Goal: Task Accomplishment & Management: Manage account settings

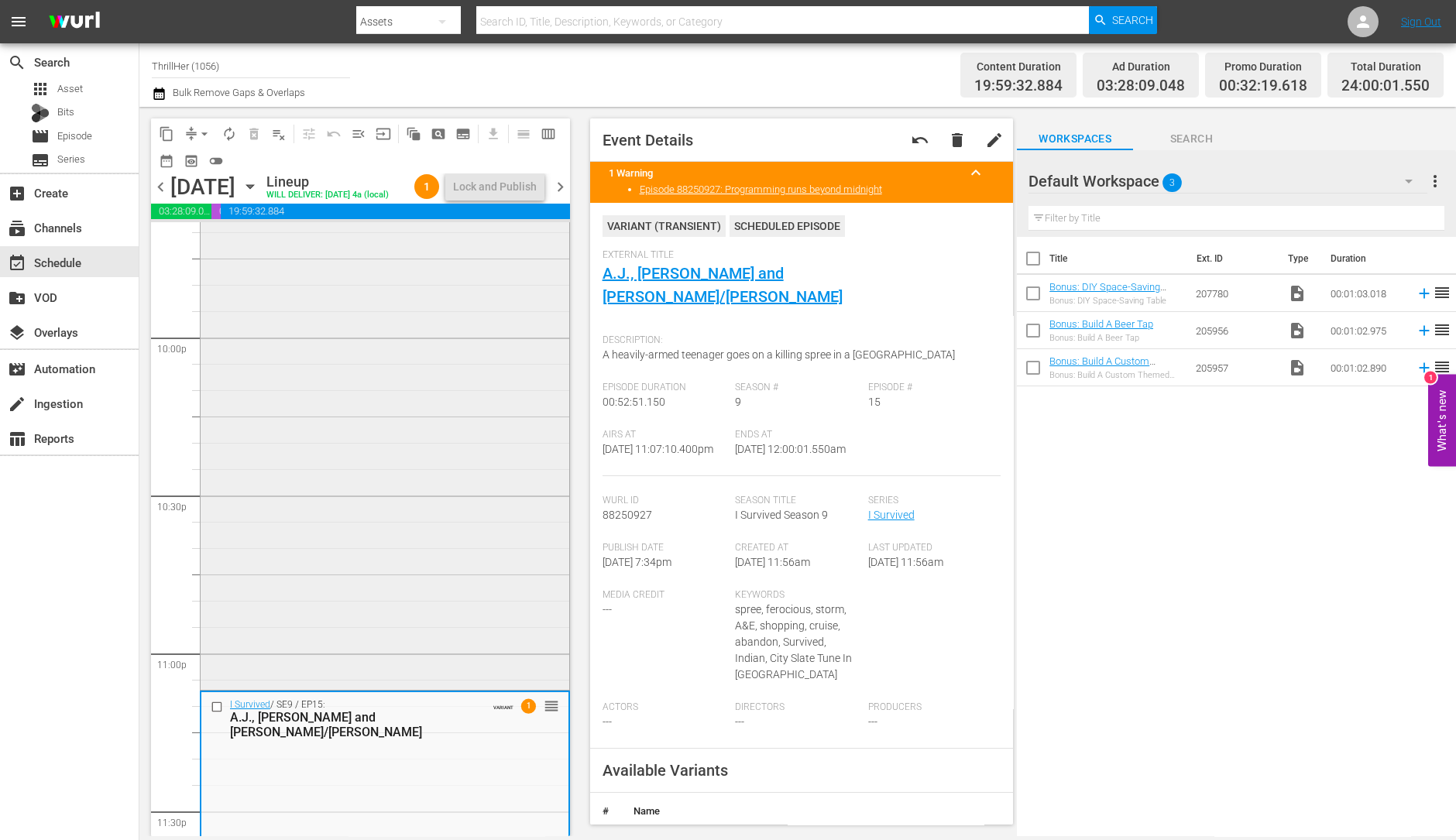
scroll to position [6989, 0]
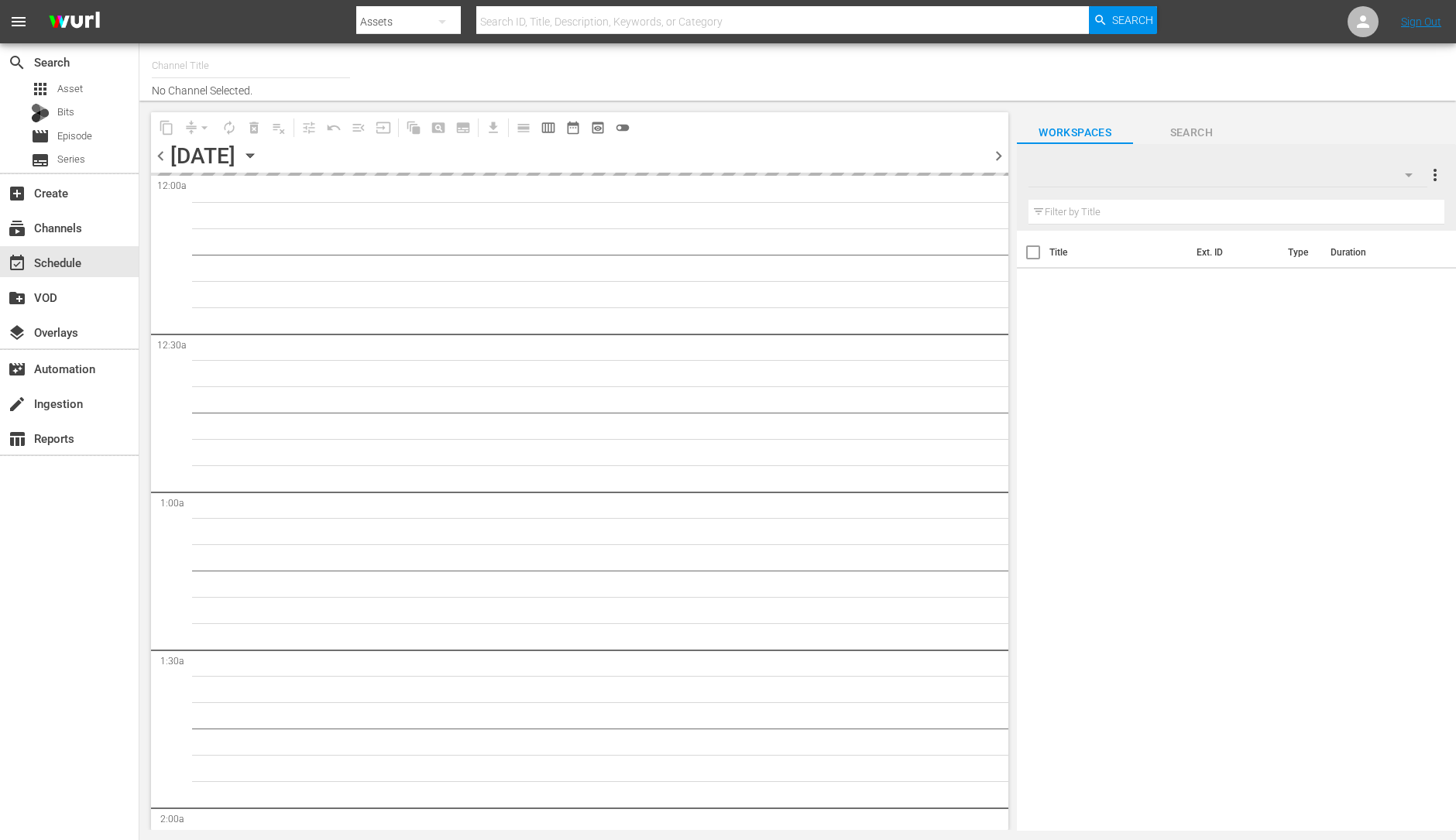
type input "ThrillHer (1056)"
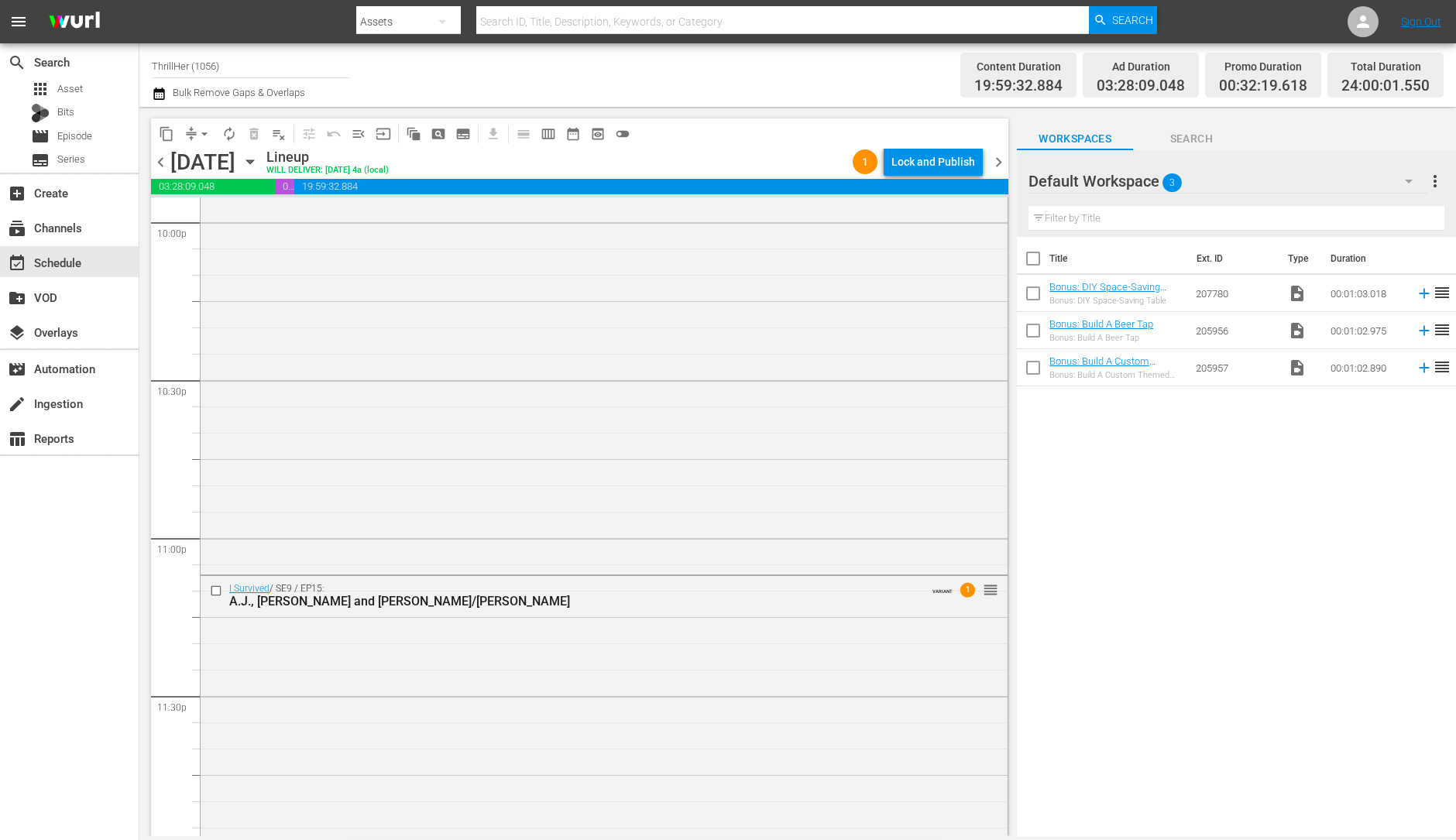
scroll to position [6939, 0]
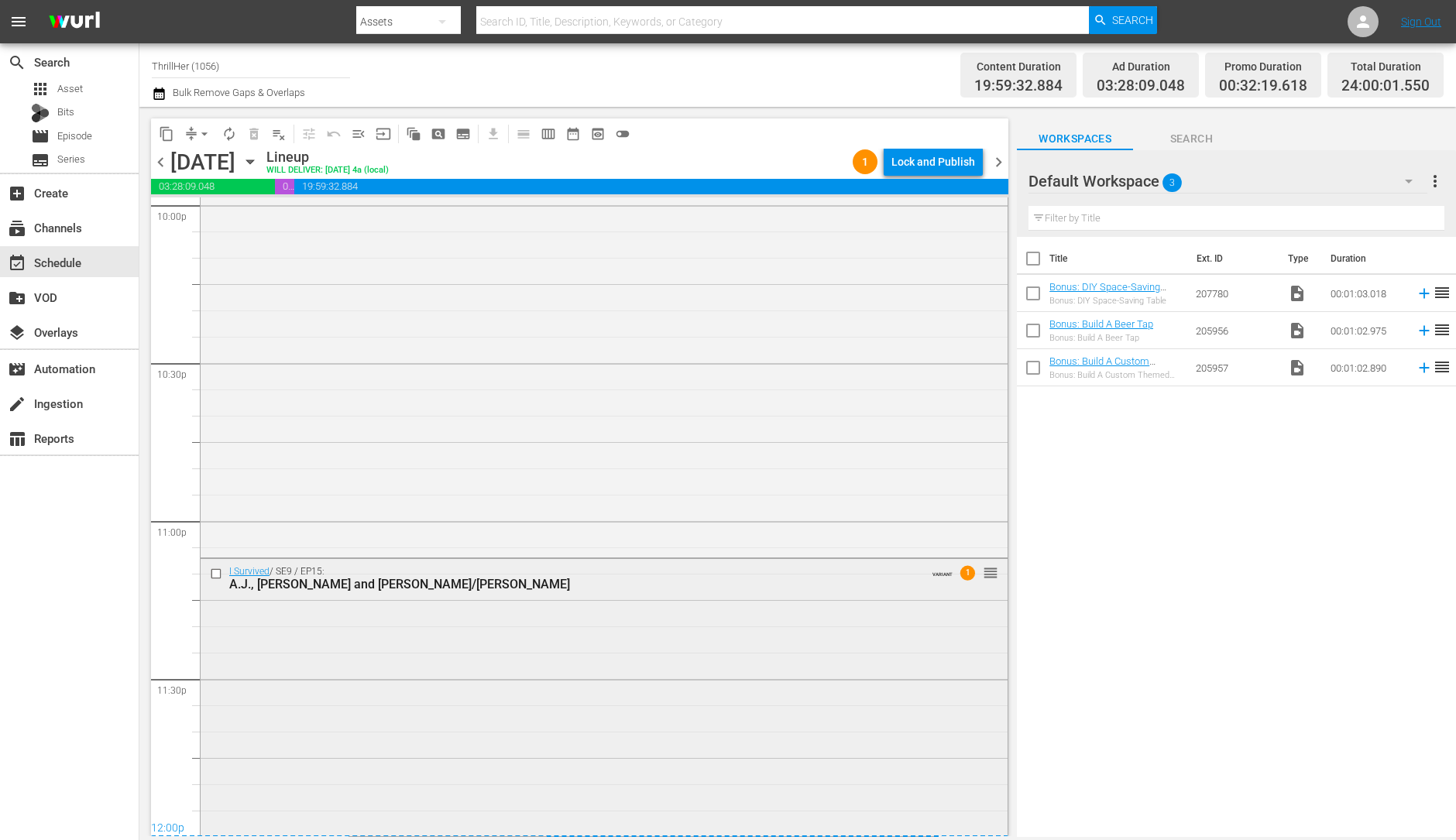
click at [504, 621] on div "I Survived / SE9 / EP15: A.J., [PERSON_NAME] and [PERSON_NAME]/[PERSON_NAME] VA…" at bounding box center [604, 695] width 806 height 274
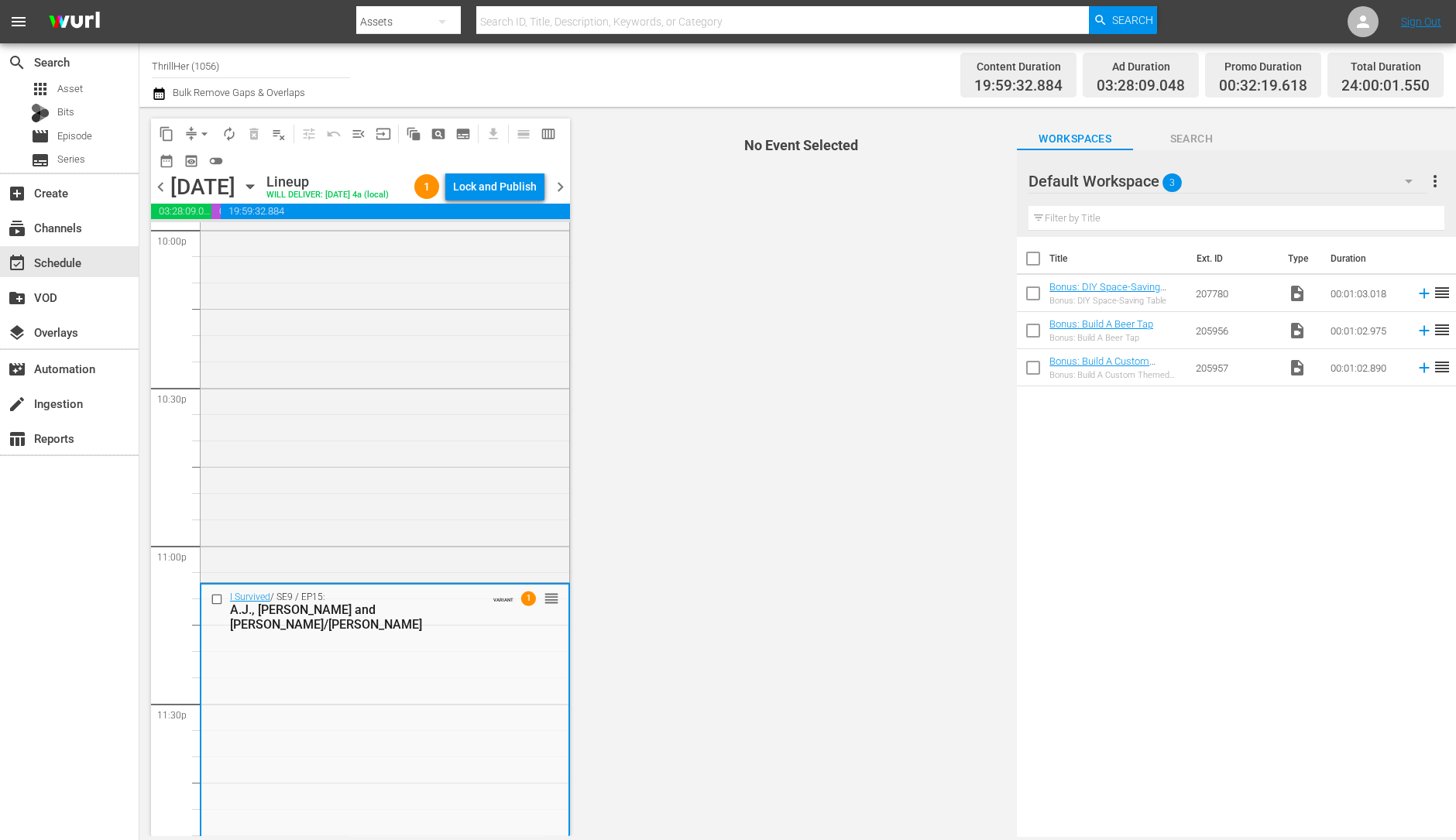
scroll to position [6989, 0]
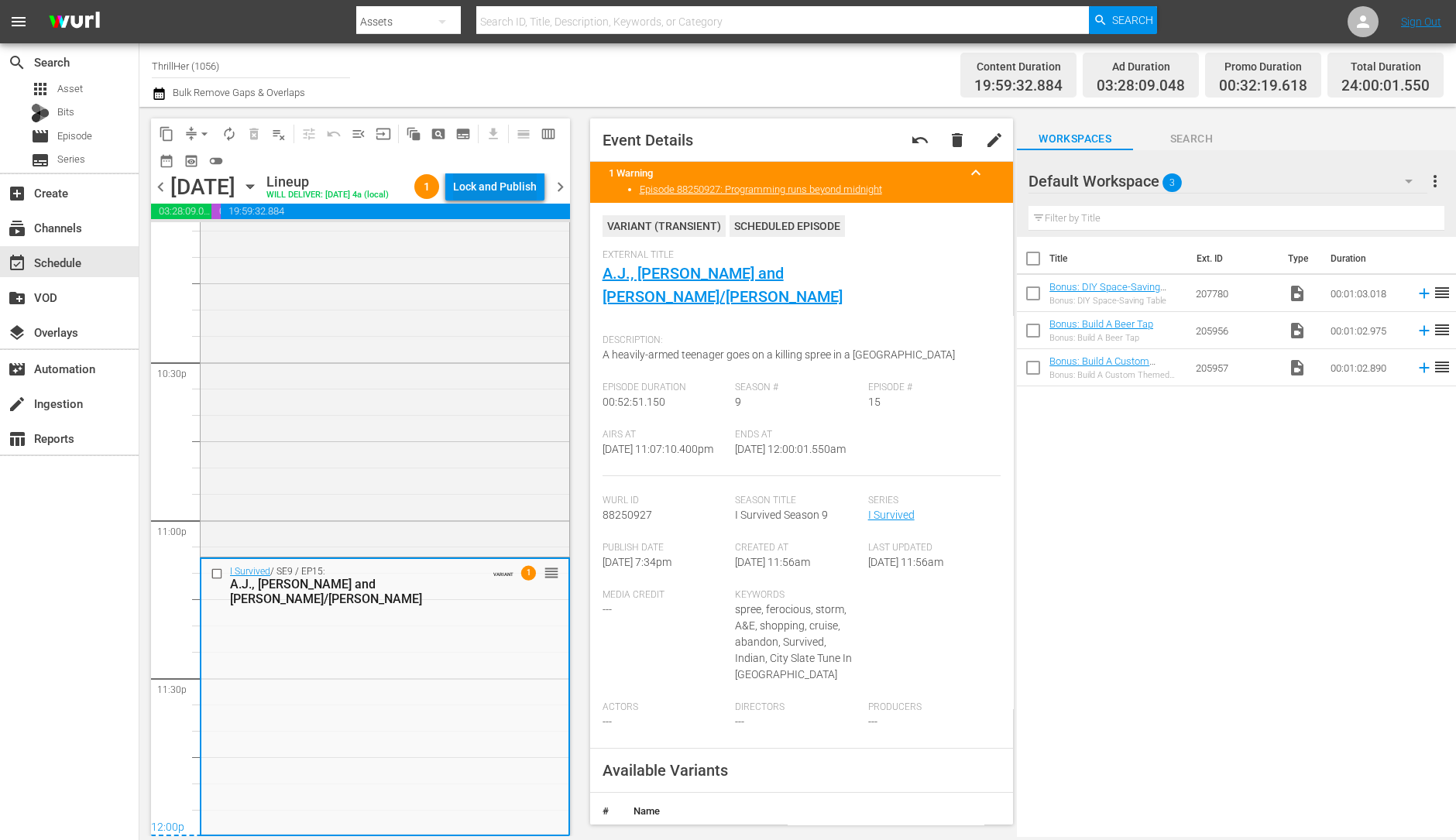
click at [508, 176] on div "Lock and Publish" at bounding box center [495, 187] width 84 height 28
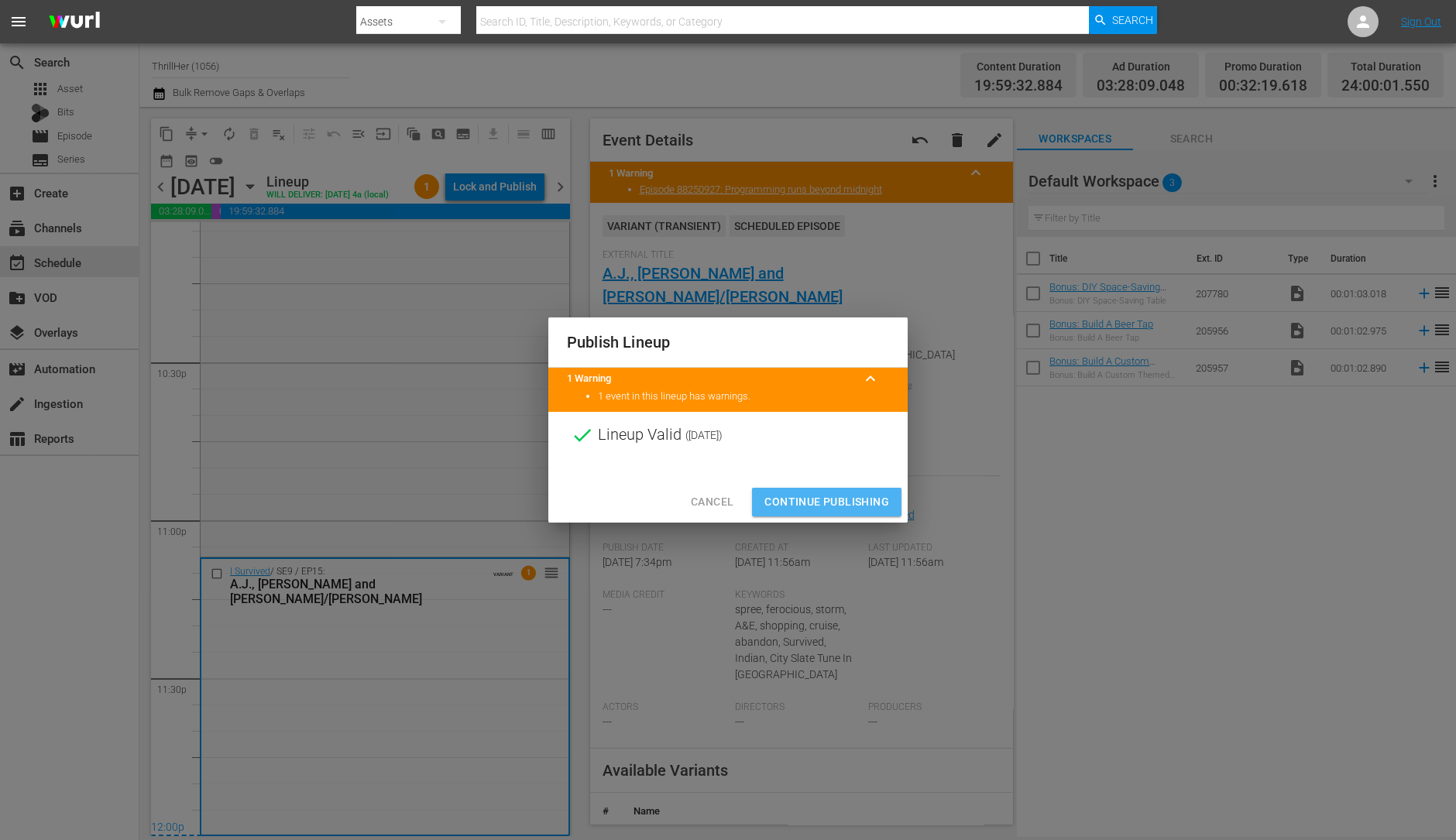
click at [840, 496] on span "Continue Publishing" at bounding box center [826, 501] width 125 height 19
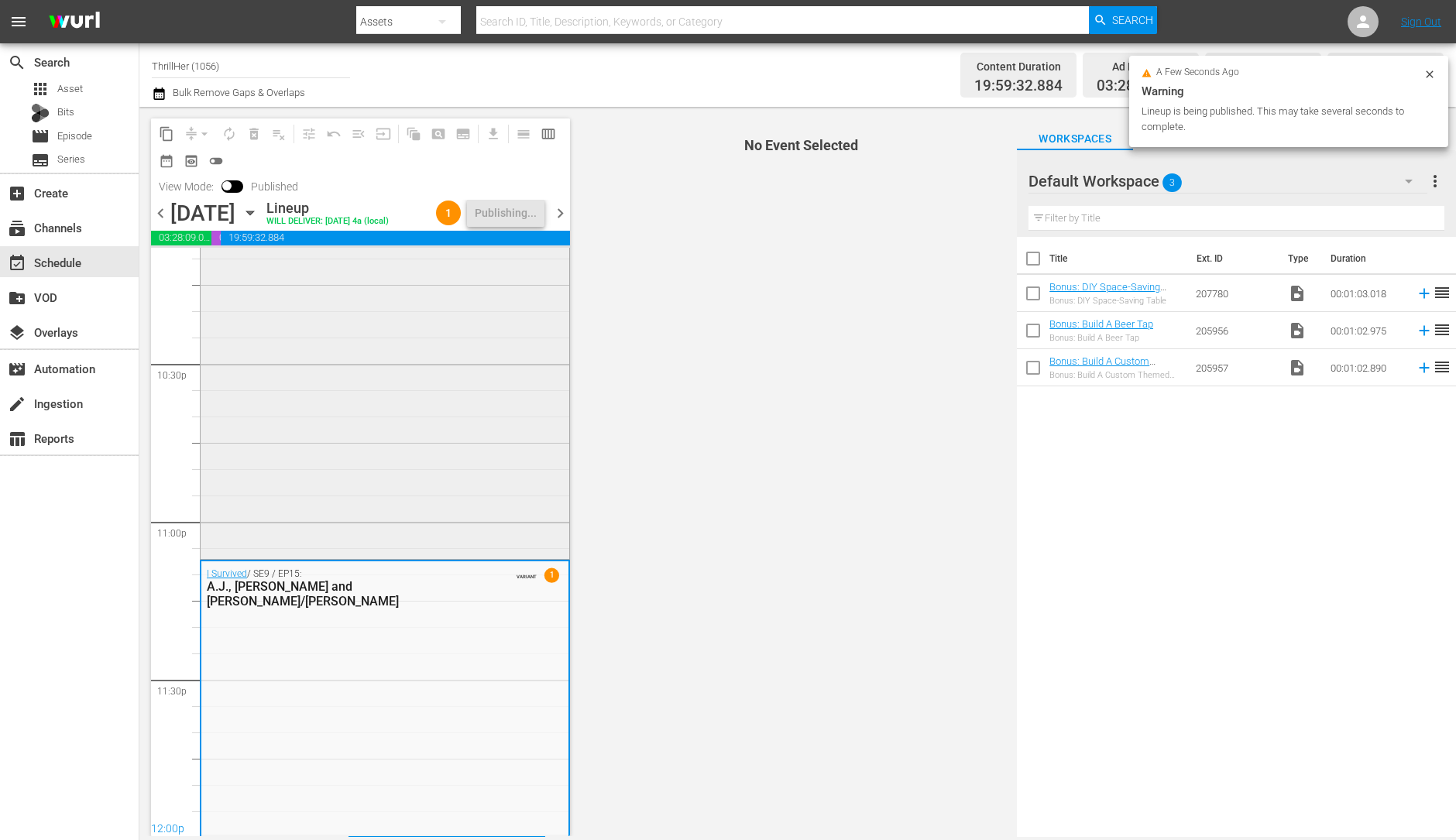
scroll to position [6990, 0]
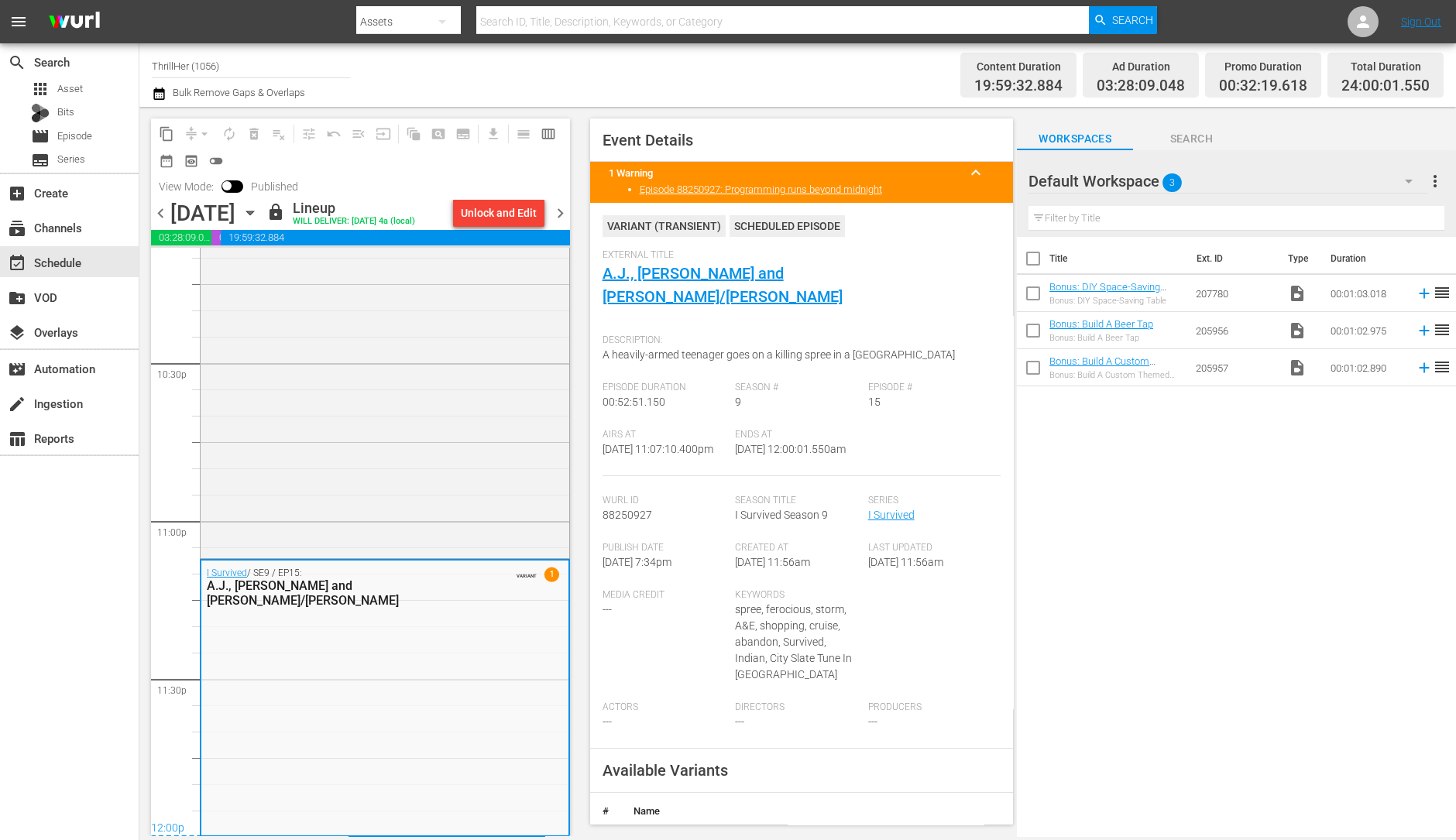
click at [563, 215] on span "chevron_right" at bounding box center [560, 213] width 19 height 19
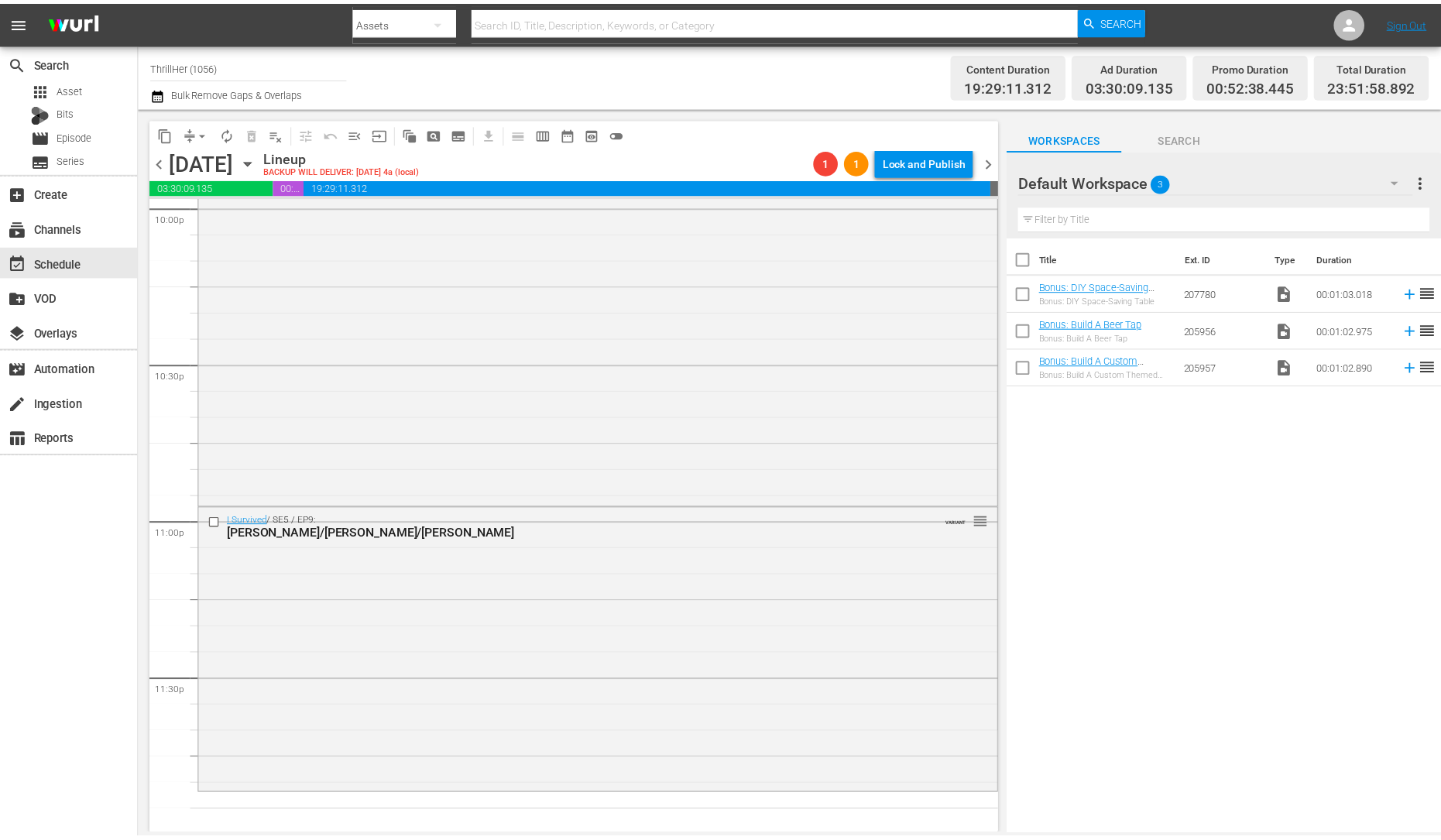
scroll to position [6937, 0]
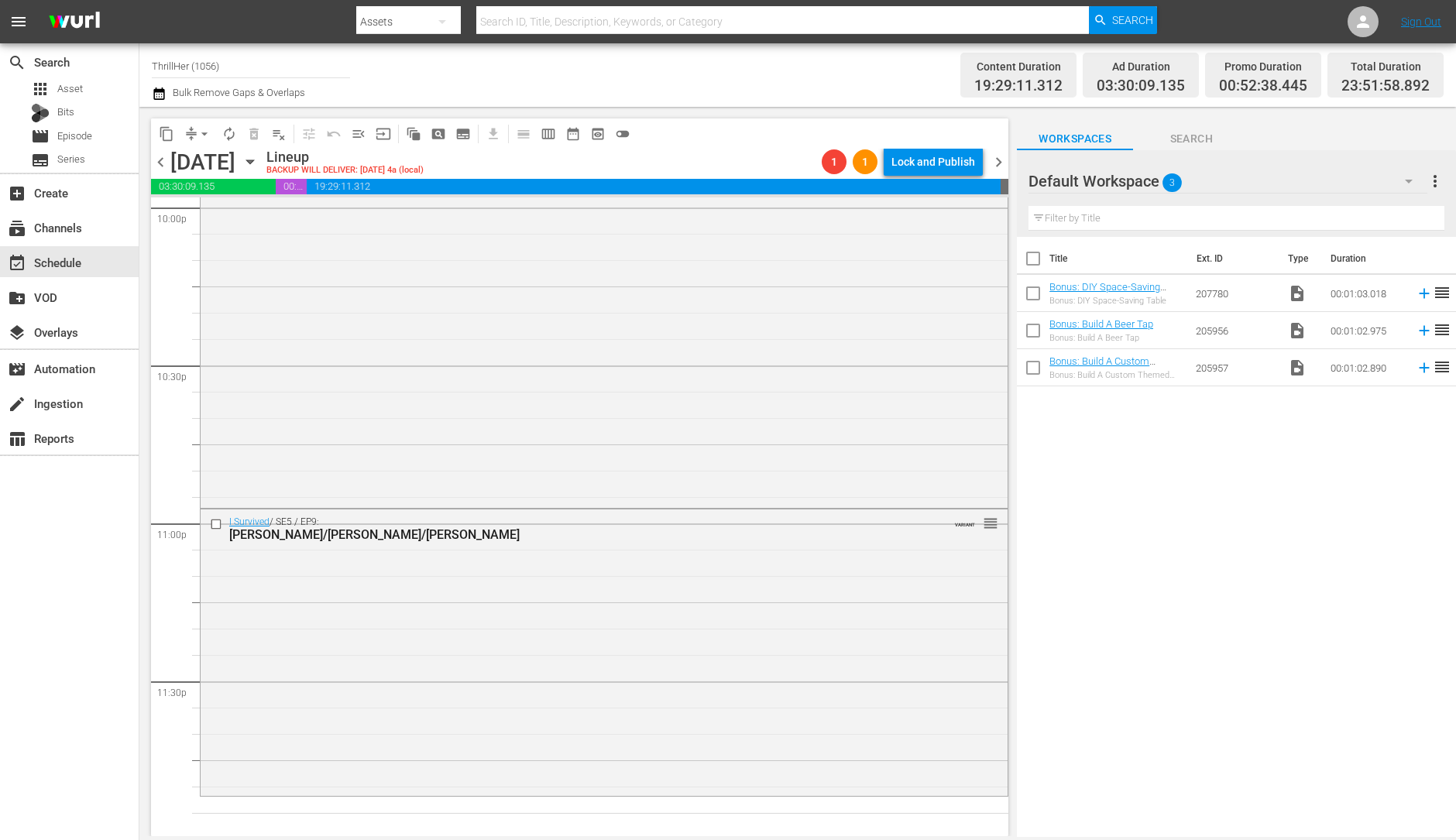
click at [1172, 181] on span "3" at bounding box center [1171, 183] width 19 height 33
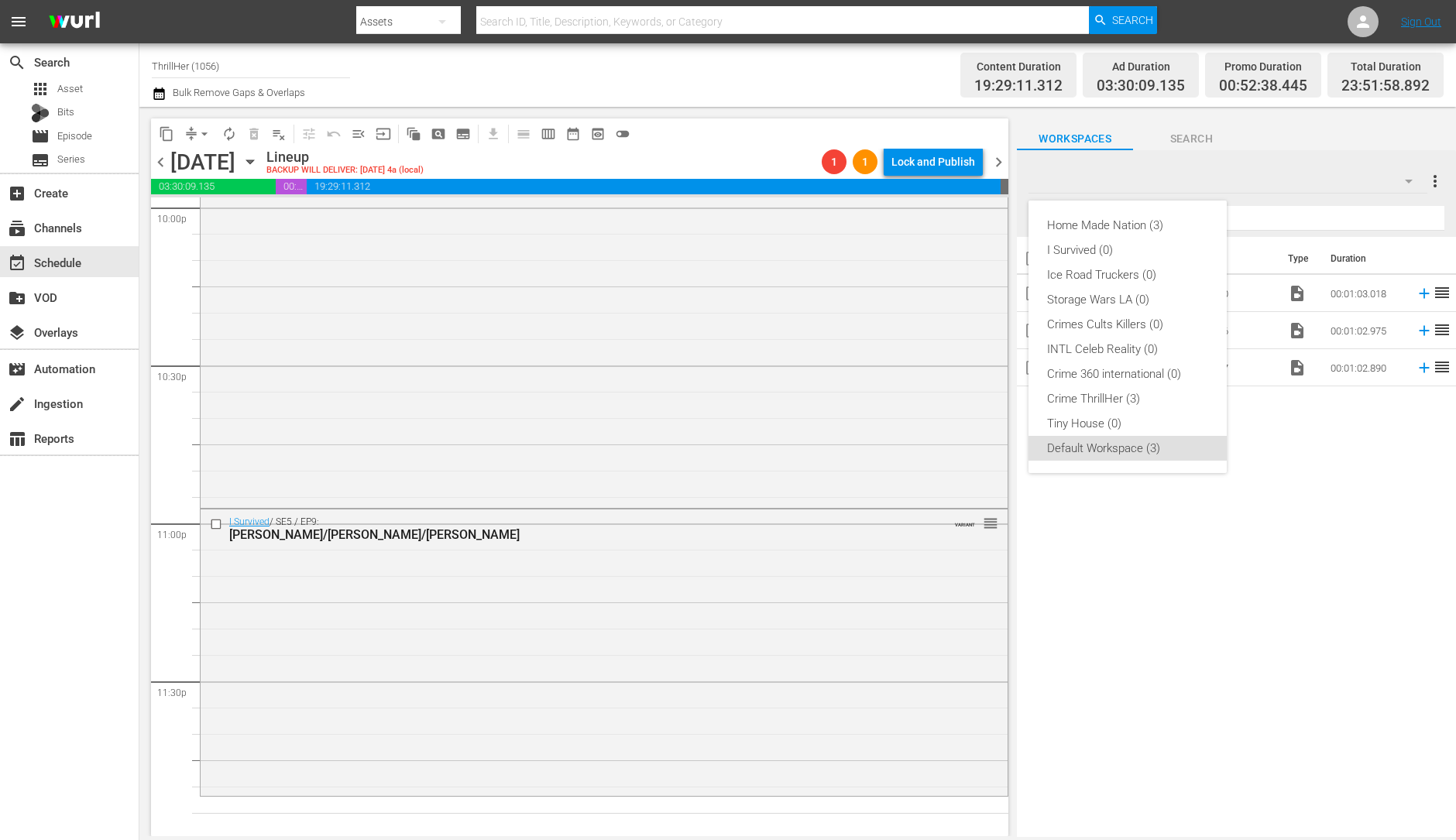
click at [1409, 177] on div "Home Made Nation (3) I Survived (0) Ice Road Truckers (0) Storage Wars LA (0) C…" at bounding box center [728, 420] width 1456 height 840
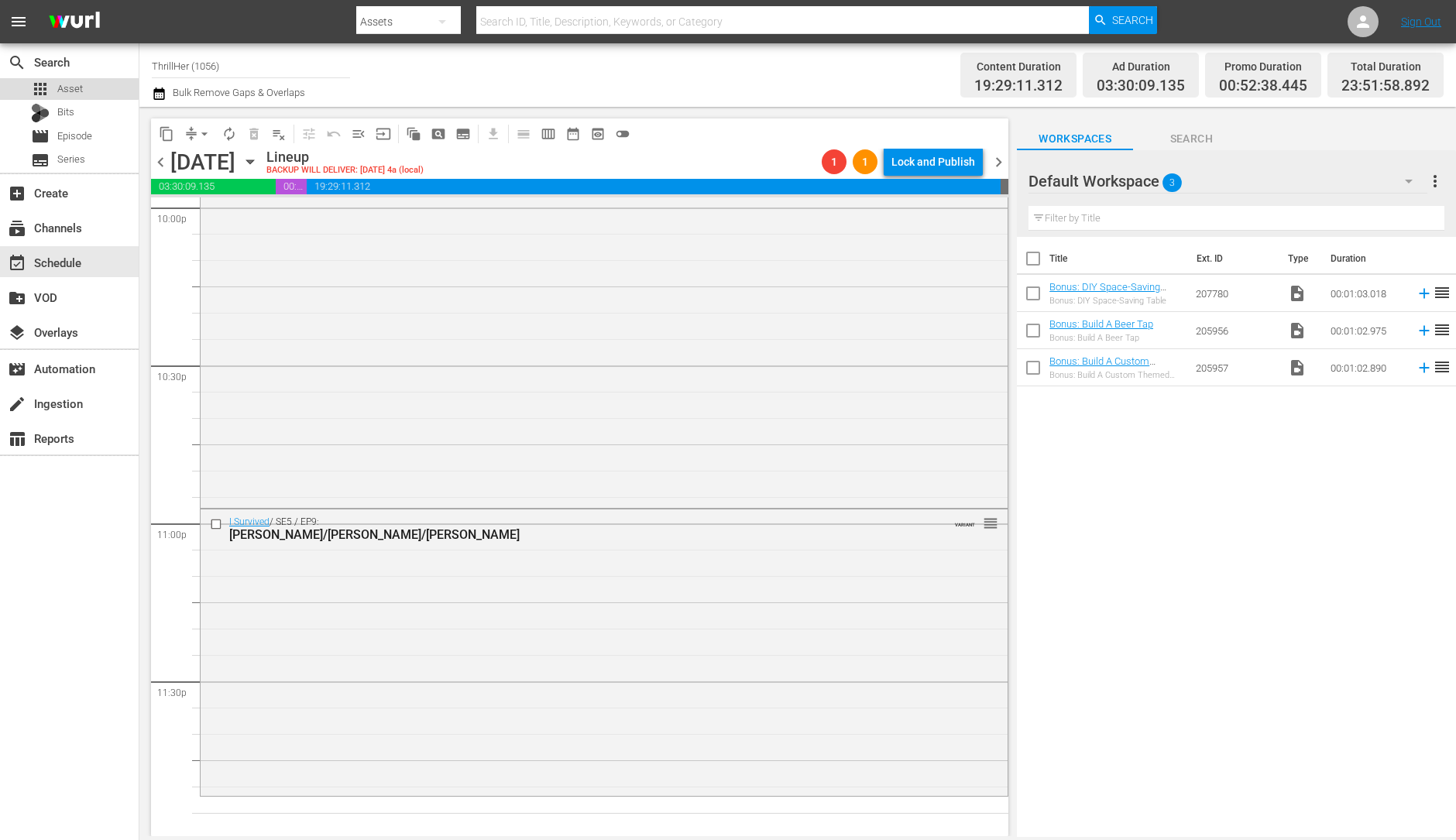
click at [61, 88] on span "Asset" at bounding box center [70, 88] width 26 height 15
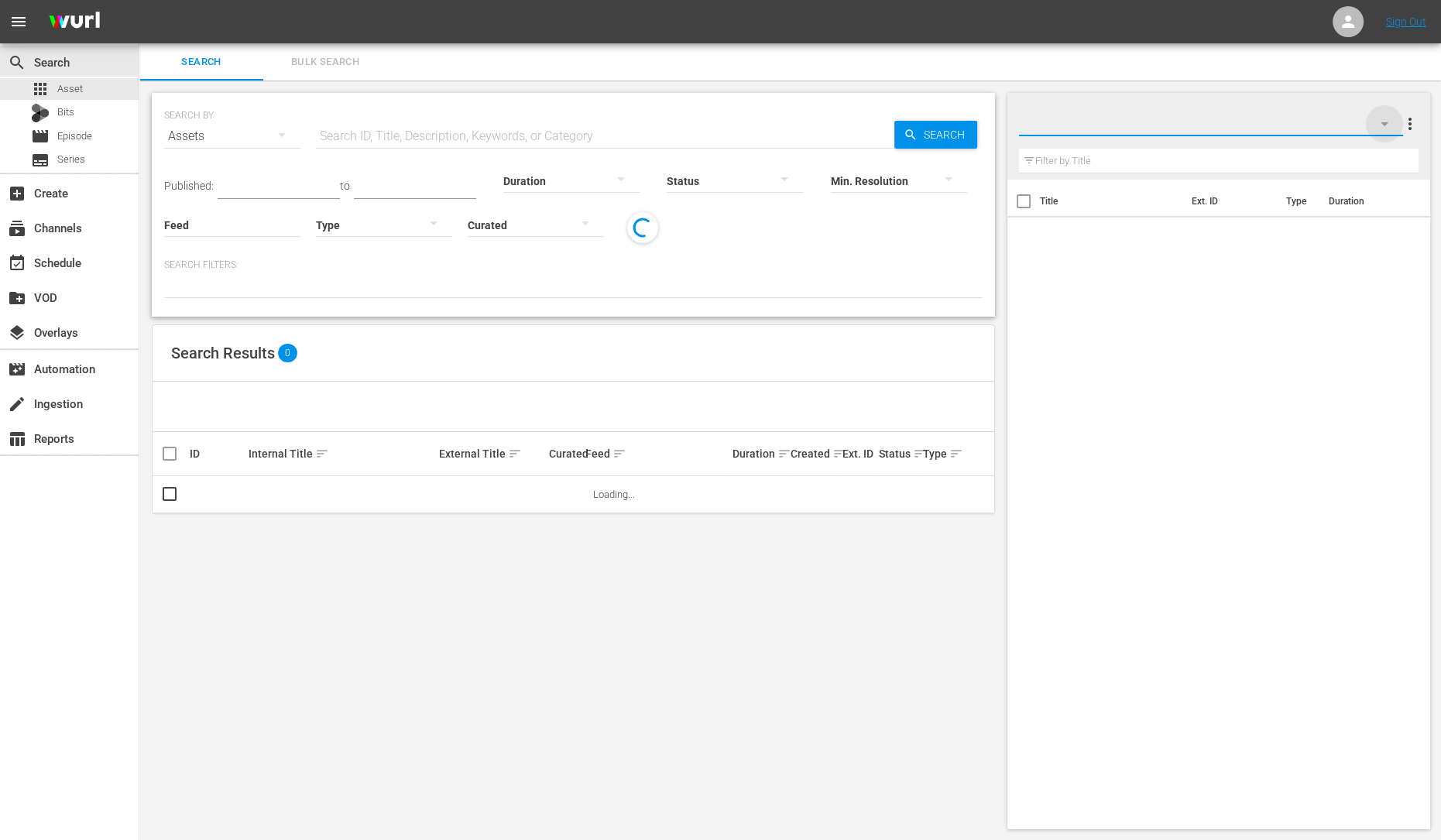
click at [1382, 122] on icon "button" at bounding box center [1384, 124] width 19 height 19
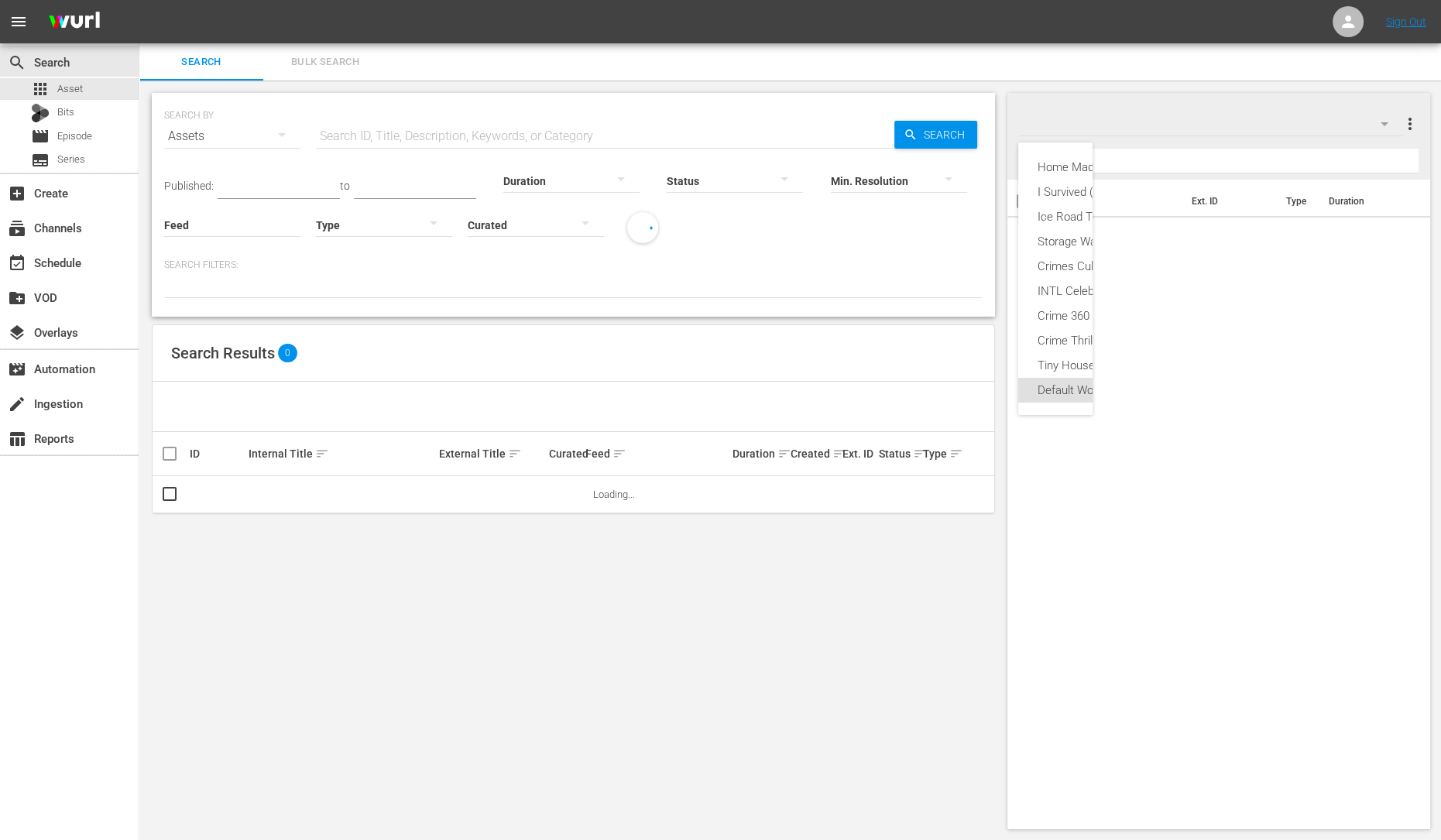
click at [1222, 479] on div "Home Made Nation (11) I Survived (11) Ice Road Truckers (11) Storage Wars LA (1…" at bounding box center [720, 420] width 1441 height 840
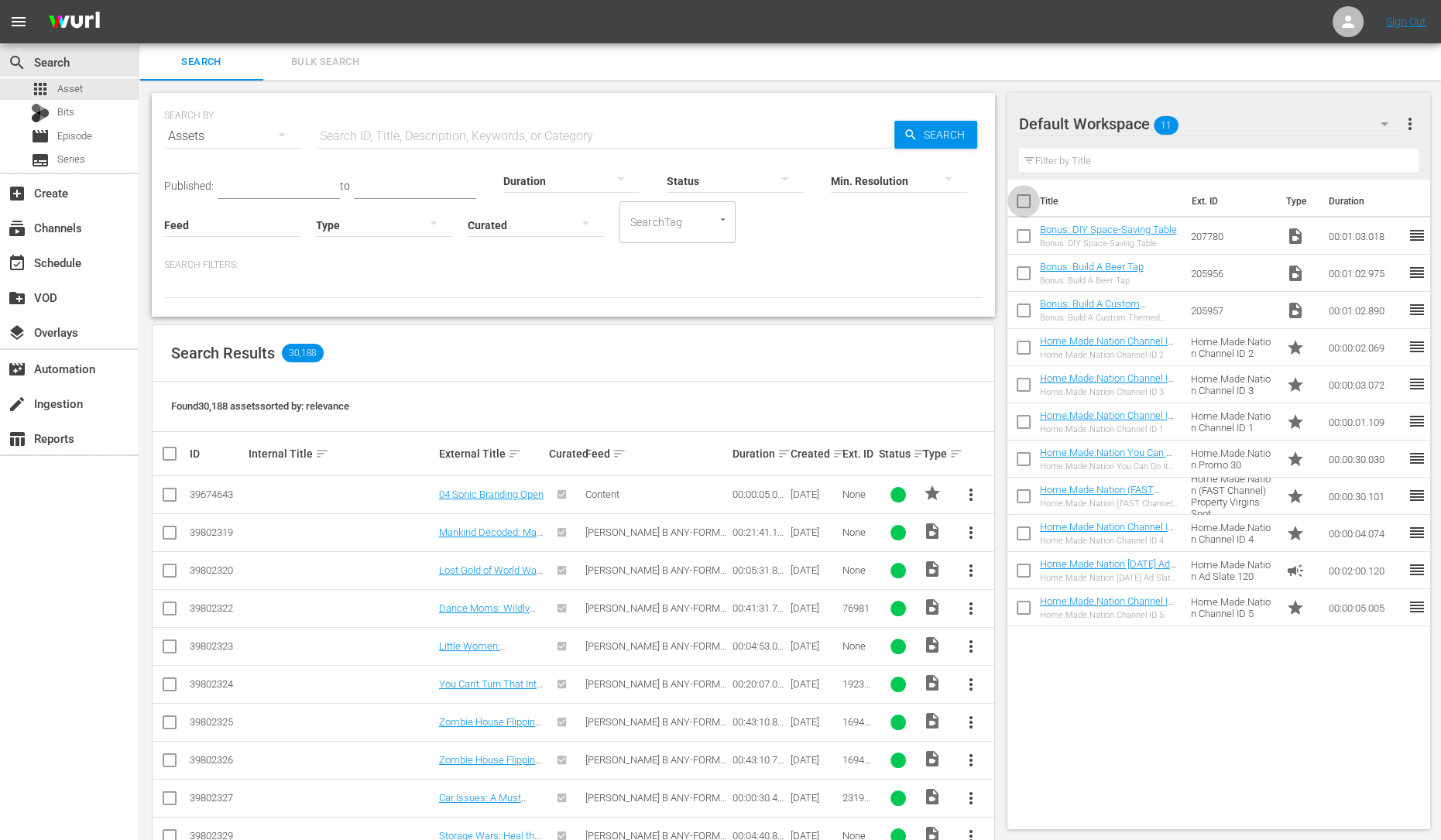
click at [1026, 208] on input "checkbox" at bounding box center [1023, 204] width 33 height 33
checkbox input "true"
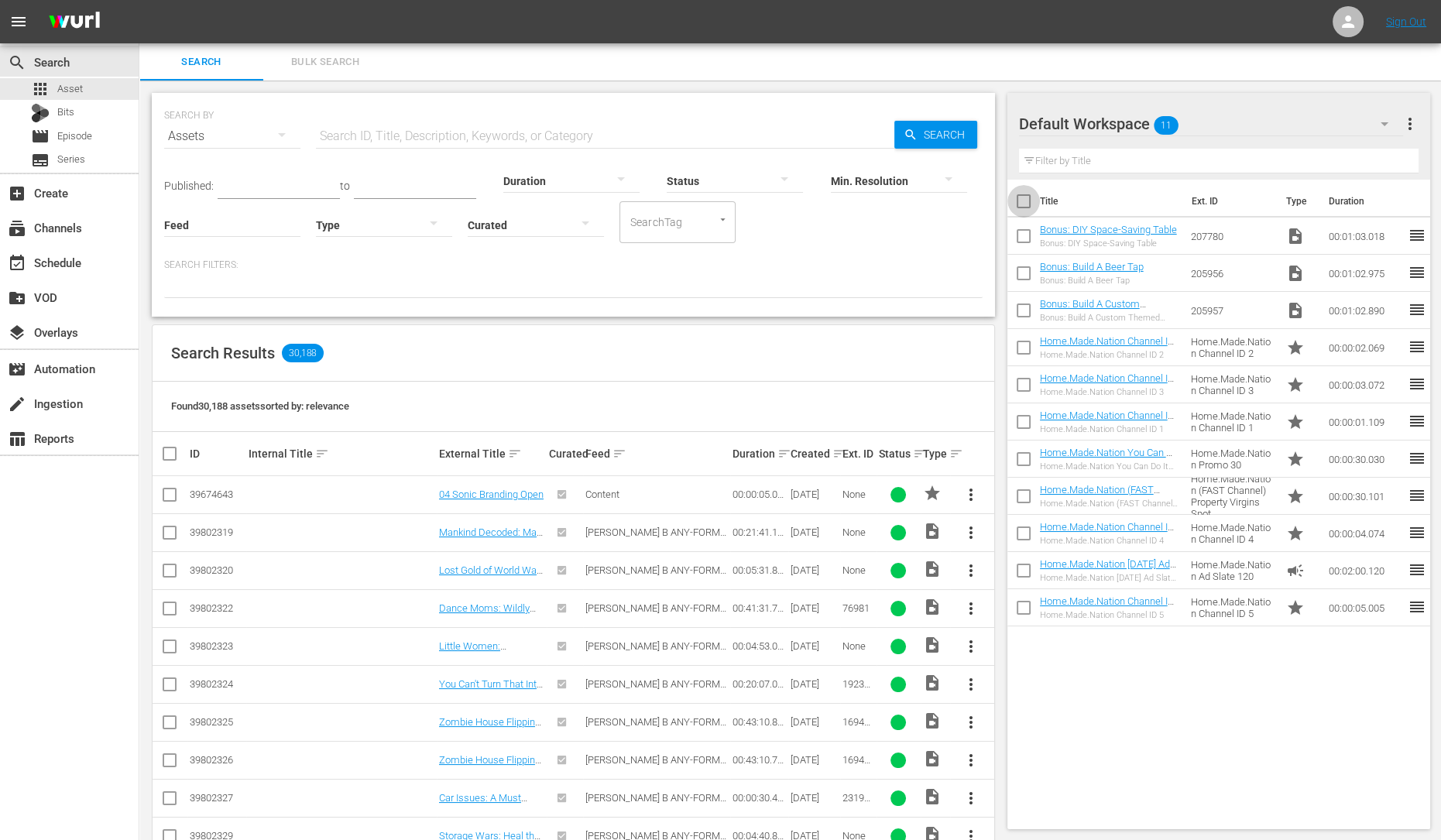
checkbox input "true"
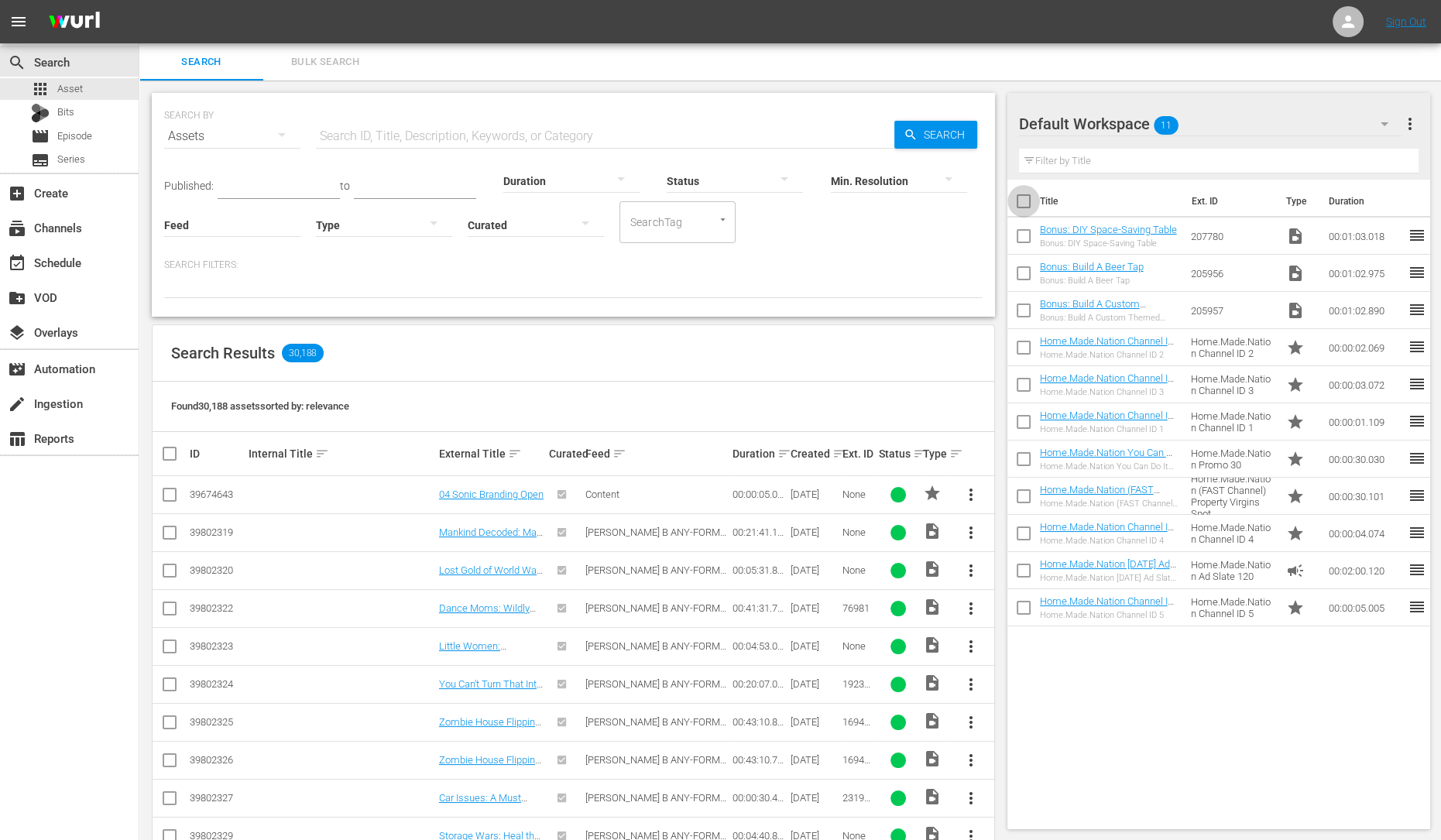
checkbox input "true"
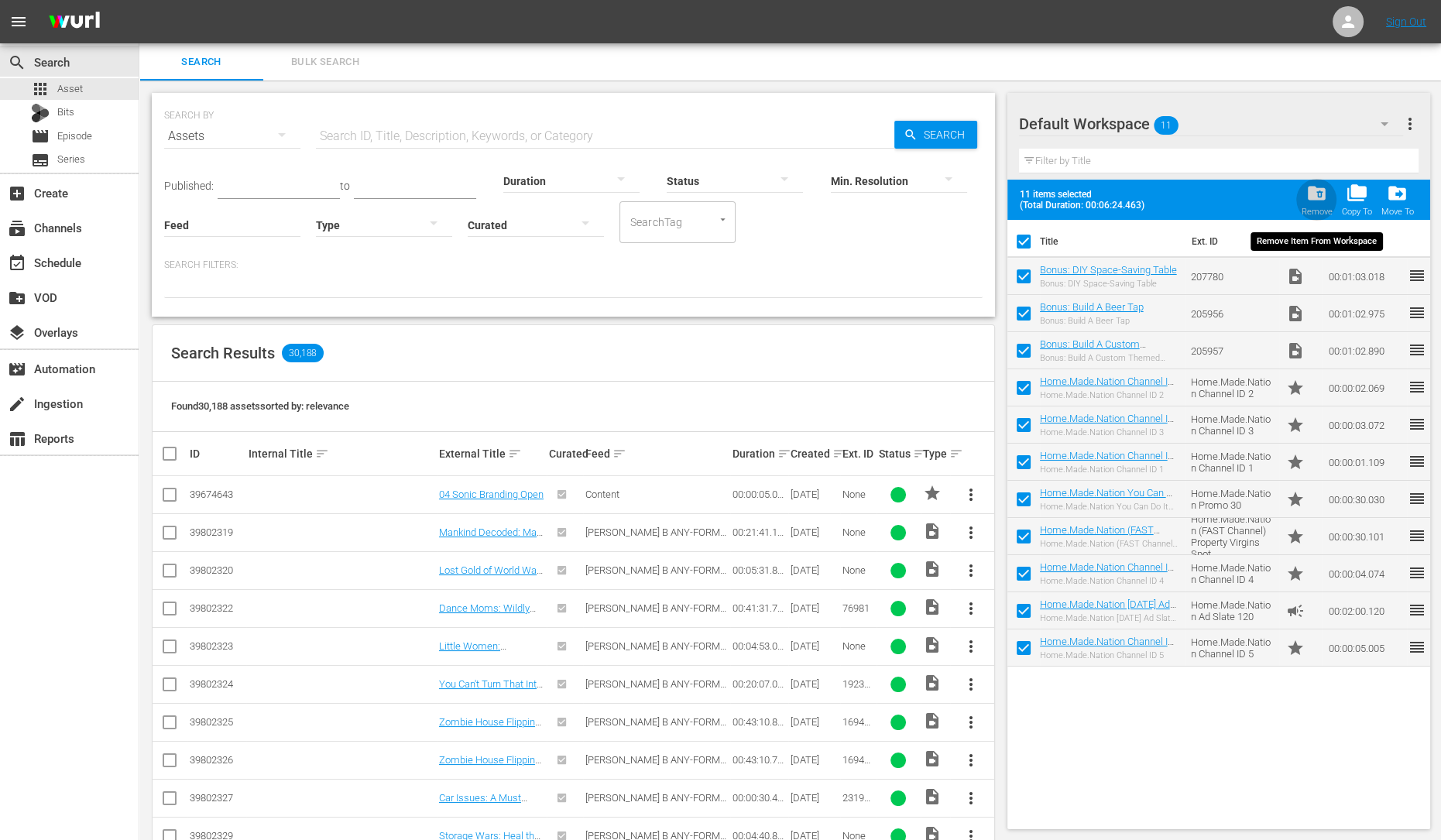
click at [1316, 201] on span "folder_delete" at bounding box center [1316, 193] width 21 height 21
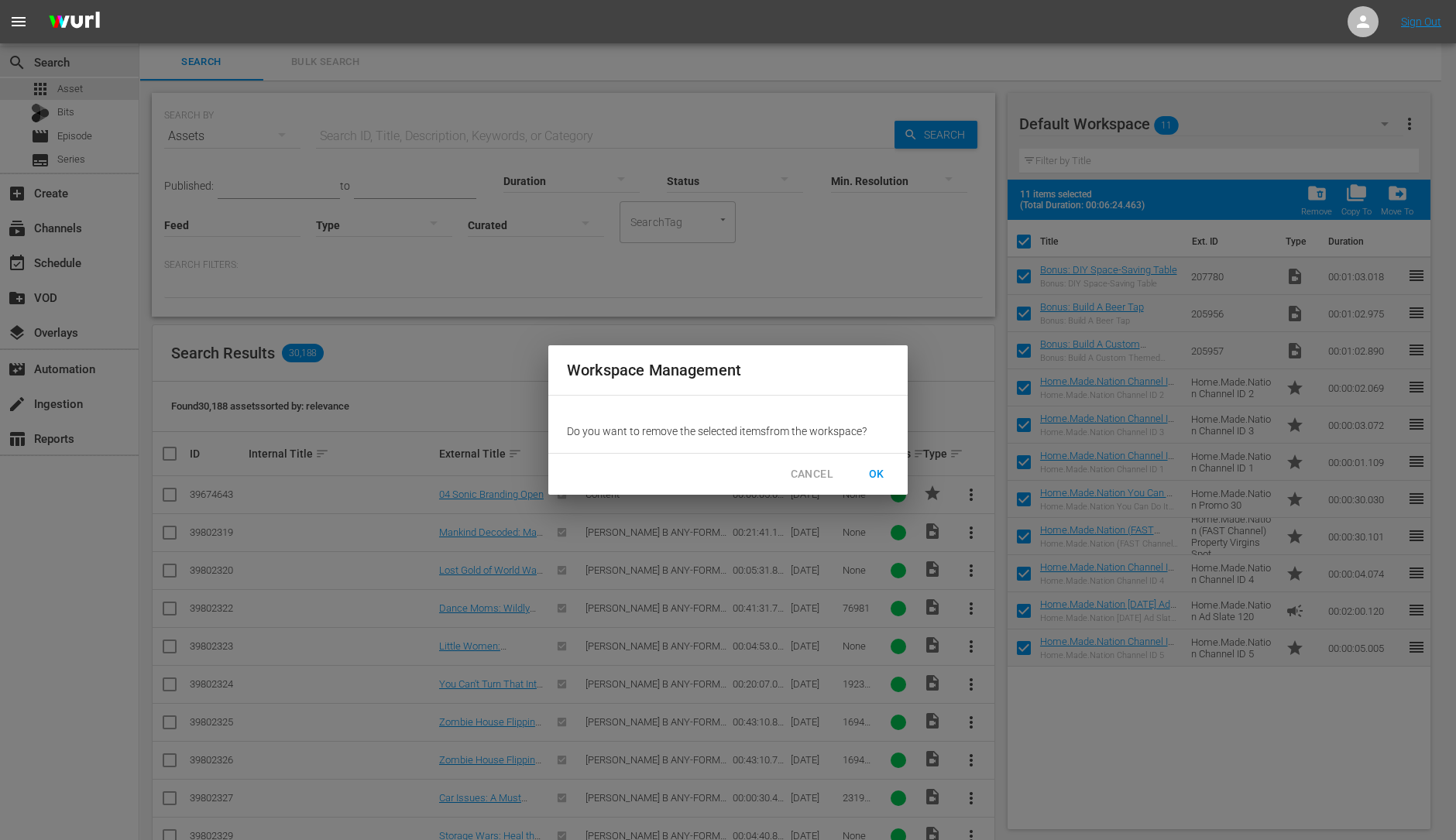
click at [875, 472] on span "OK" at bounding box center [876, 473] width 25 height 19
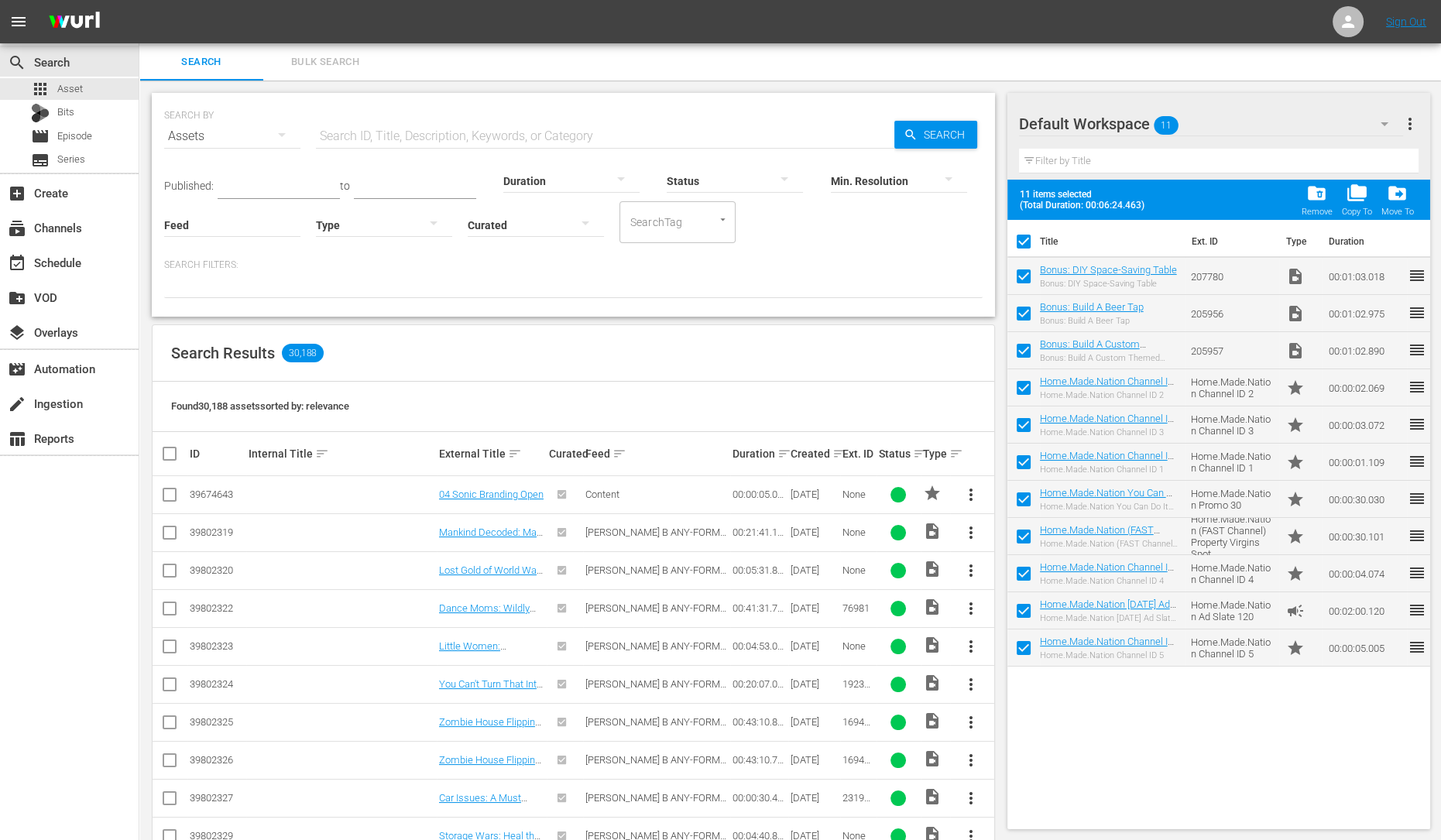
checkbox input "false"
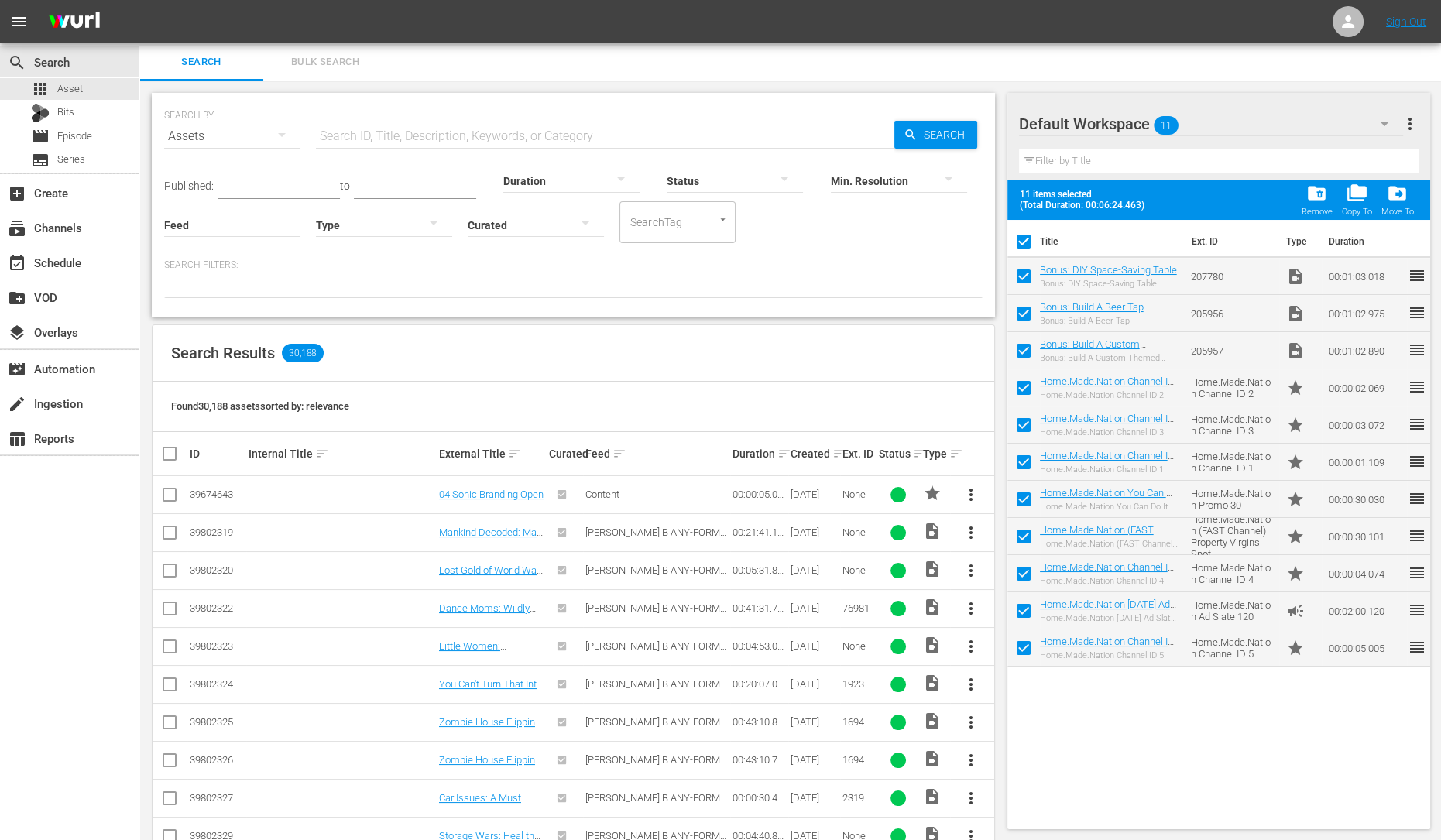
checkbox input "false"
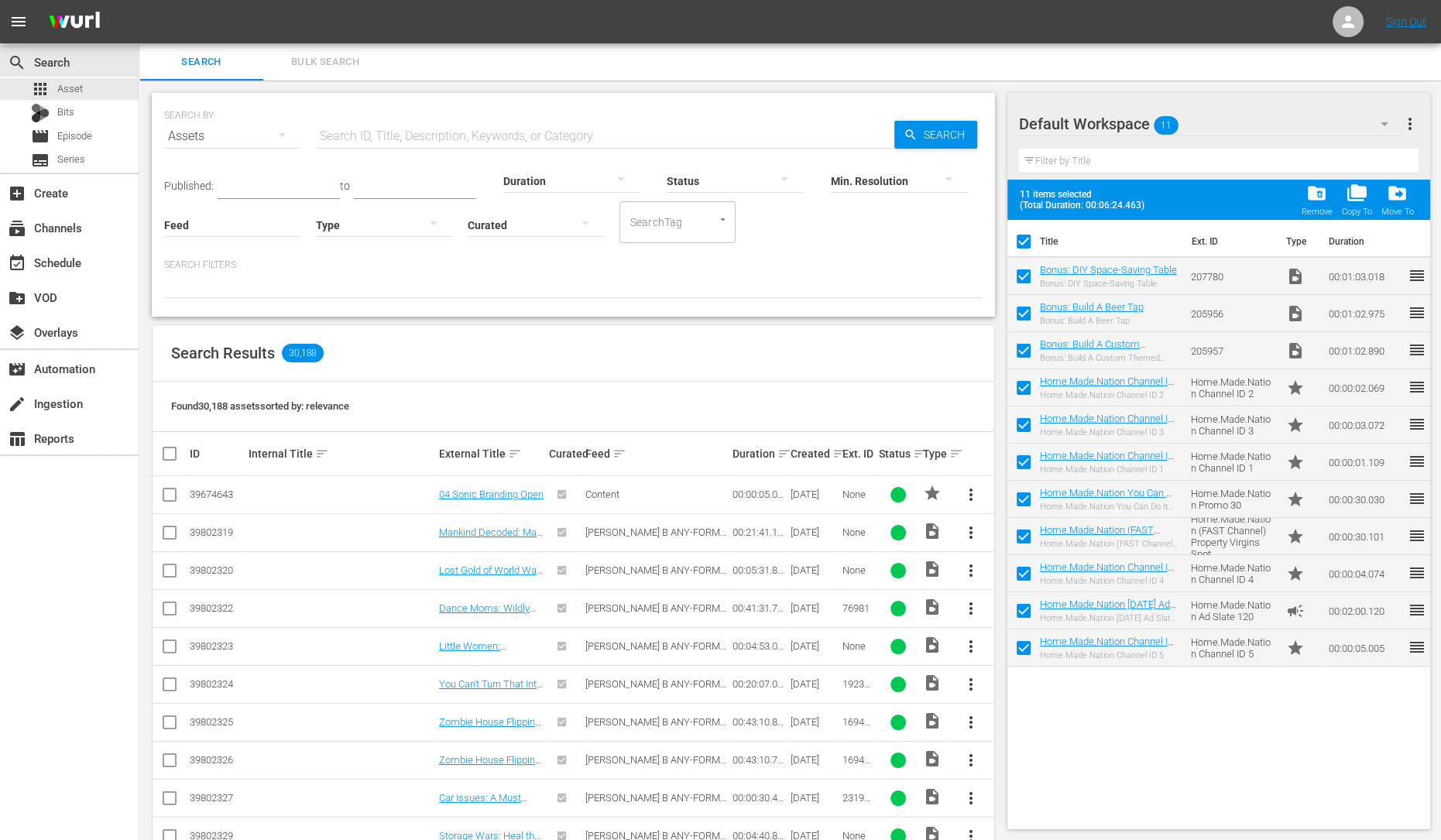
checkbox input "false"
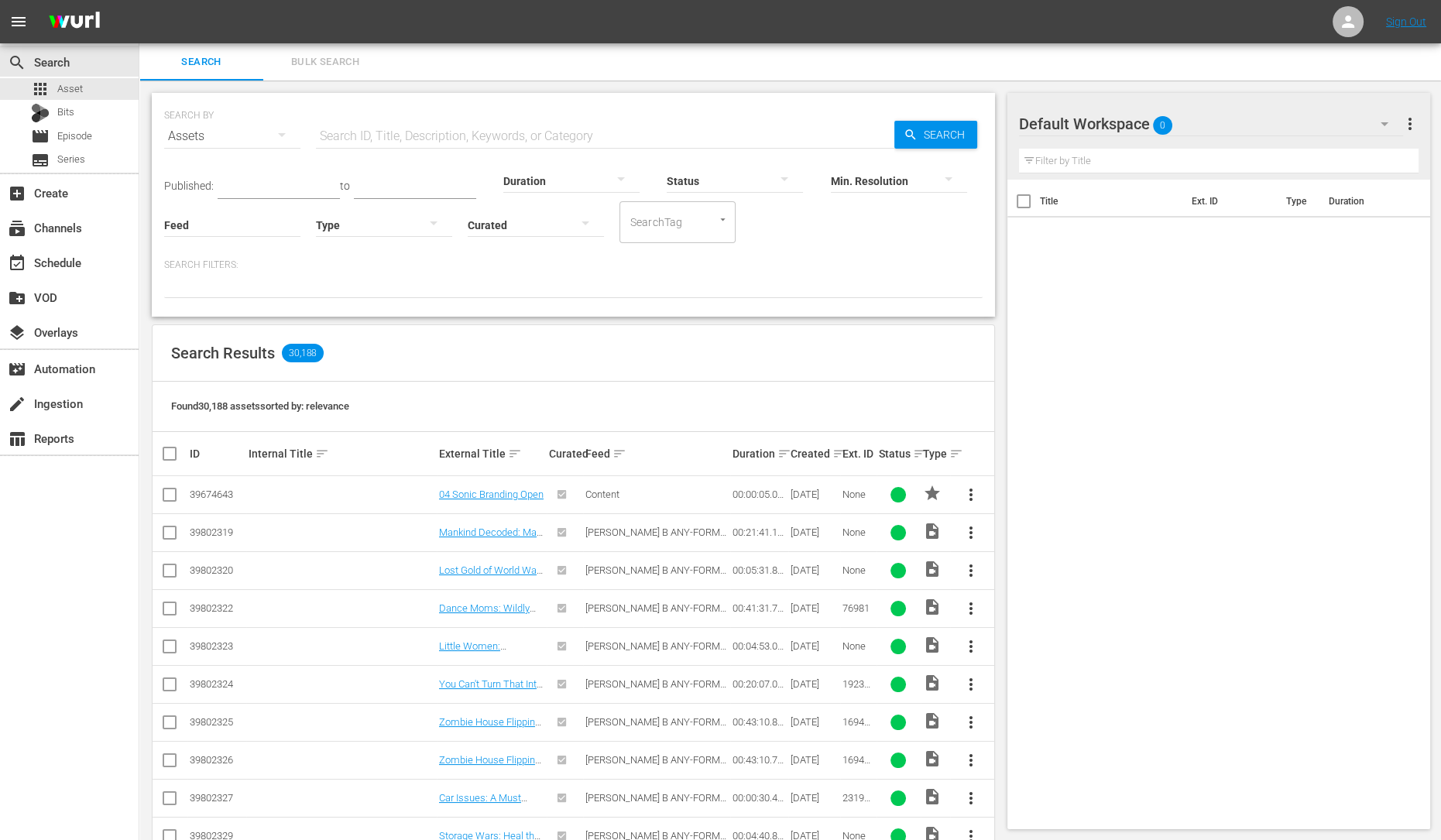
click at [1381, 129] on icon "button" at bounding box center [1384, 124] width 19 height 19
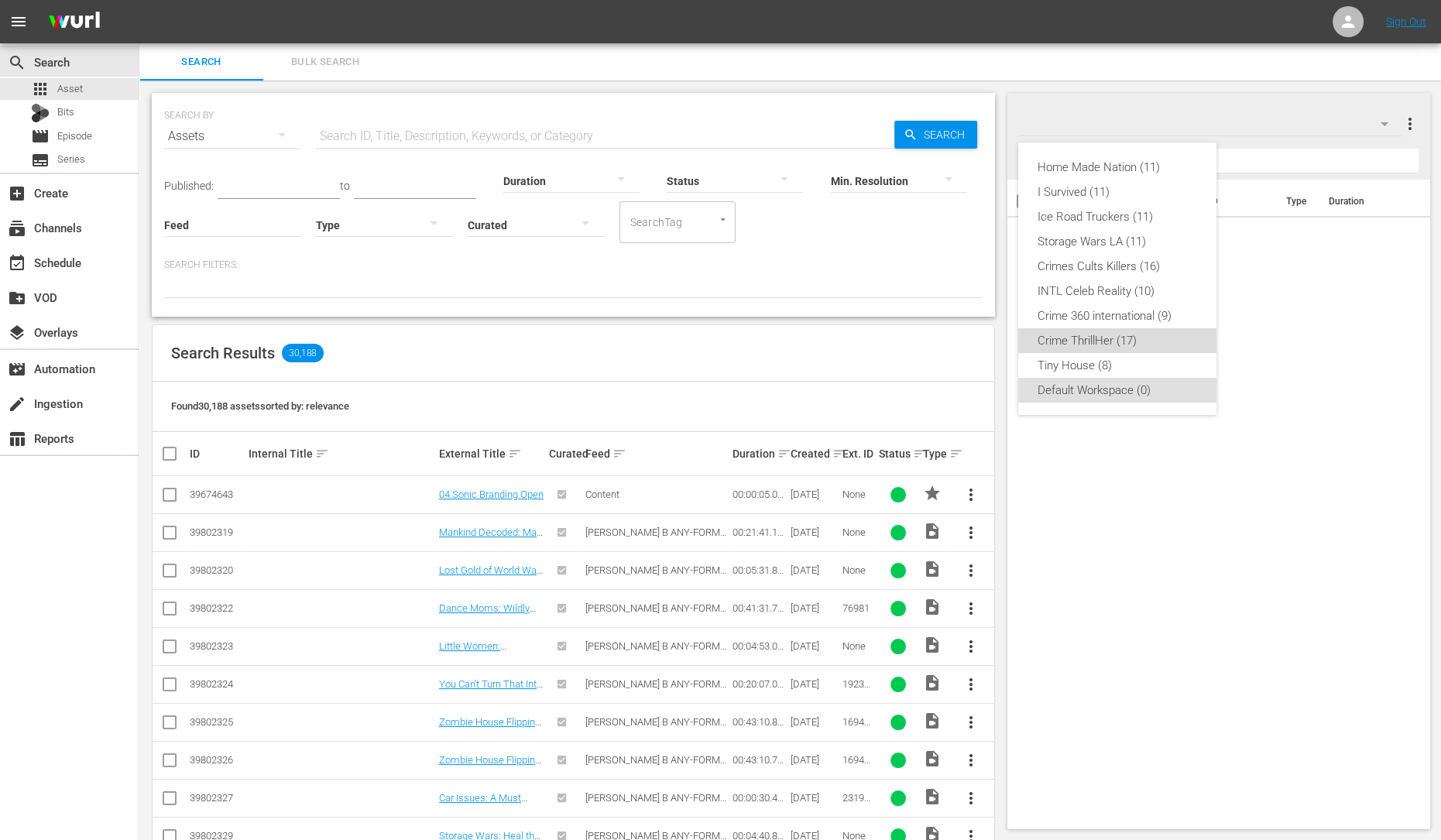
click at [1110, 337] on div "Crime ThrillHer (17)" at bounding box center [1117, 341] width 161 height 25
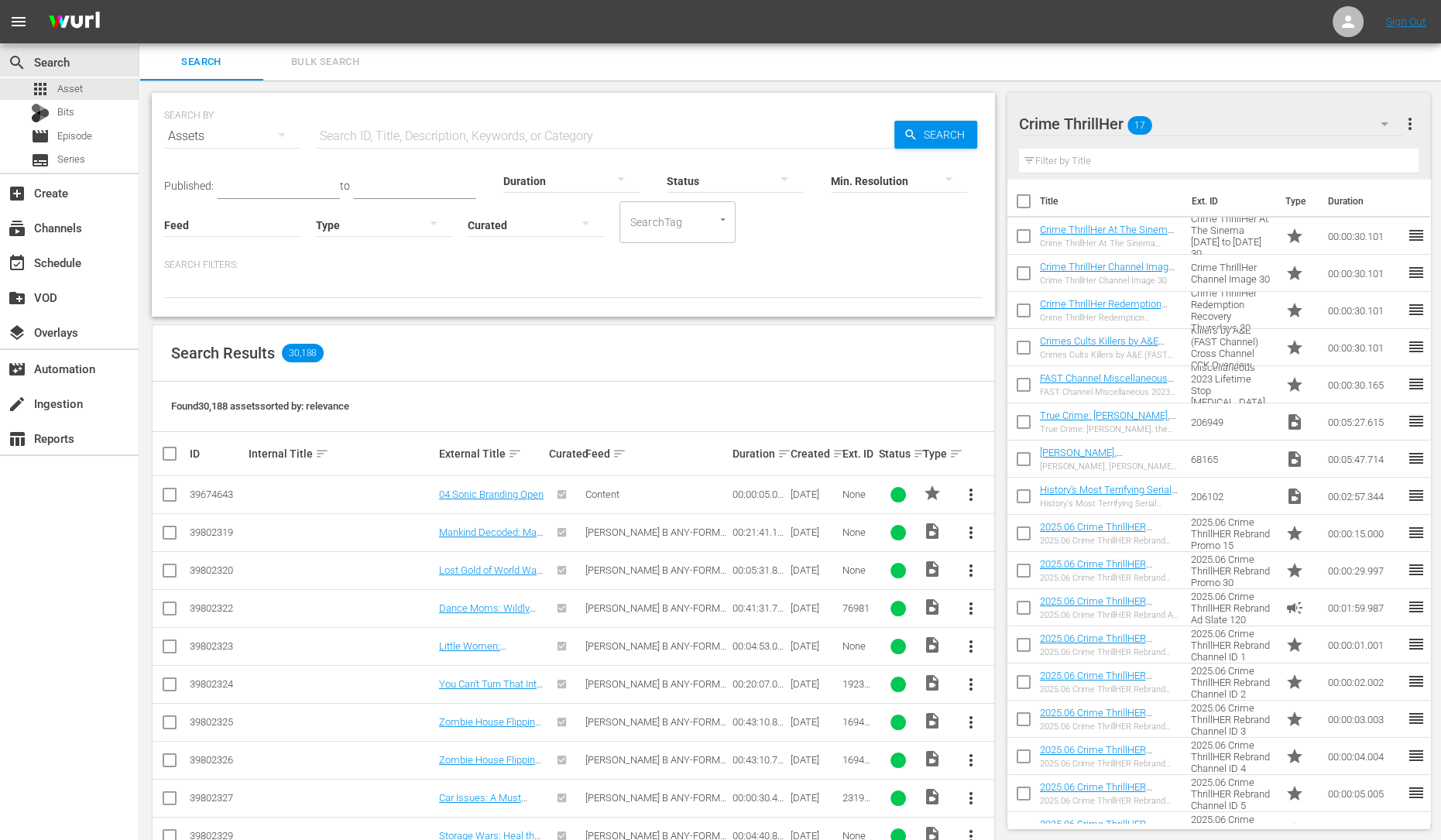
click at [1016, 207] on input "checkbox" at bounding box center [1023, 204] width 33 height 33
checkbox input "true"
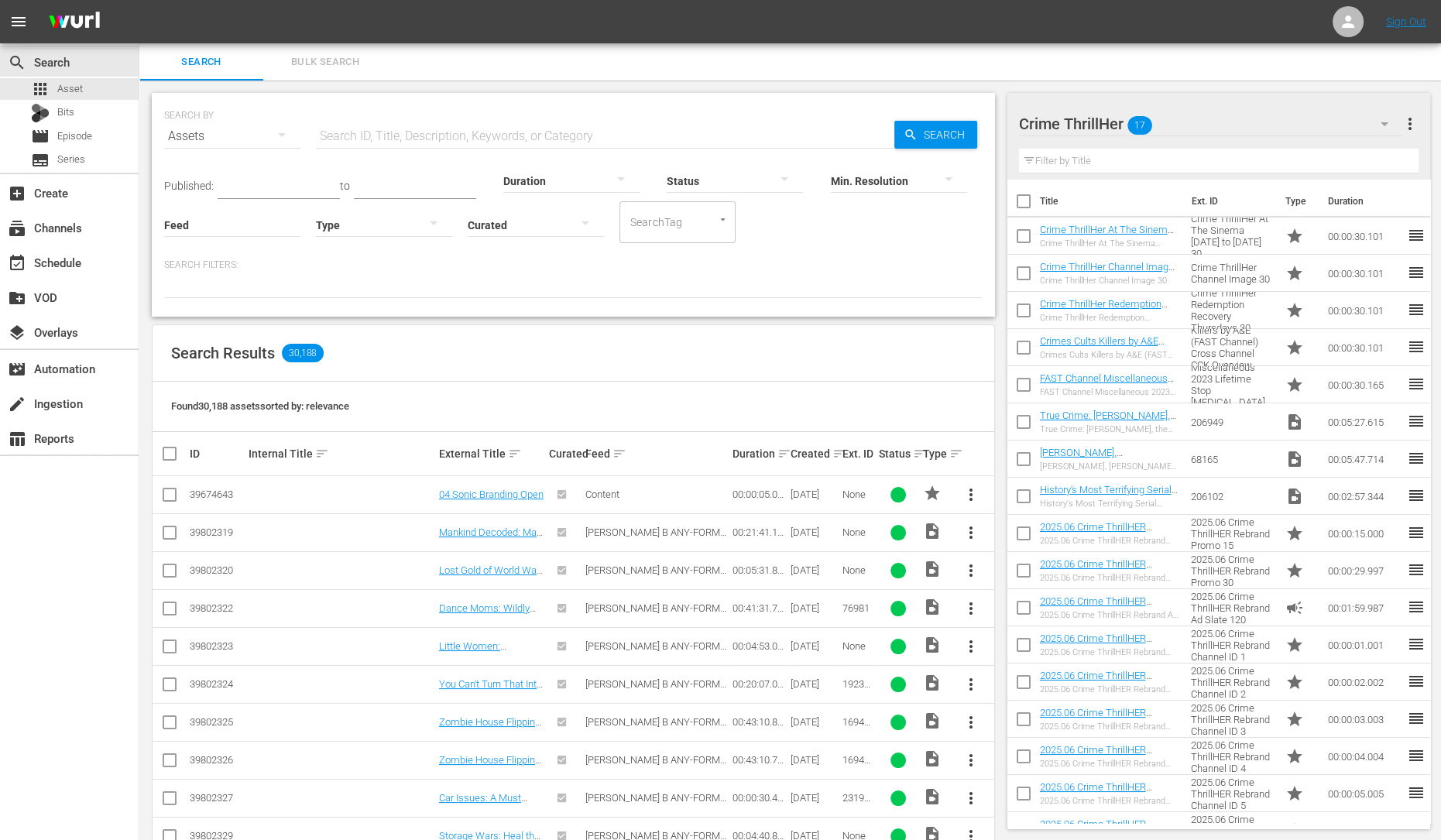
checkbox input "true"
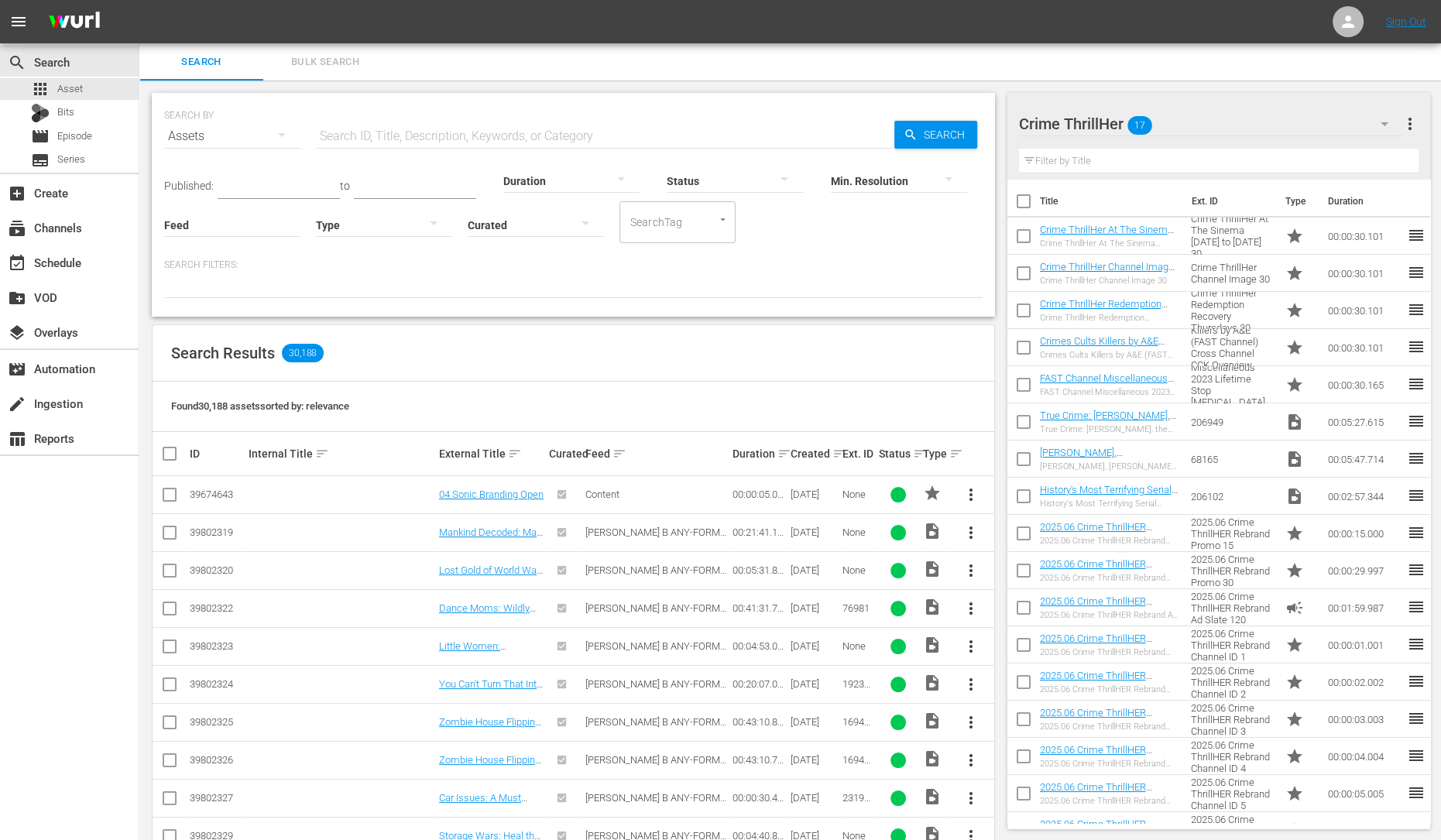
checkbox input "true"
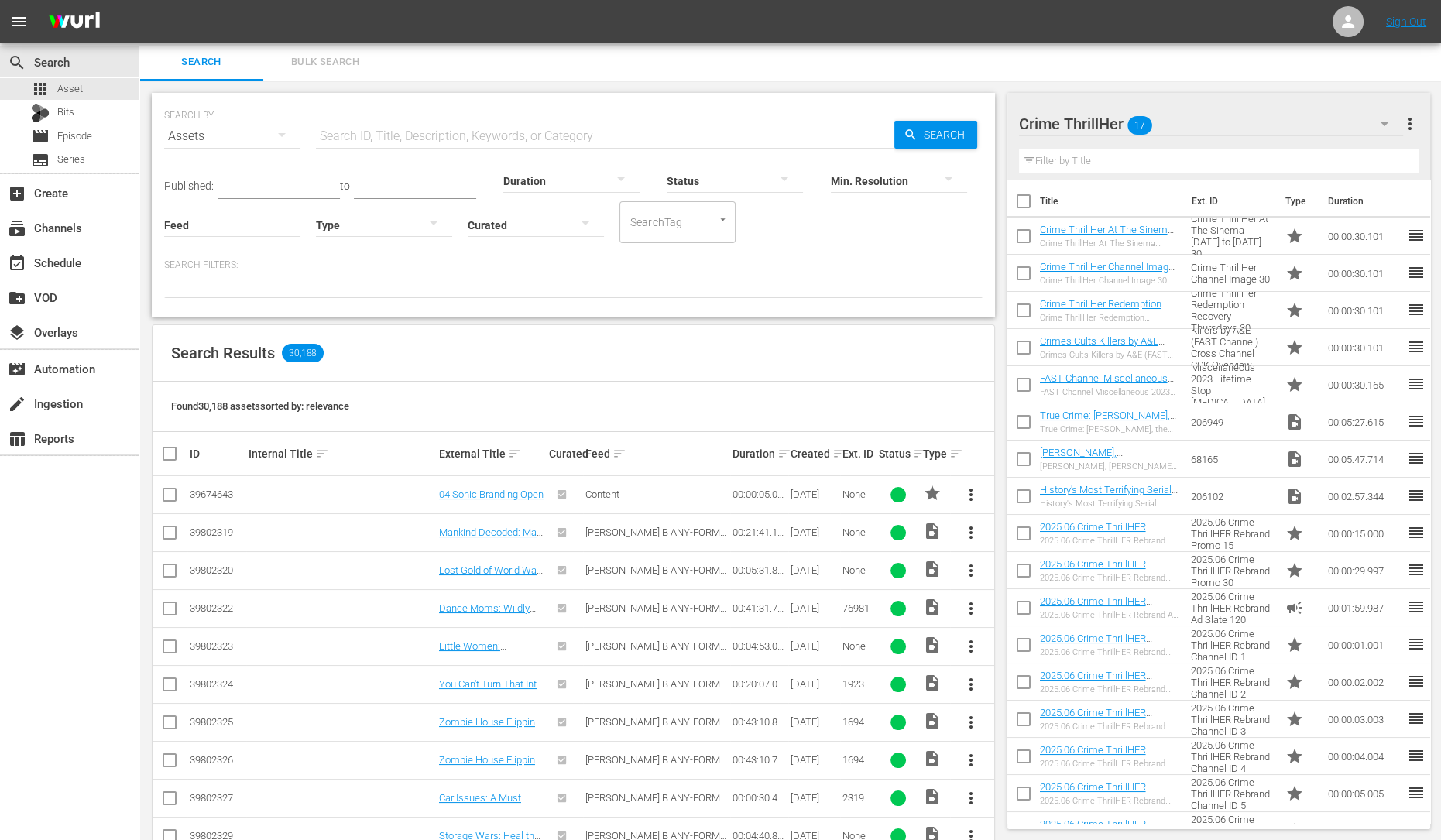
checkbox input "true"
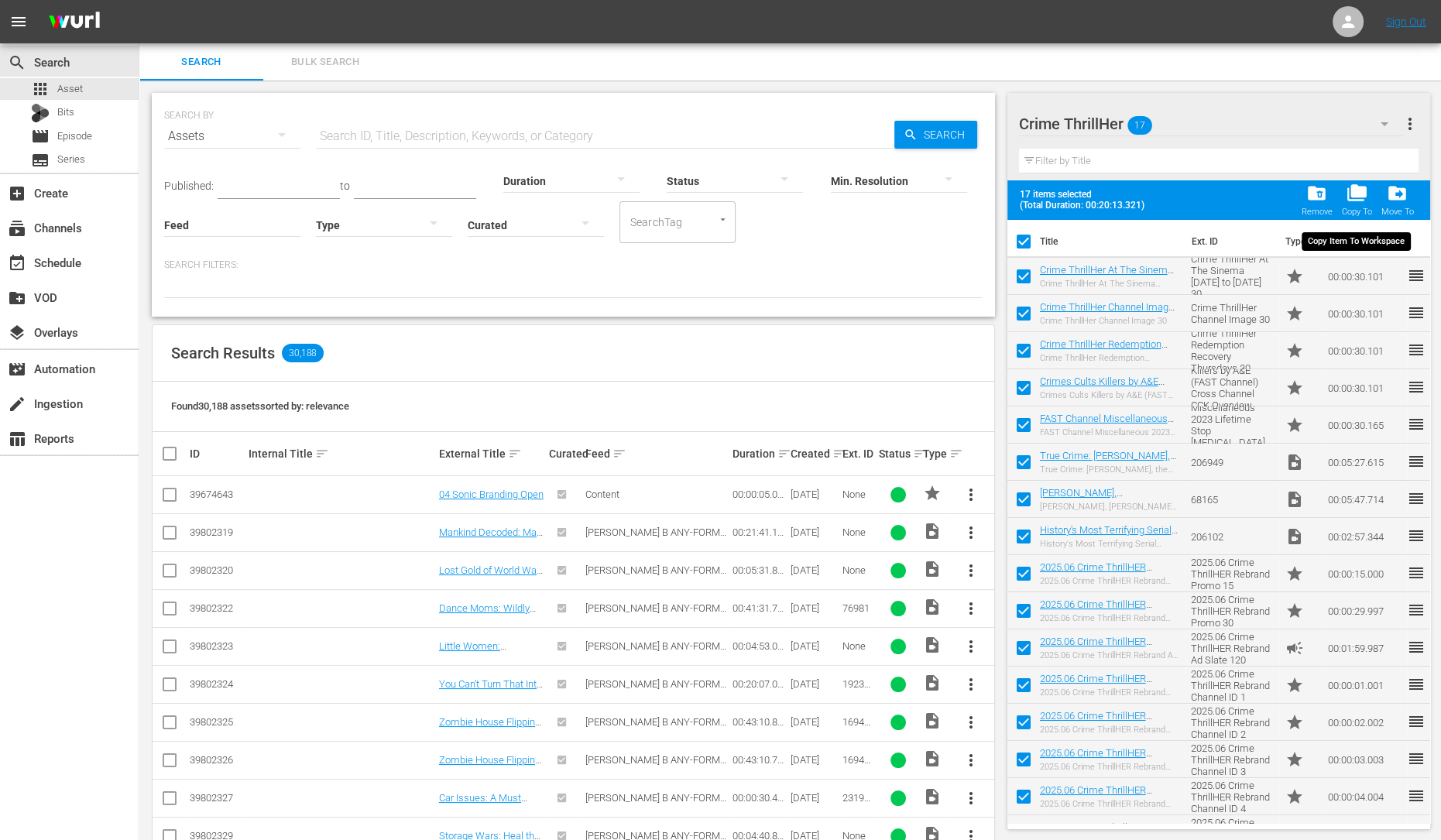
click at [1361, 207] on div "Copy To" at bounding box center [1356, 212] width 30 height 10
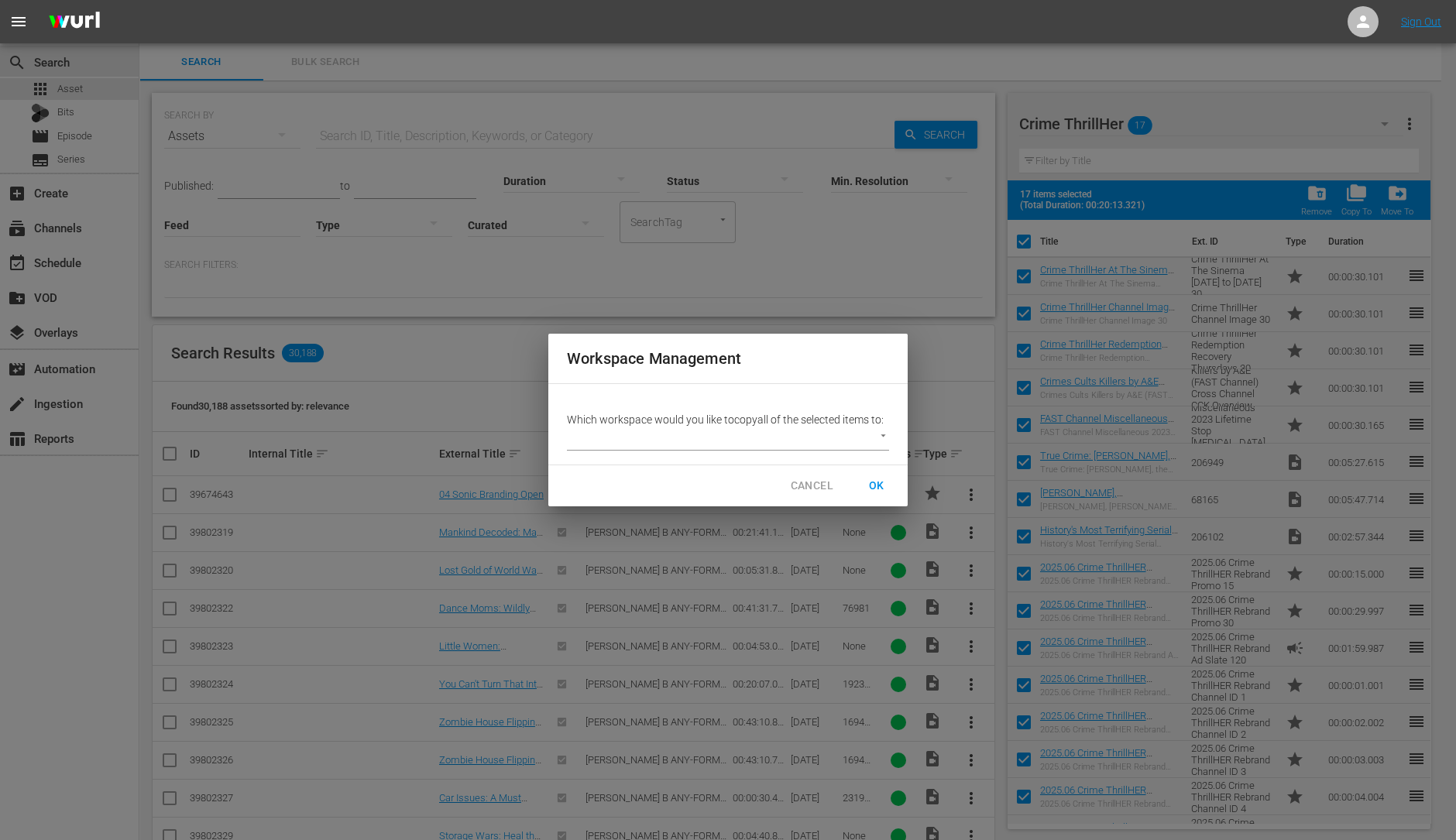
click at [728, 435] on body "menu Sign Out search Search apps Asset Bits movie Episode subtitles Series add_…" at bounding box center [728, 420] width 1456 height 840
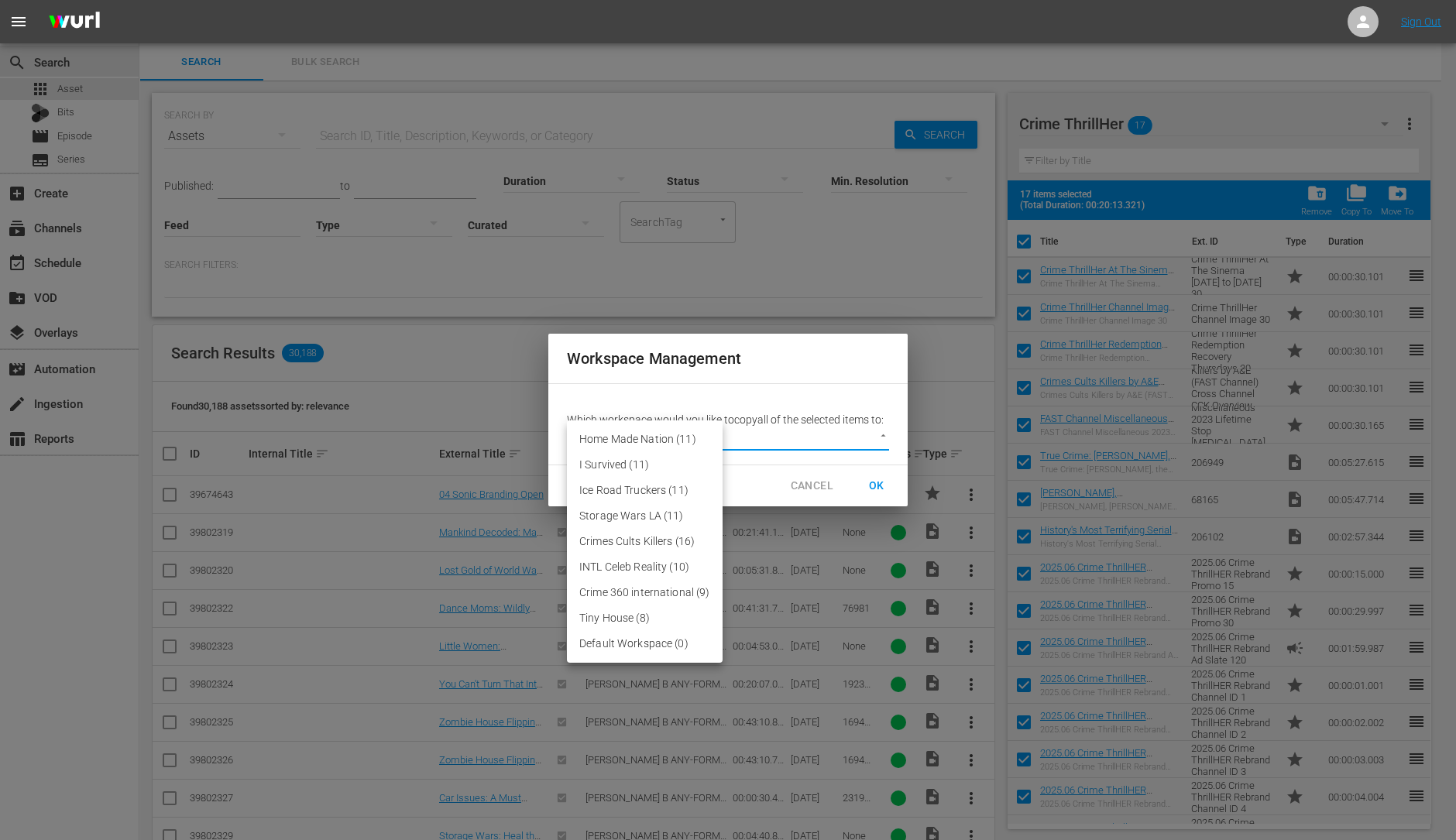
click at [621, 637] on li "Default Workspace (0)" at bounding box center [645, 643] width 156 height 26
type input "3246"
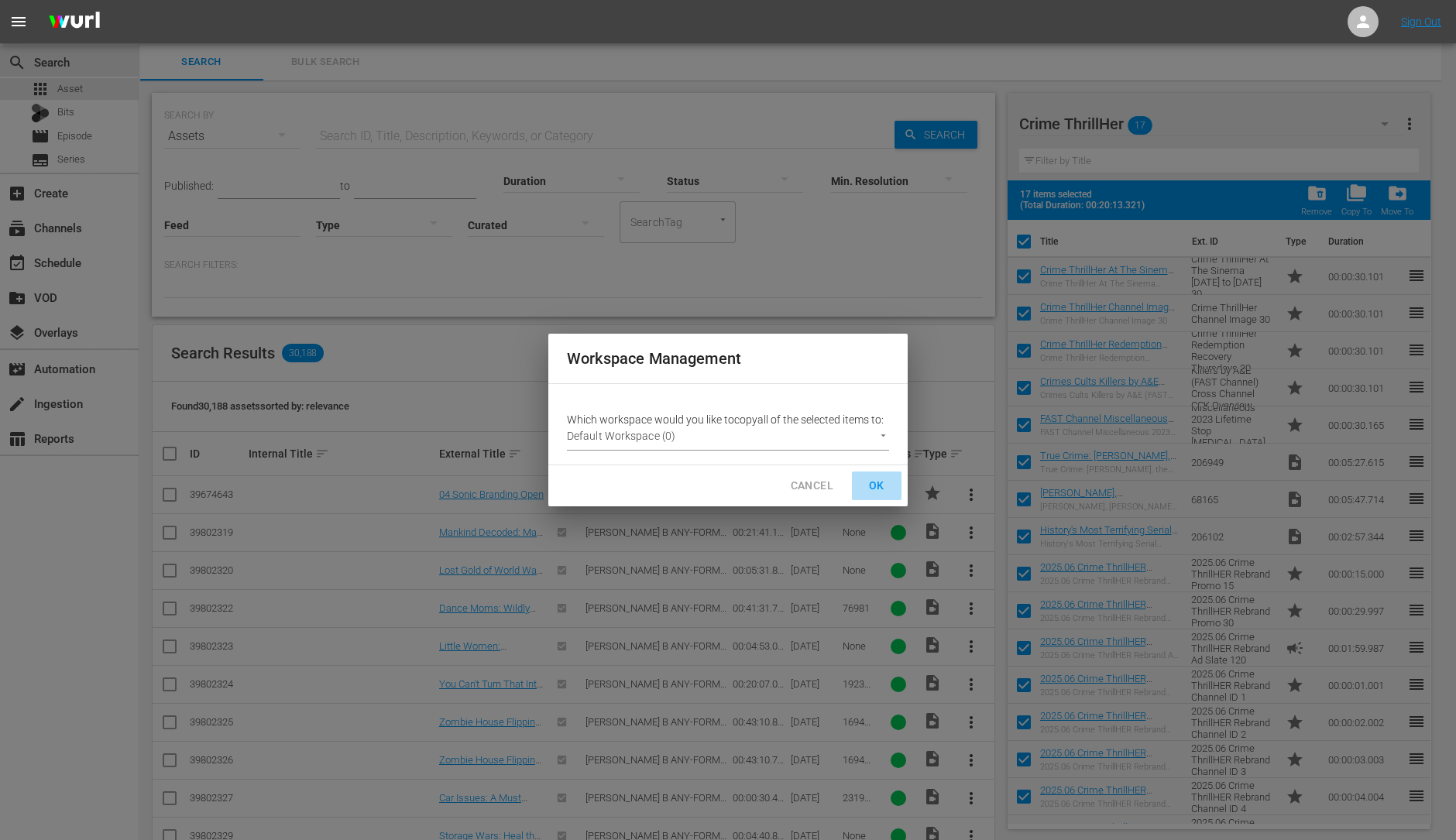
click at [871, 478] on span "OK" at bounding box center [876, 485] width 25 height 19
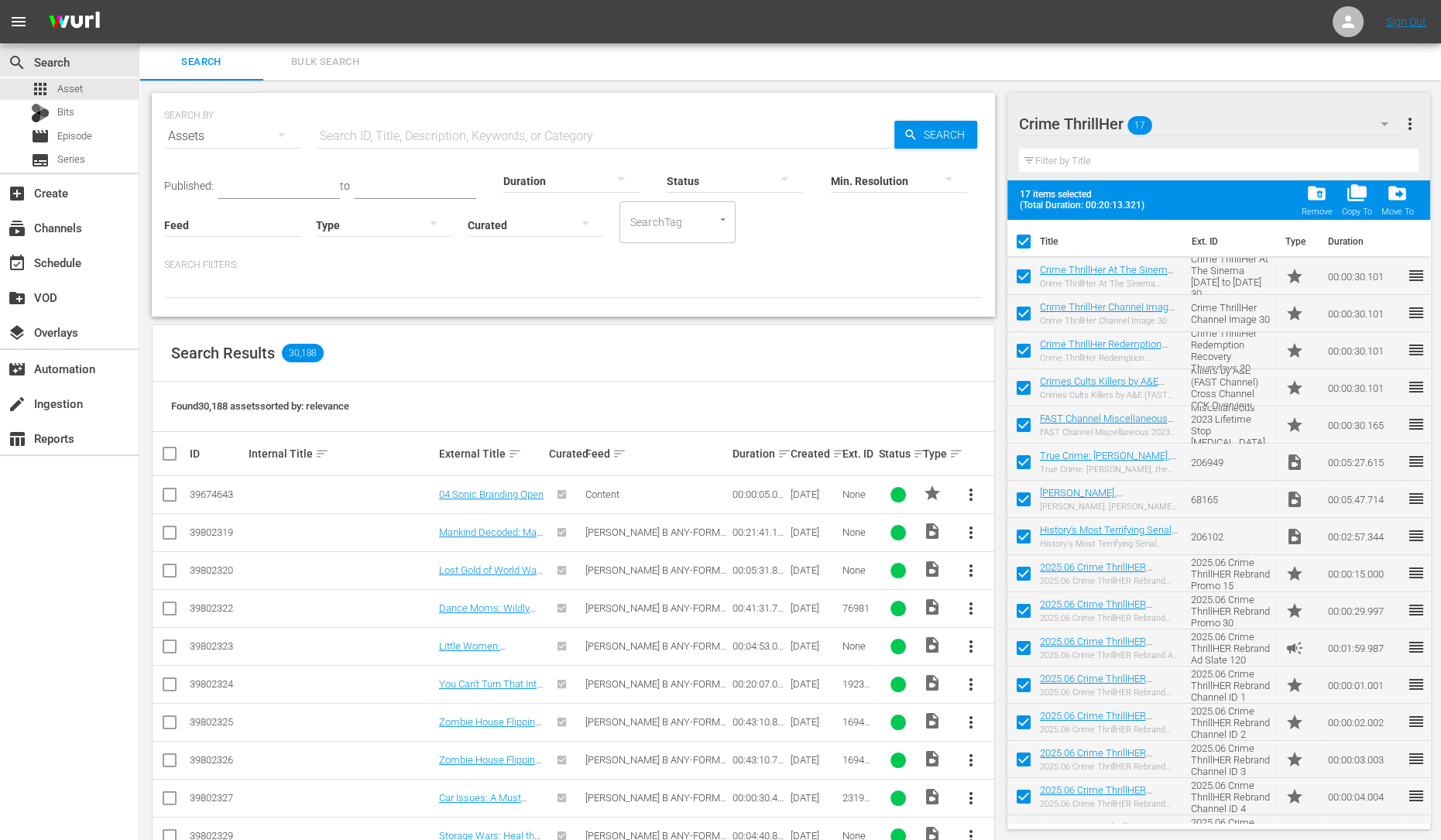
checkbox input "false"
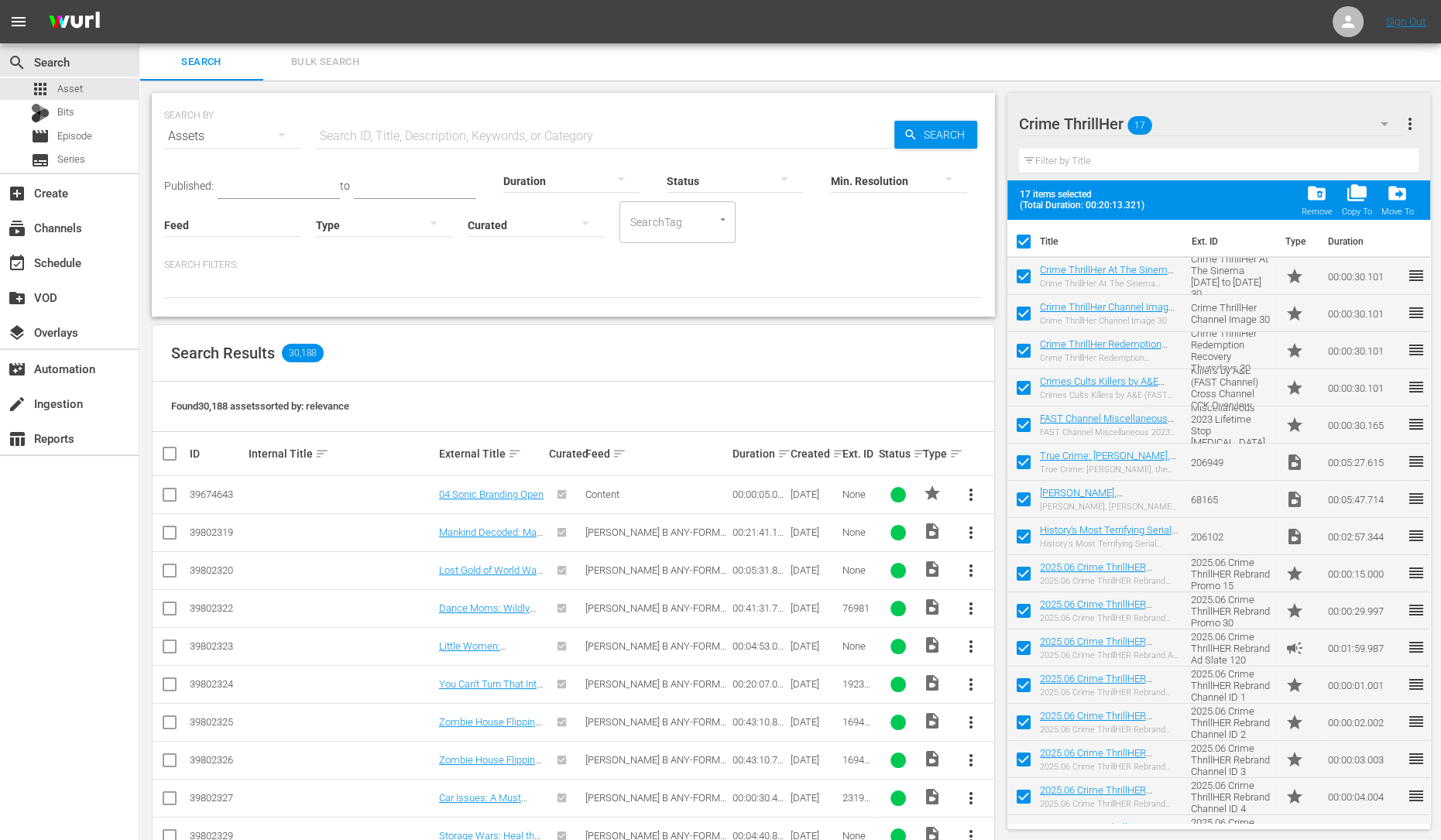
checkbox input "false"
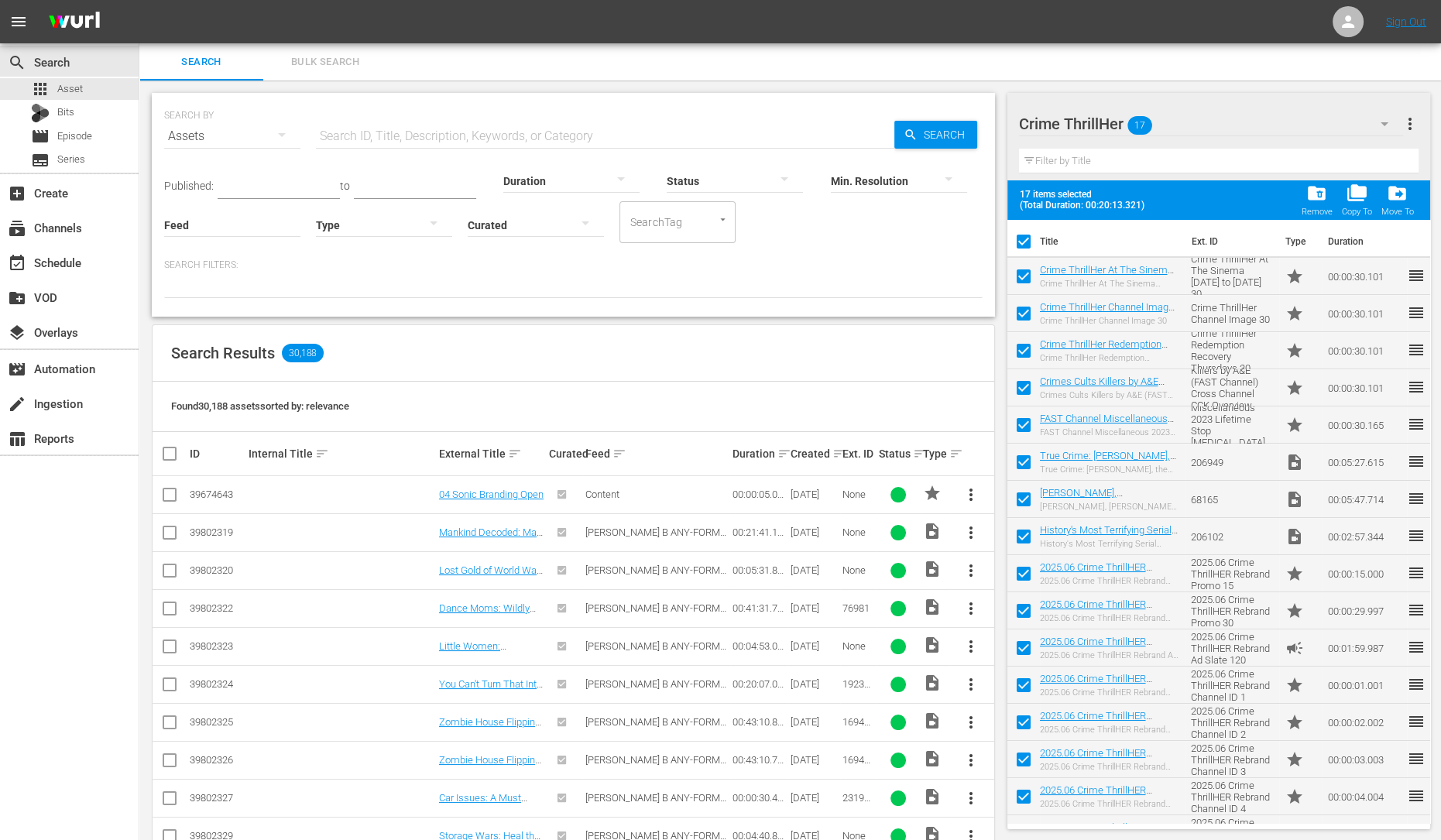
checkbox input "false"
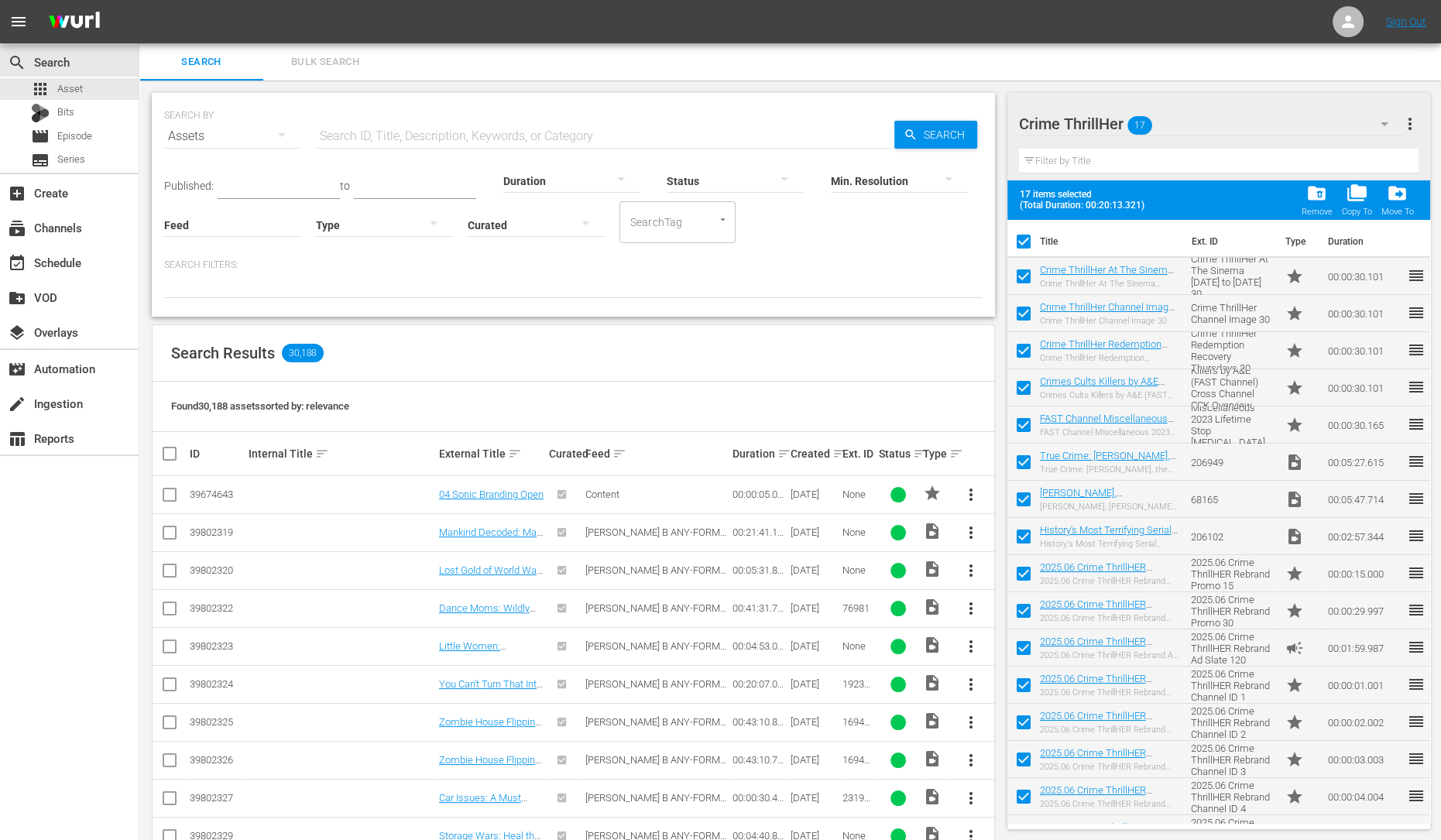
checkbox input "false"
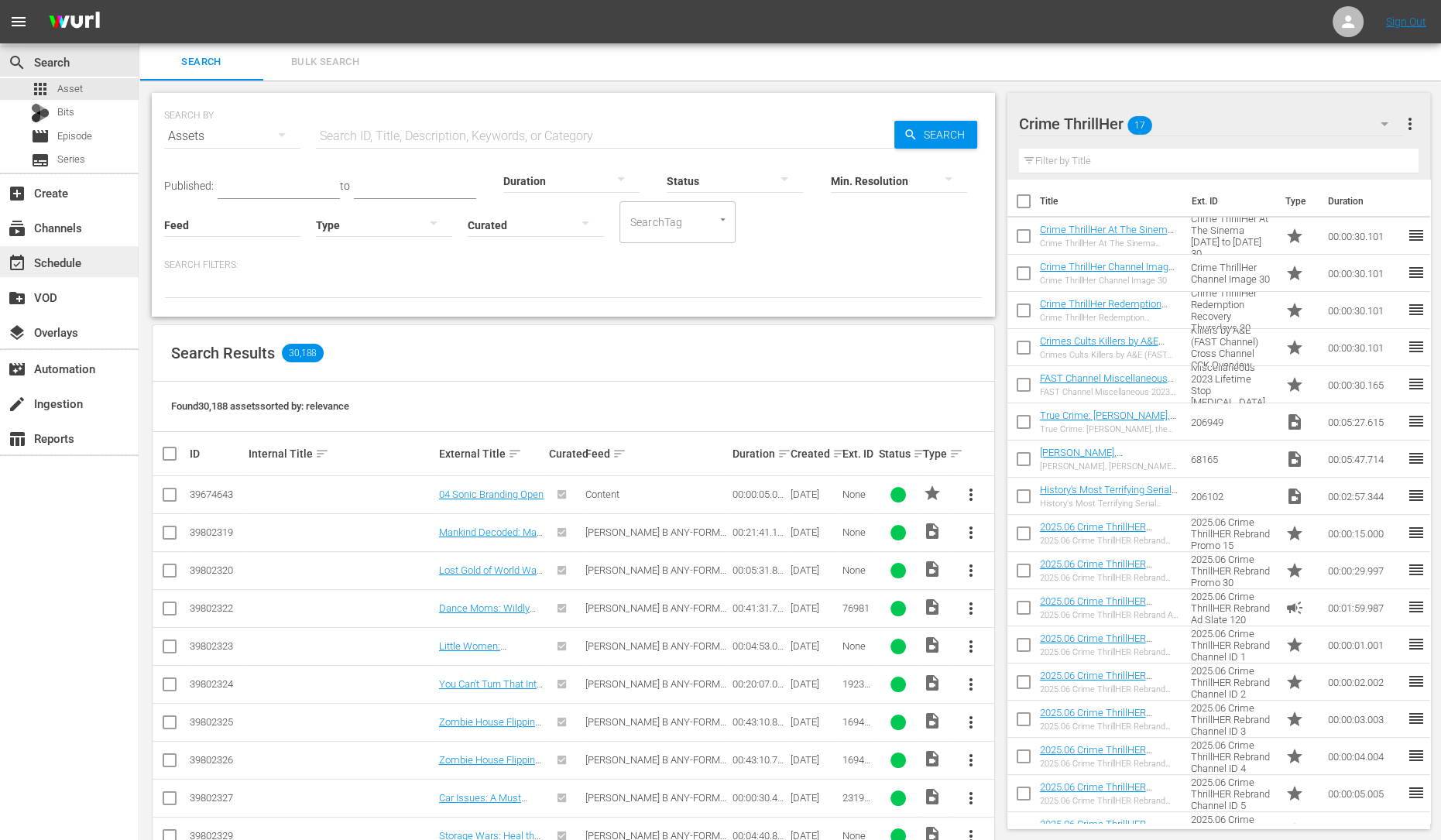
click at [78, 266] on div "event_available Schedule" at bounding box center [43, 260] width 87 height 14
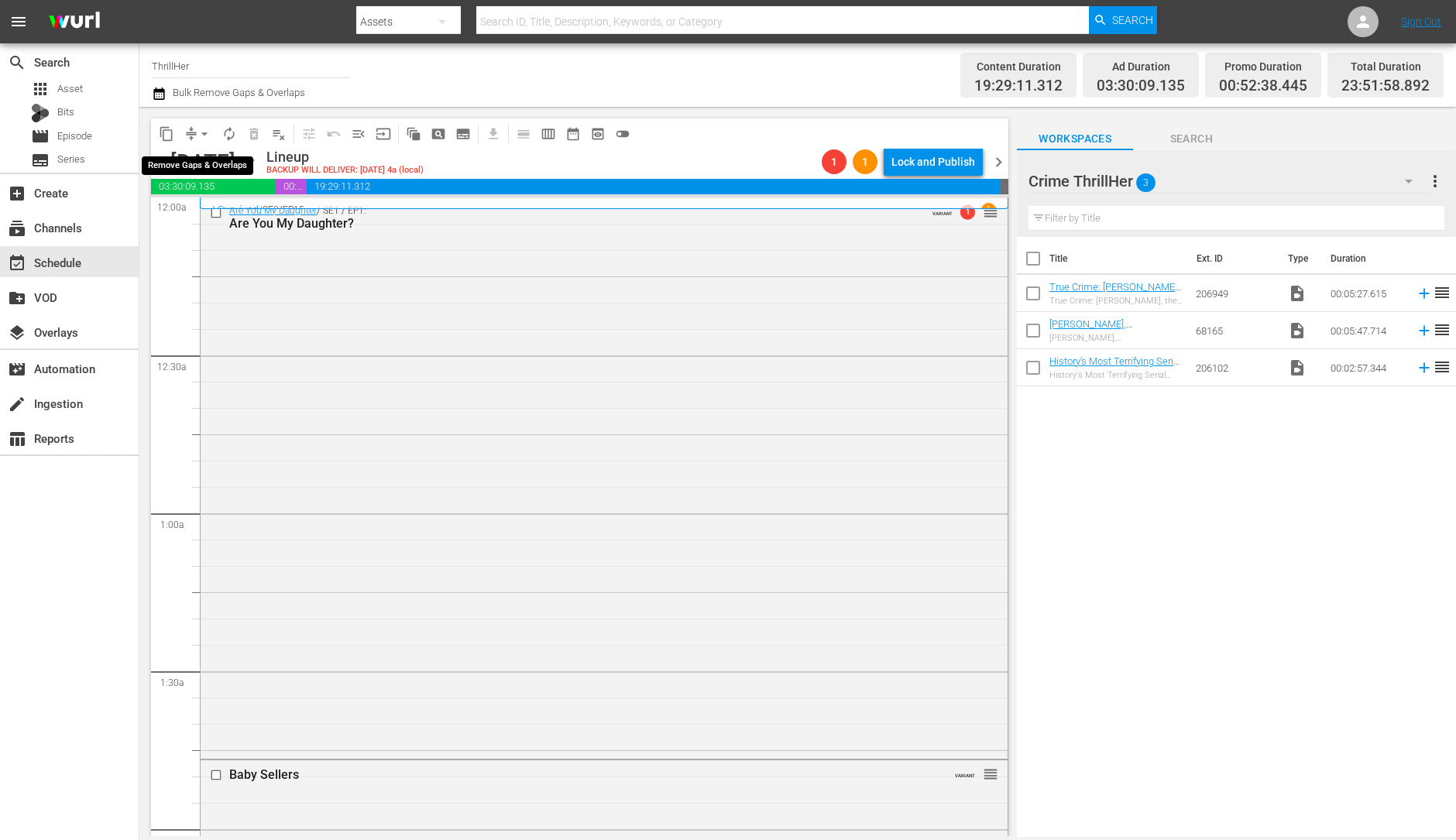
click at [203, 129] on span "arrow_drop_down" at bounding box center [204, 133] width 15 height 15
click at [202, 160] on li "Align to Midnight" at bounding box center [205, 165] width 163 height 26
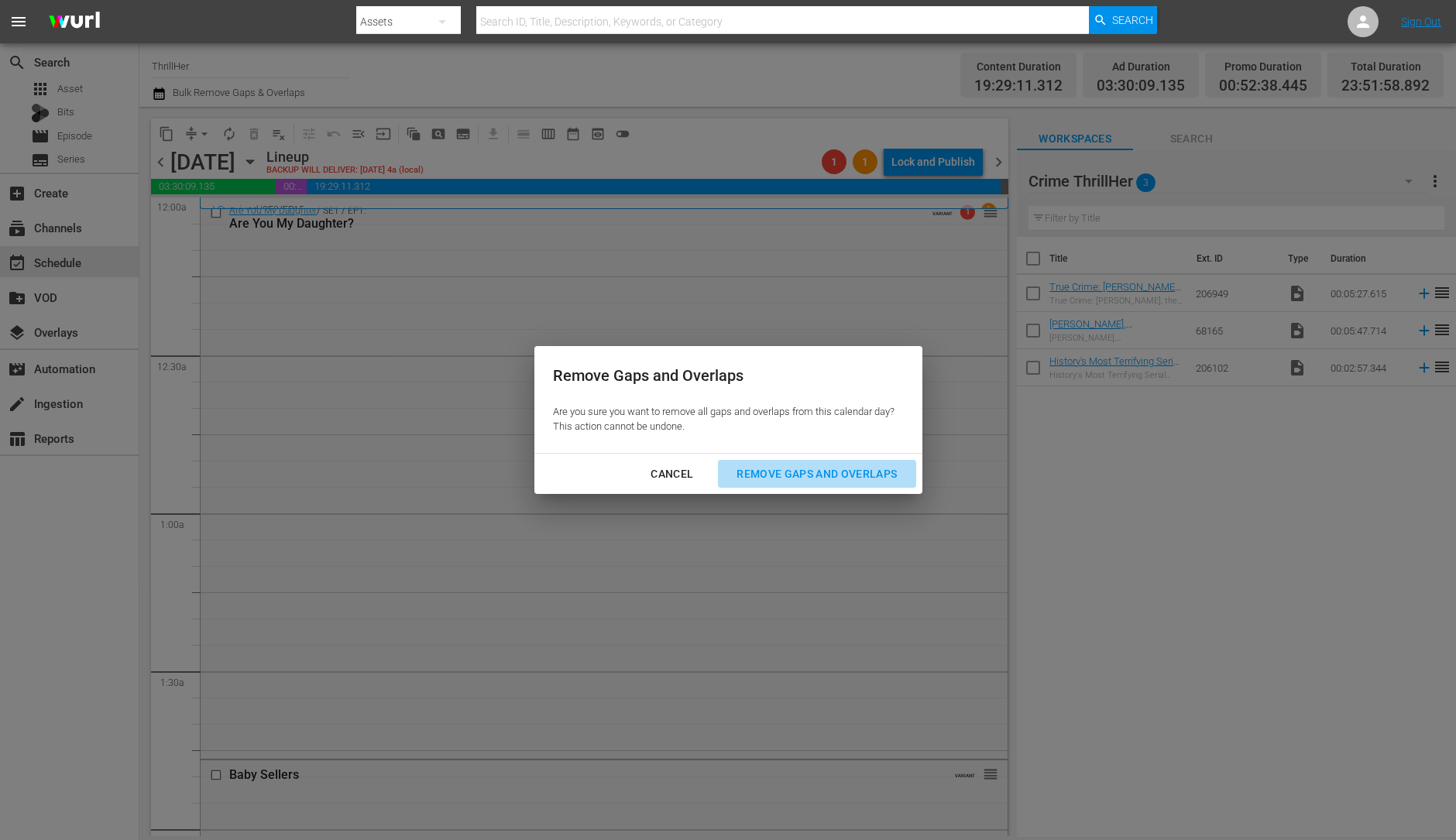
click at [792, 472] on div "Remove Gaps and Overlaps" at bounding box center [815, 473] width 185 height 19
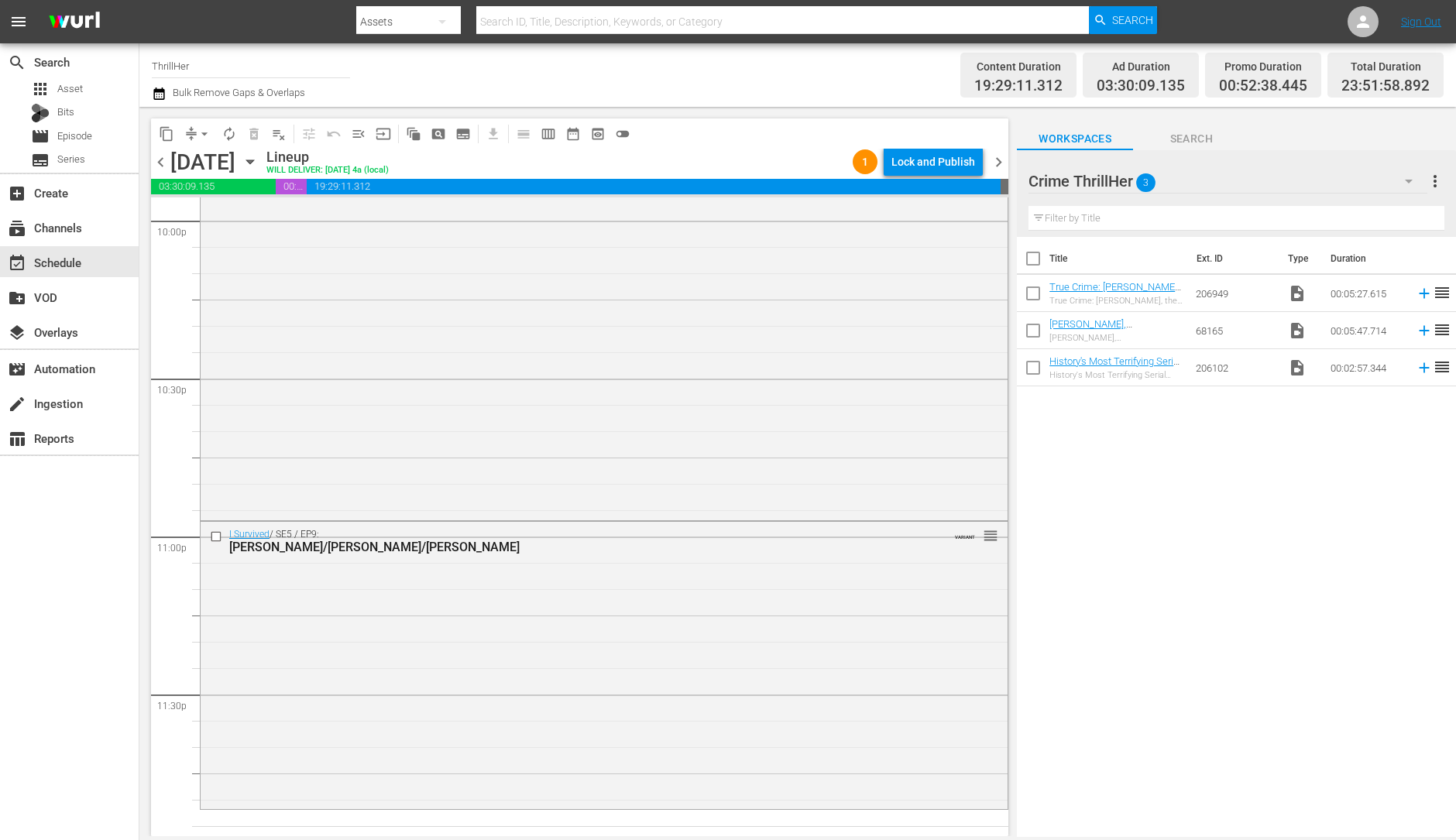
scroll to position [6939, 0]
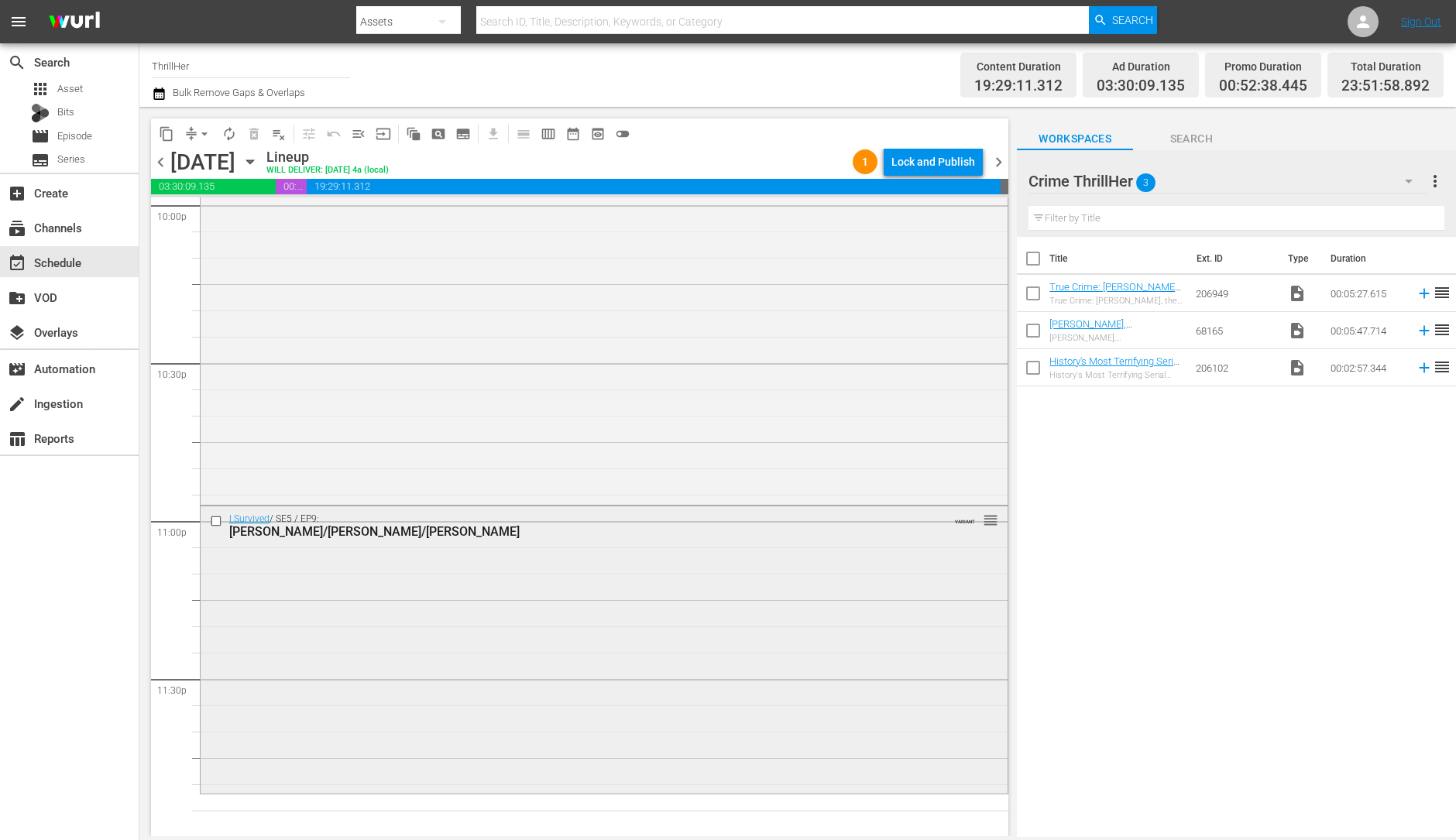
click at [515, 676] on div "I Survived / SE5 / EP9: Albert/Matt/Kristie VARIANT reorder" at bounding box center [604, 648] width 806 height 284
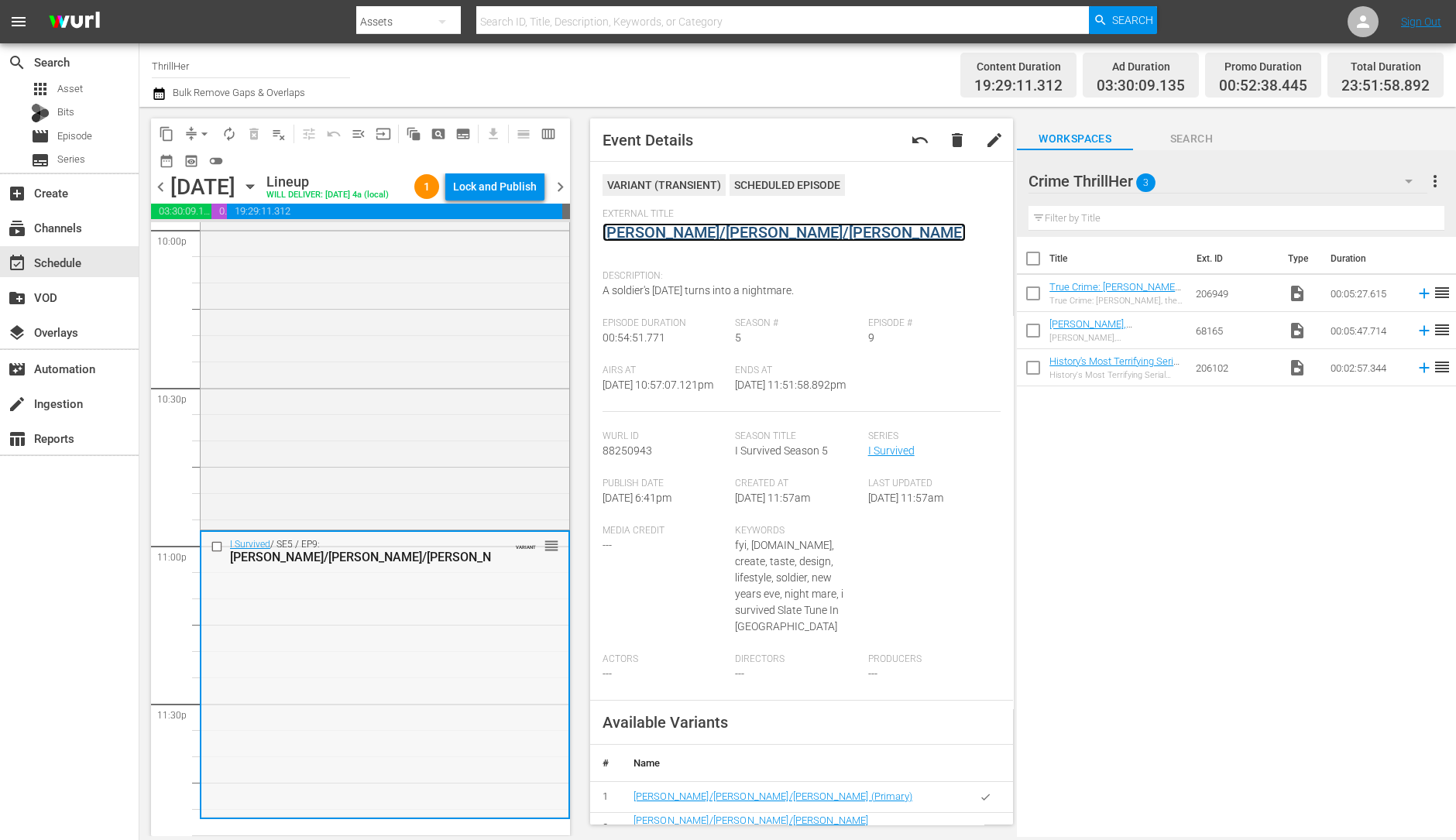
scroll to position [6989, 0]
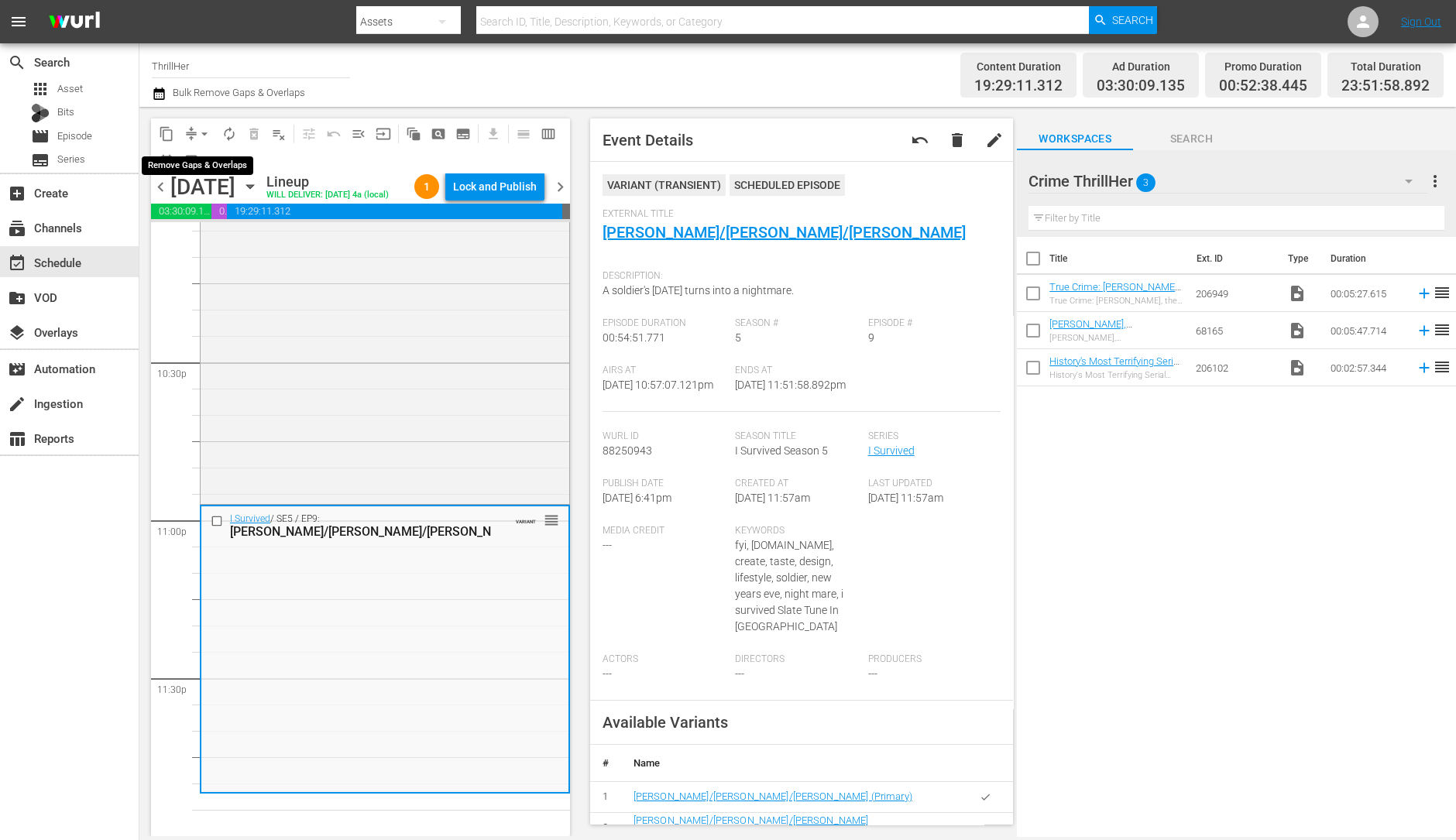
click at [200, 132] on span "arrow_drop_down" at bounding box center [204, 133] width 15 height 15
click at [200, 155] on li "Align to Midnight" at bounding box center [205, 165] width 163 height 26
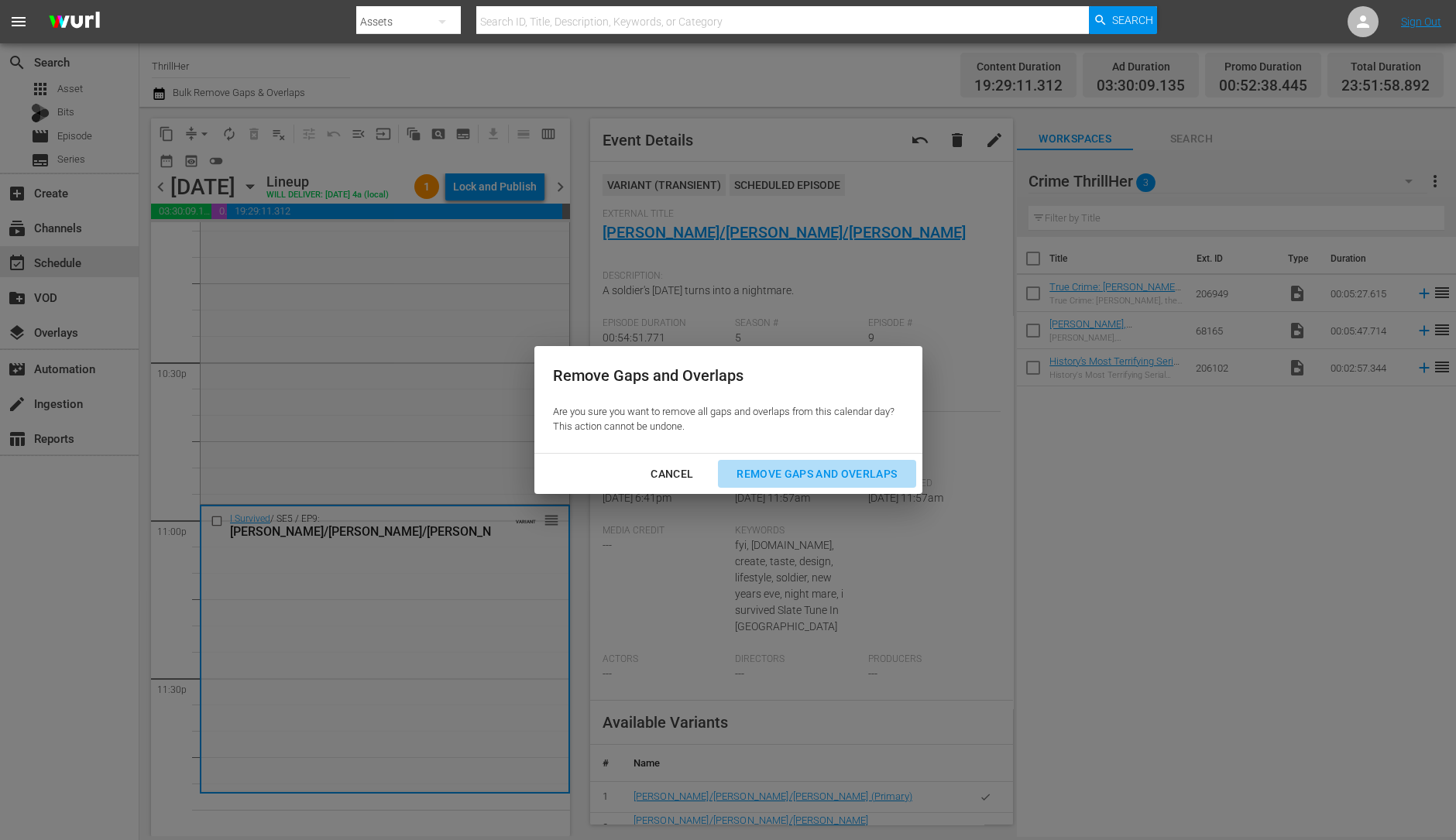
click at [823, 480] on div "Remove Gaps and Overlaps" at bounding box center [815, 473] width 185 height 19
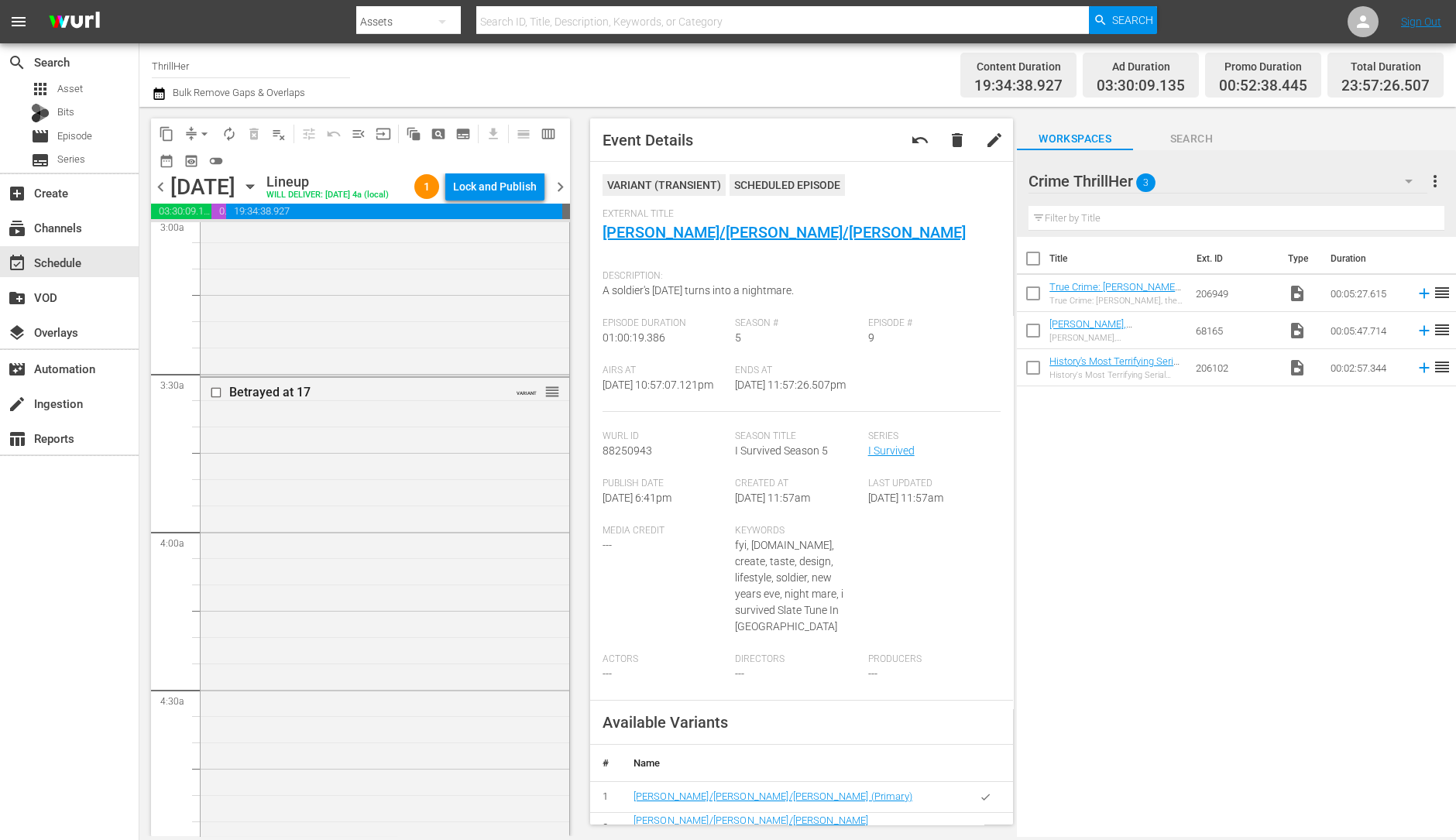
scroll to position [0, 0]
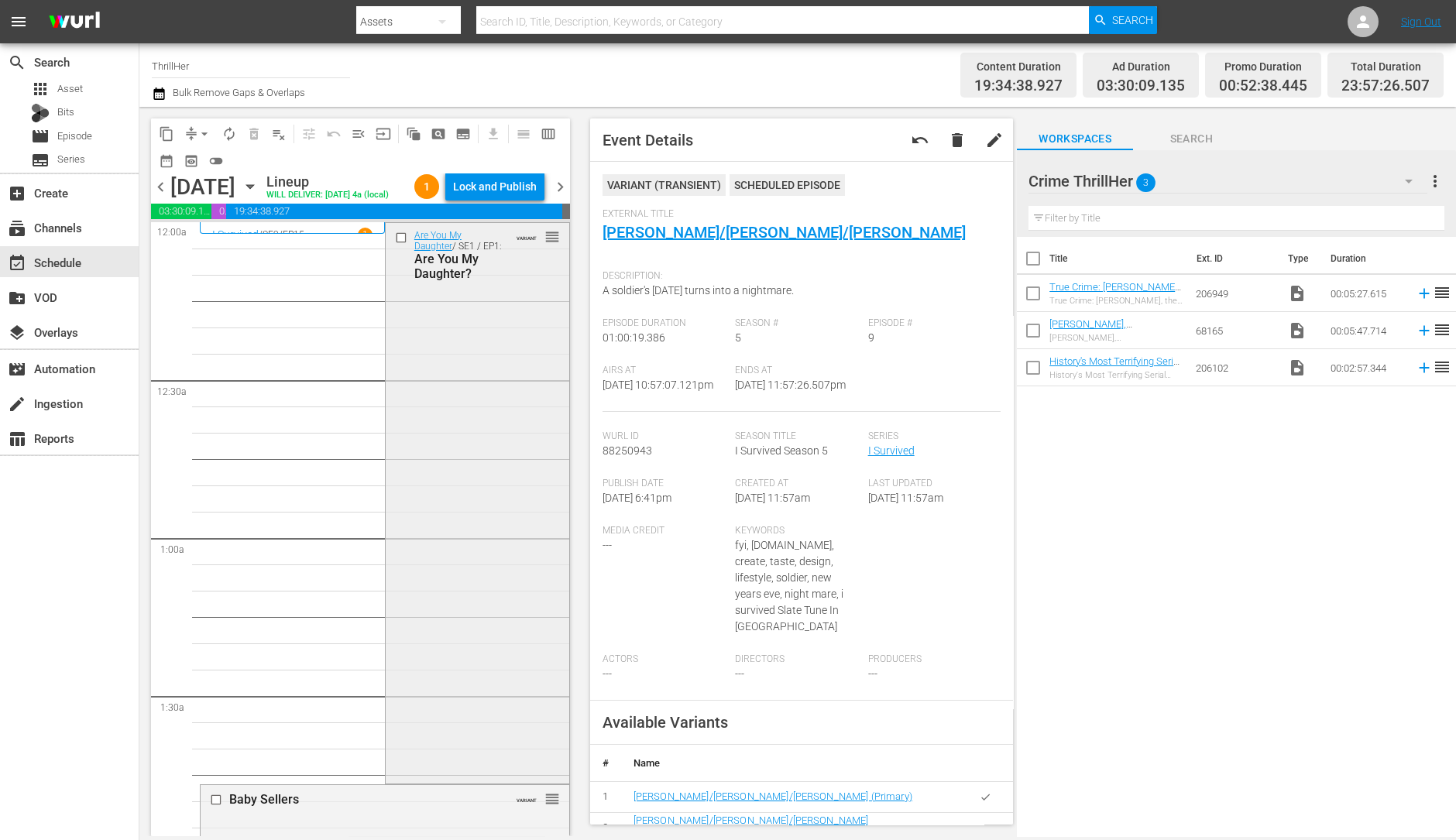
click at [502, 525] on div "Are You My Daughter / SE1 / EP1: Are You My Daughter? VARIANT reorder" at bounding box center [478, 501] width 184 height 557
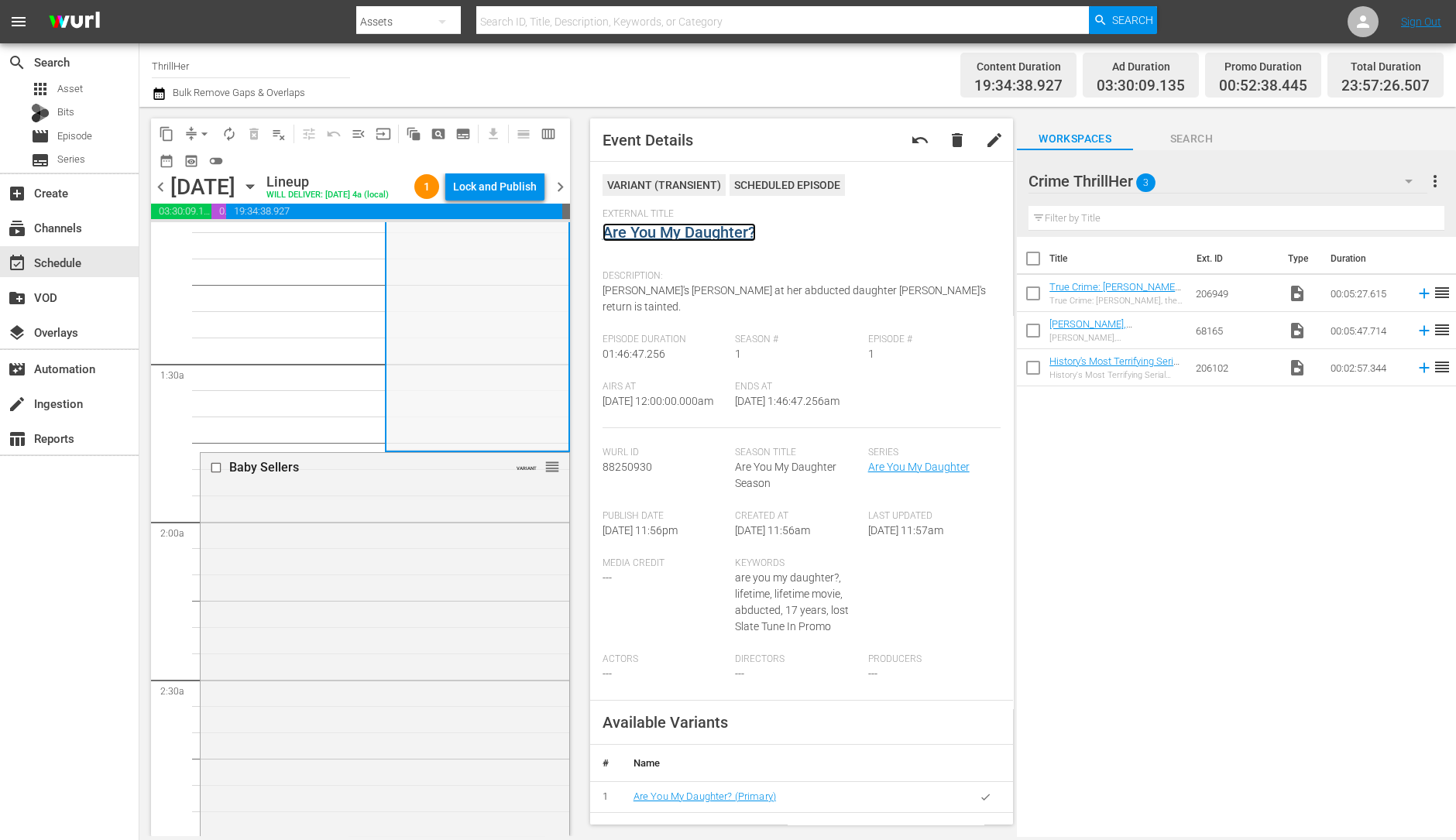
scroll to position [340, 0]
click at [422, 399] on div "Are You My Daughter / SE1 / EP1: Are You My Daughter? VARIANT reorder" at bounding box center [478, 163] width 182 height 557
click at [314, 578] on div "Baby Sellers VARIANT reorder" at bounding box center [385, 716] width 369 height 542
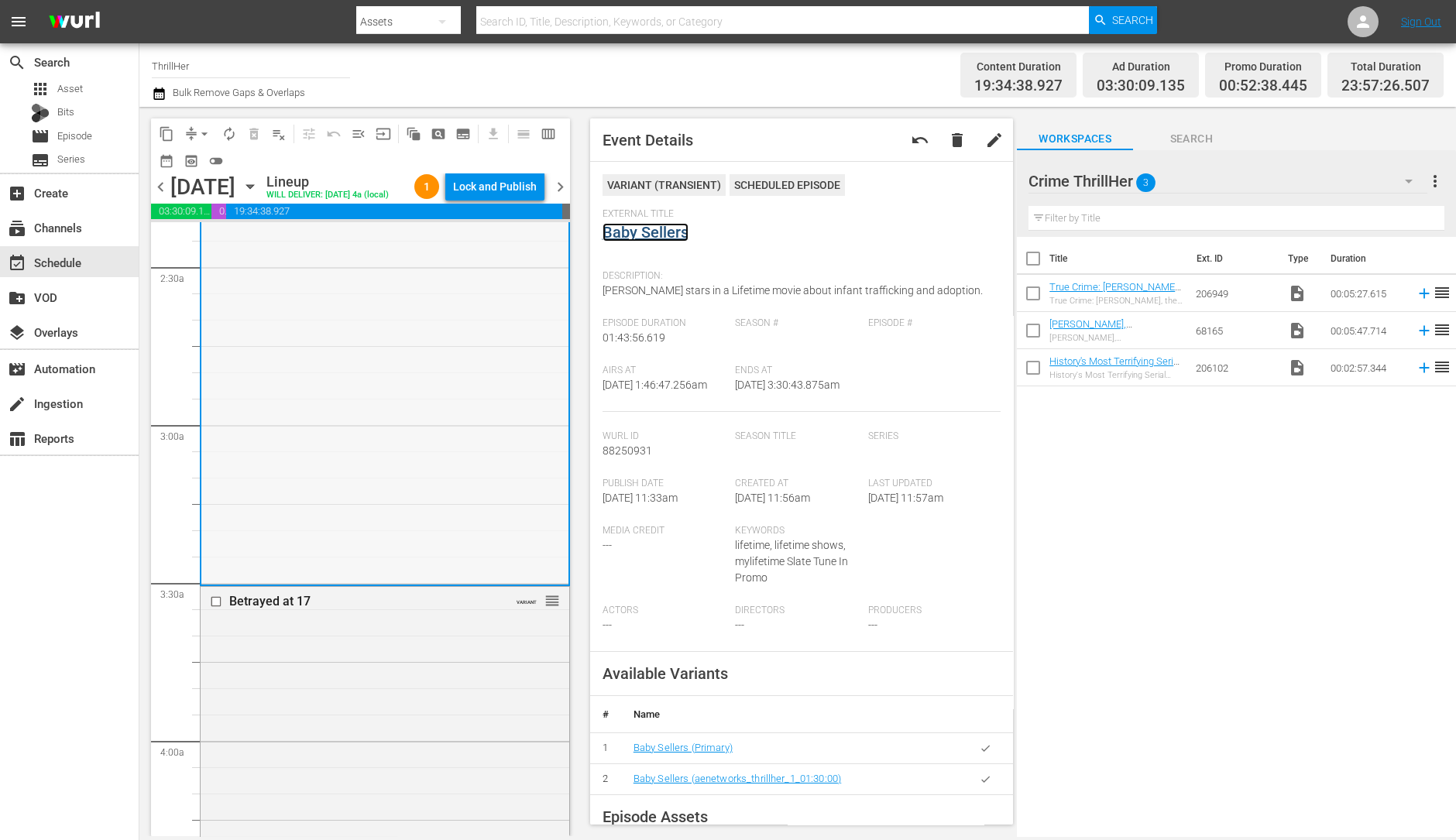
scroll to position [835, 0]
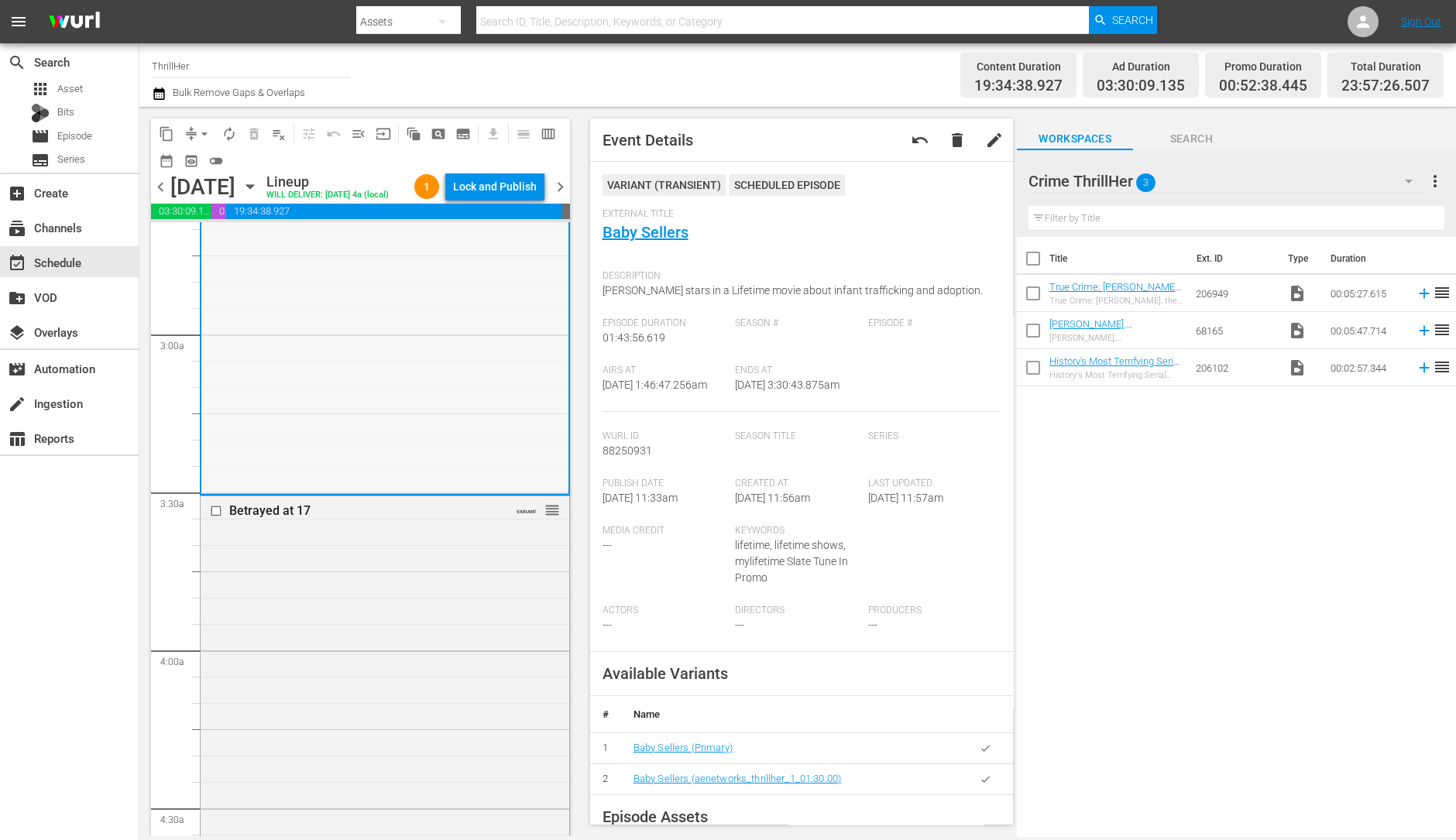
click at [390, 646] on div "Betrayed at 17 VARIANT reorder" at bounding box center [385, 764] width 369 height 536
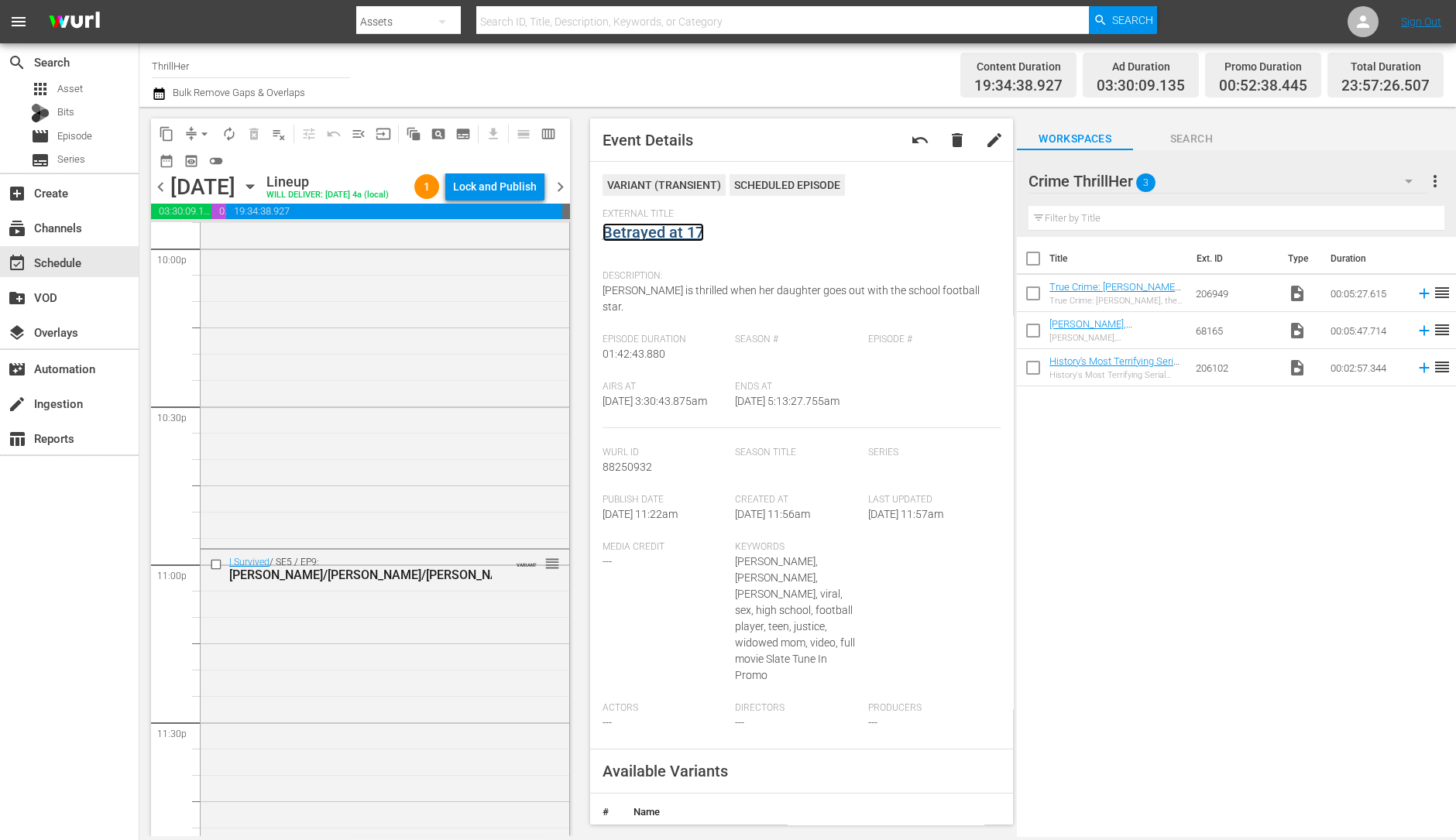
scroll to position [6989, 0]
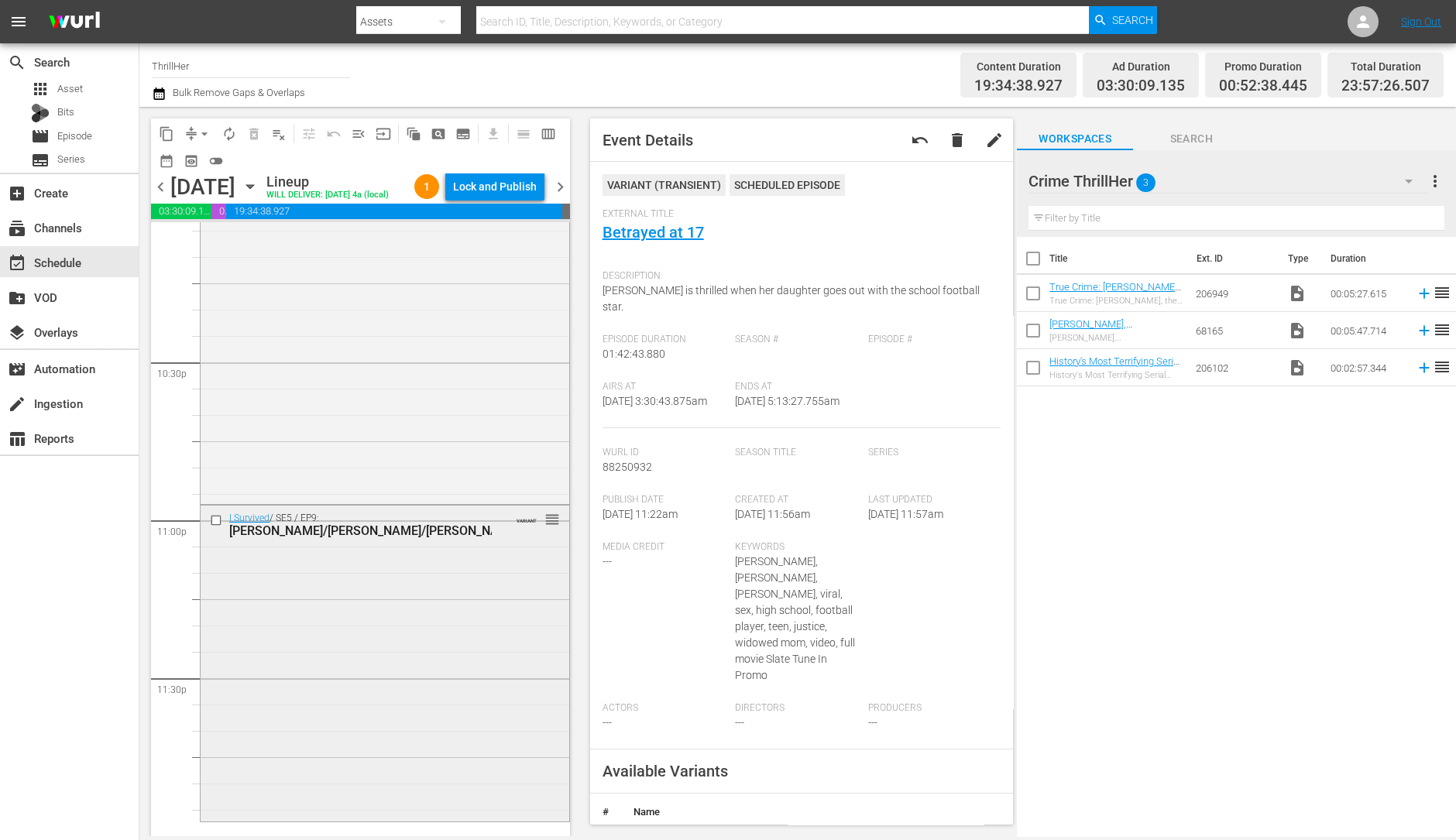
click at [248, 651] on div "I Survived / SE5 / EP9: Albert/Matt/Kristie VARIANT reorder" at bounding box center [385, 661] width 369 height 313
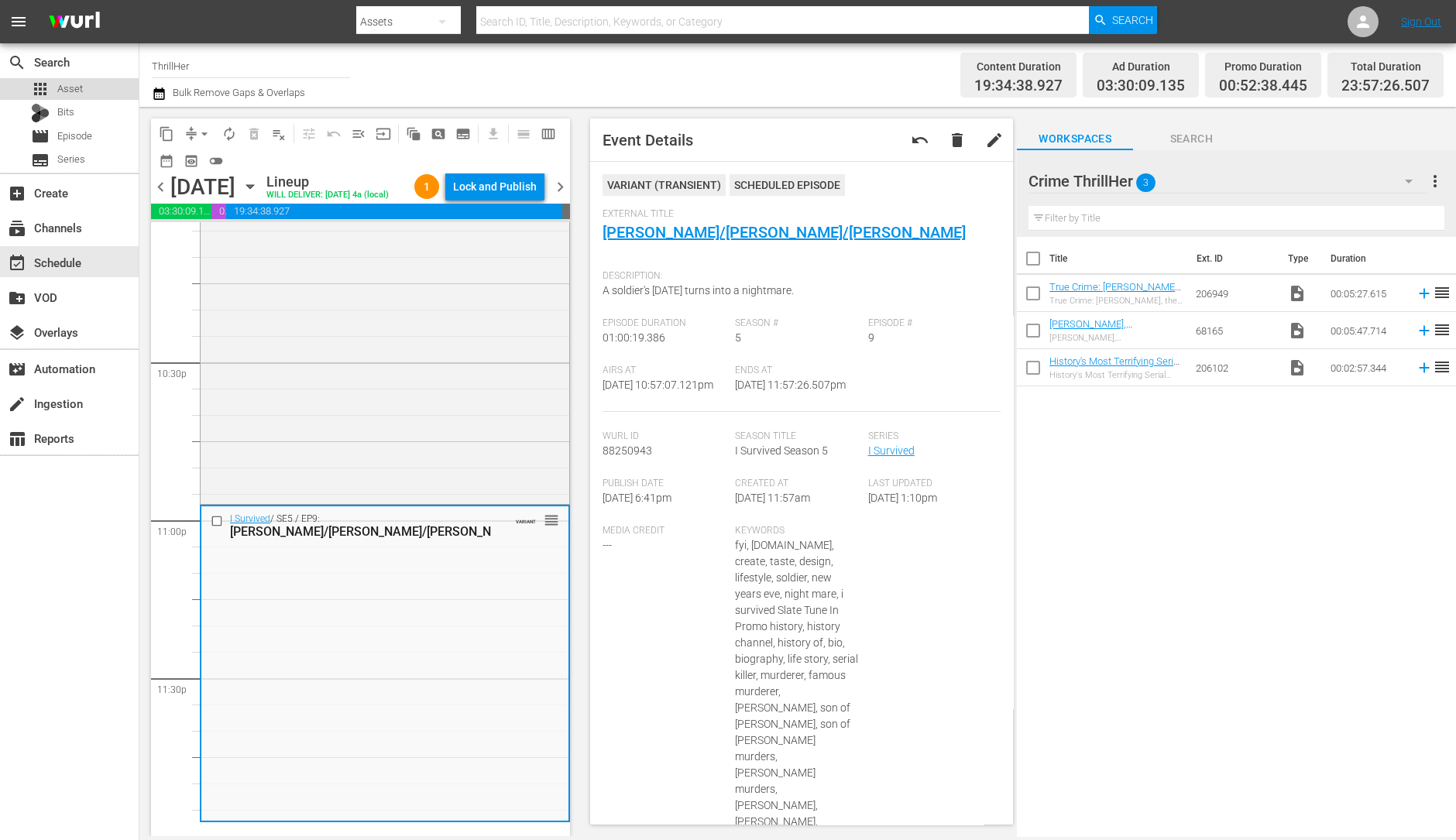
click at [92, 79] on div "apps Asset" at bounding box center [69, 89] width 139 height 22
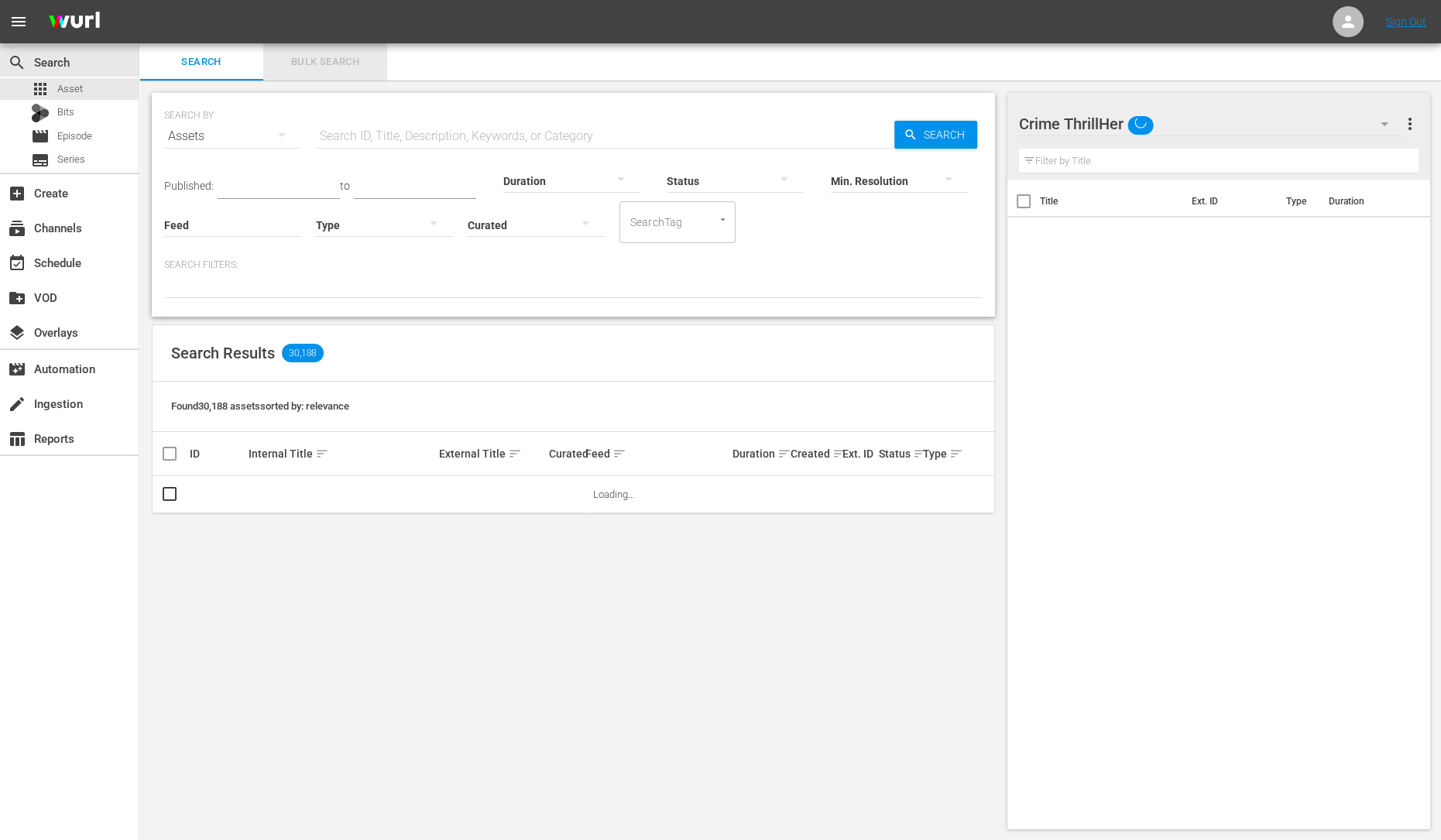
click at [314, 66] on span "Bulk Search" at bounding box center [325, 62] width 105 height 18
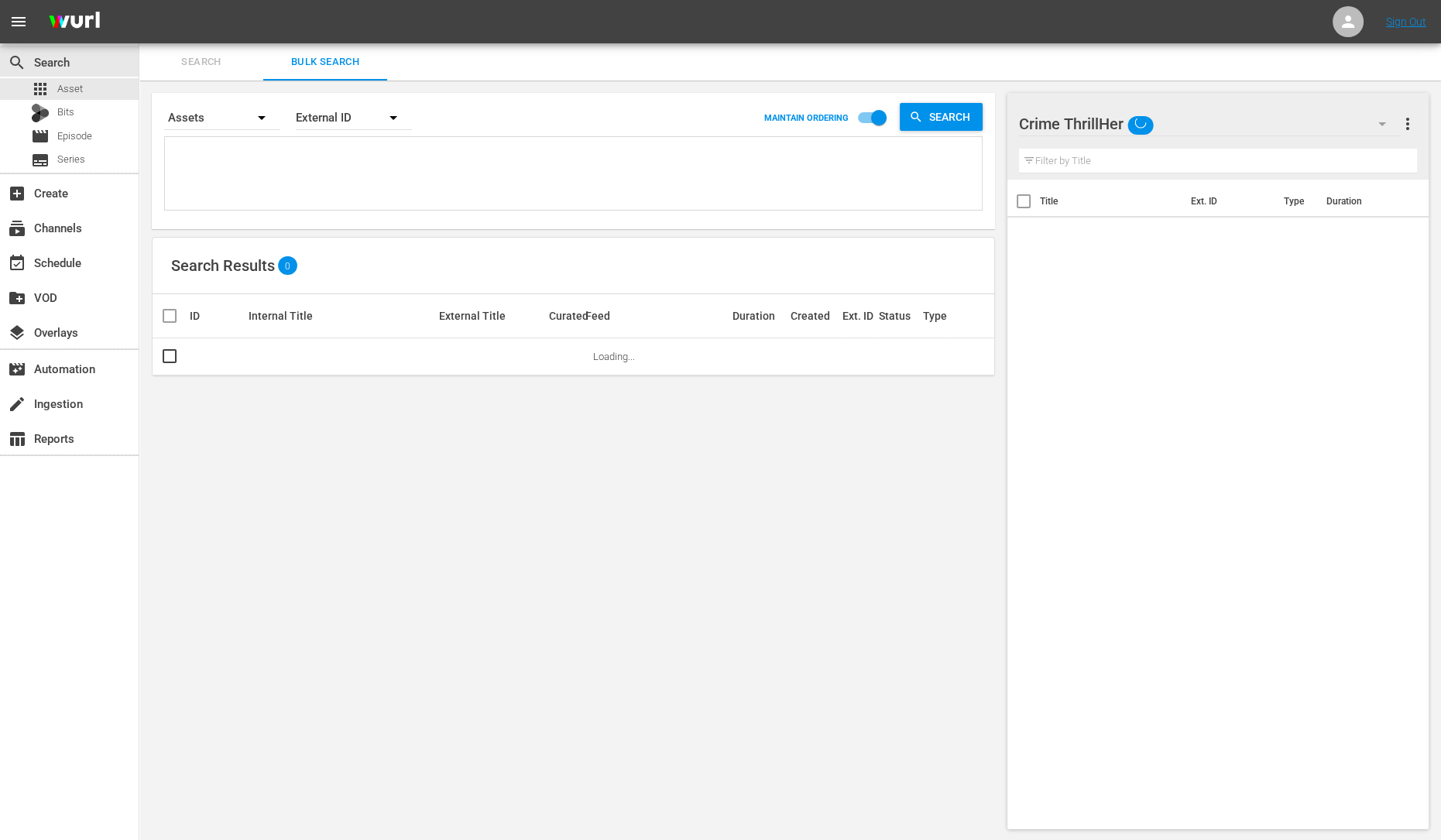
click at [286, 160] on textarea at bounding box center [576, 176] width 813 height 71
type textarea "2"
type textarea "20"
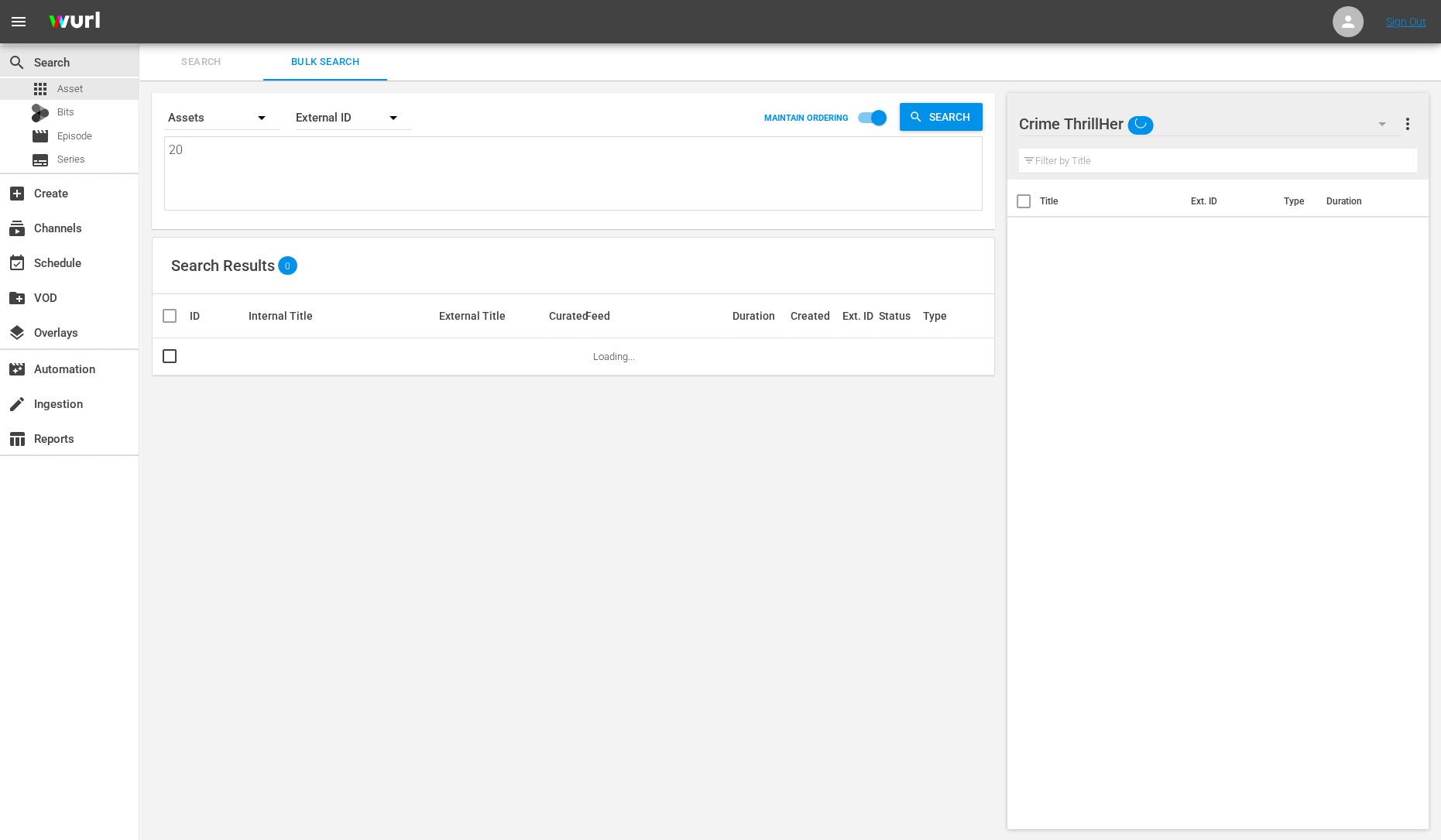
type textarea "209"
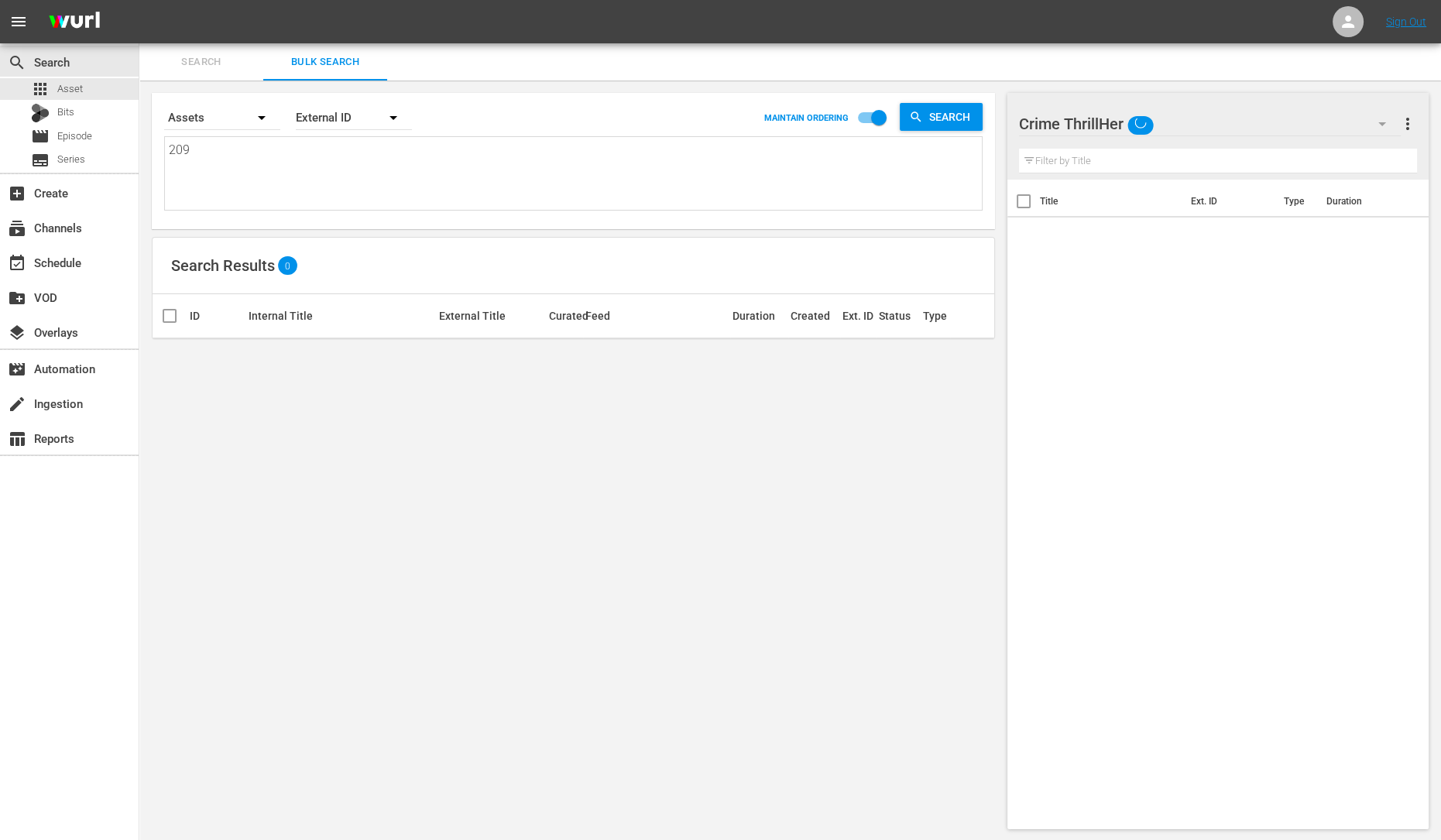
type textarea "2099"
type textarea "20998"
type textarea "209982"
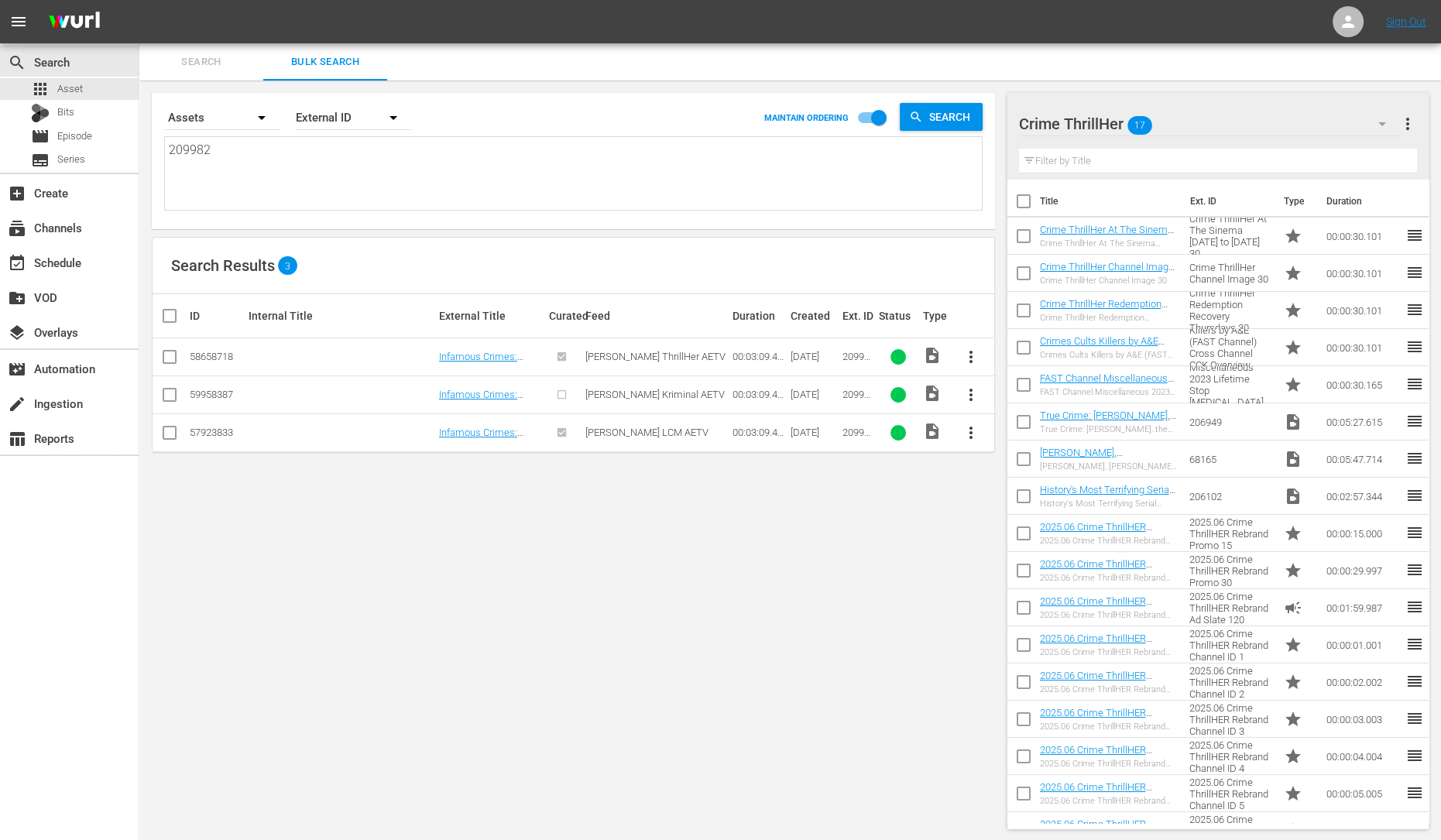
drag, startPoint x: 306, startPoint y: 115, endPoint x: 168, endPoint y: 359, distance: 280.3
click at [168, 359] on div "Search By Assets Order By External ID MAINTAIN ORDERING Search 209982 209982 Se…" at bounding box center [573, 461] width 868 height 761
type textarea "209982"
click at [168, 359] on input "checkbox" at bounding box center [169, 360] width 19 height 19
checkbox input "true"
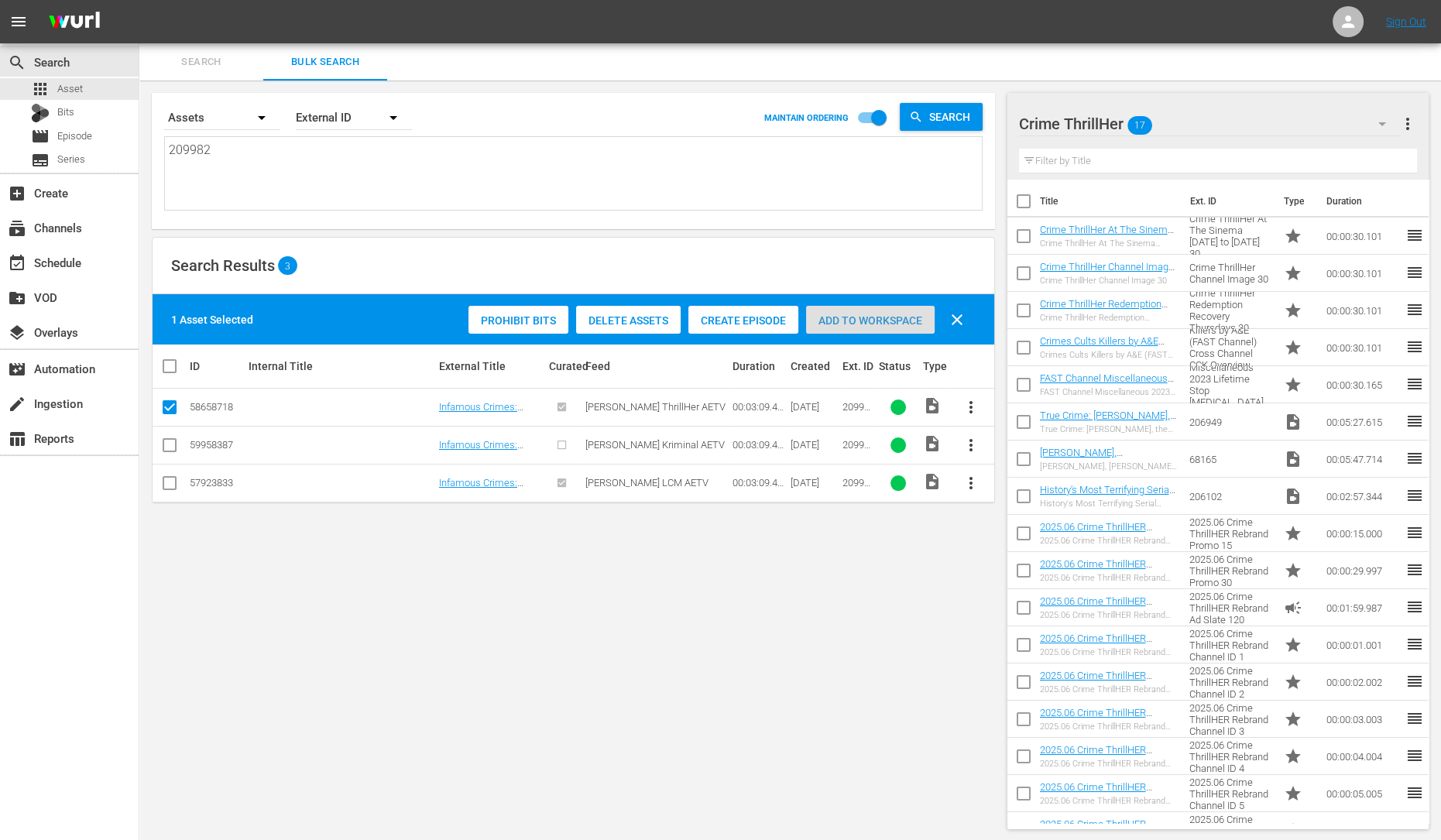
click at [867, 322] on span "Add to Workspace" at bounding box center [870, 321] width 129 height 12
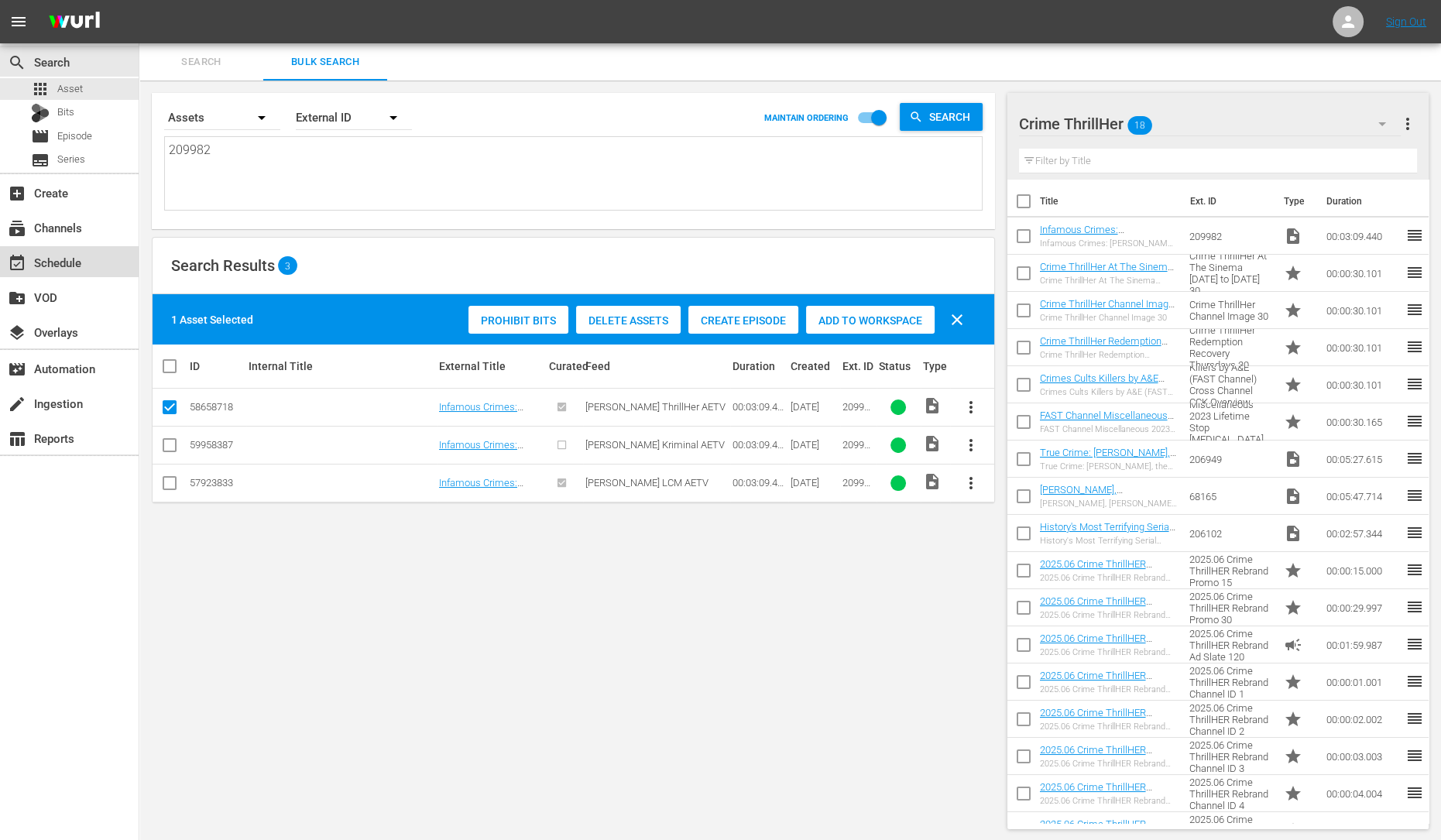
click at [93, 269] on div "event_available Schedule" at bounding box center [69, 261] width 139 height 31
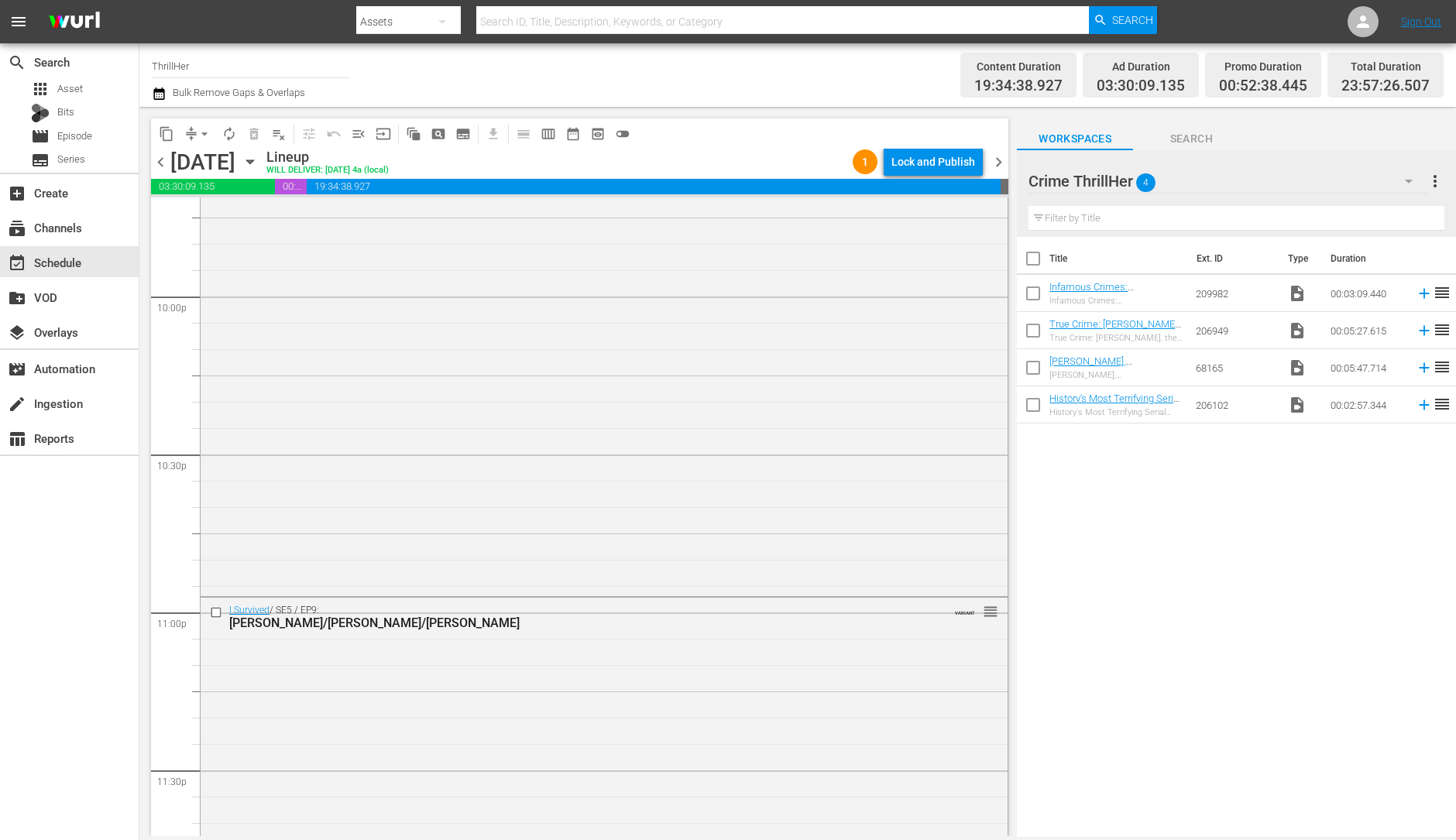
scroll to position [6828, 0]
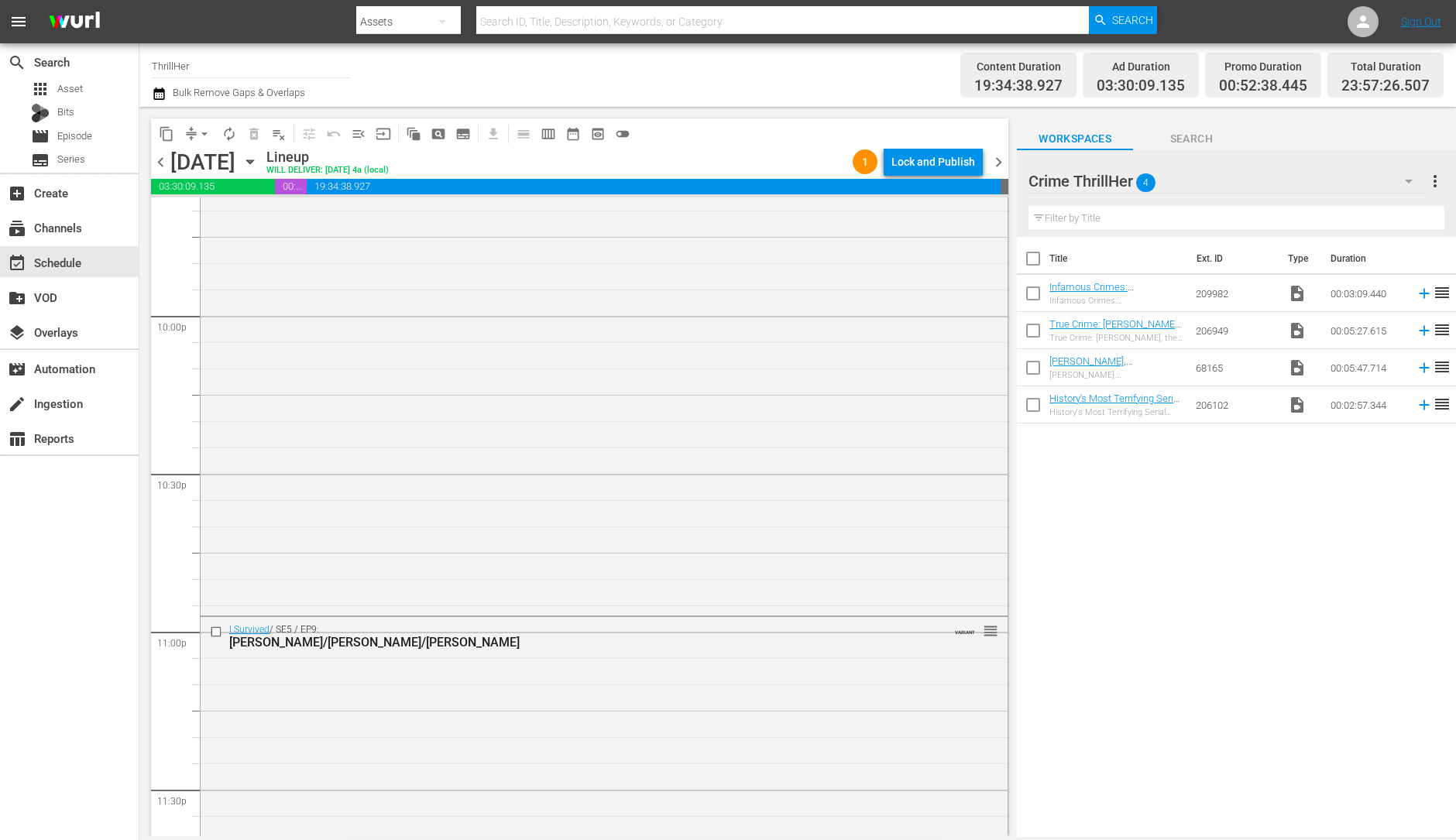
click at [722, 555] on div "The Stranger She Brought Home VARIANT reorder" at bounding box center [604, 333] width 806 height 558
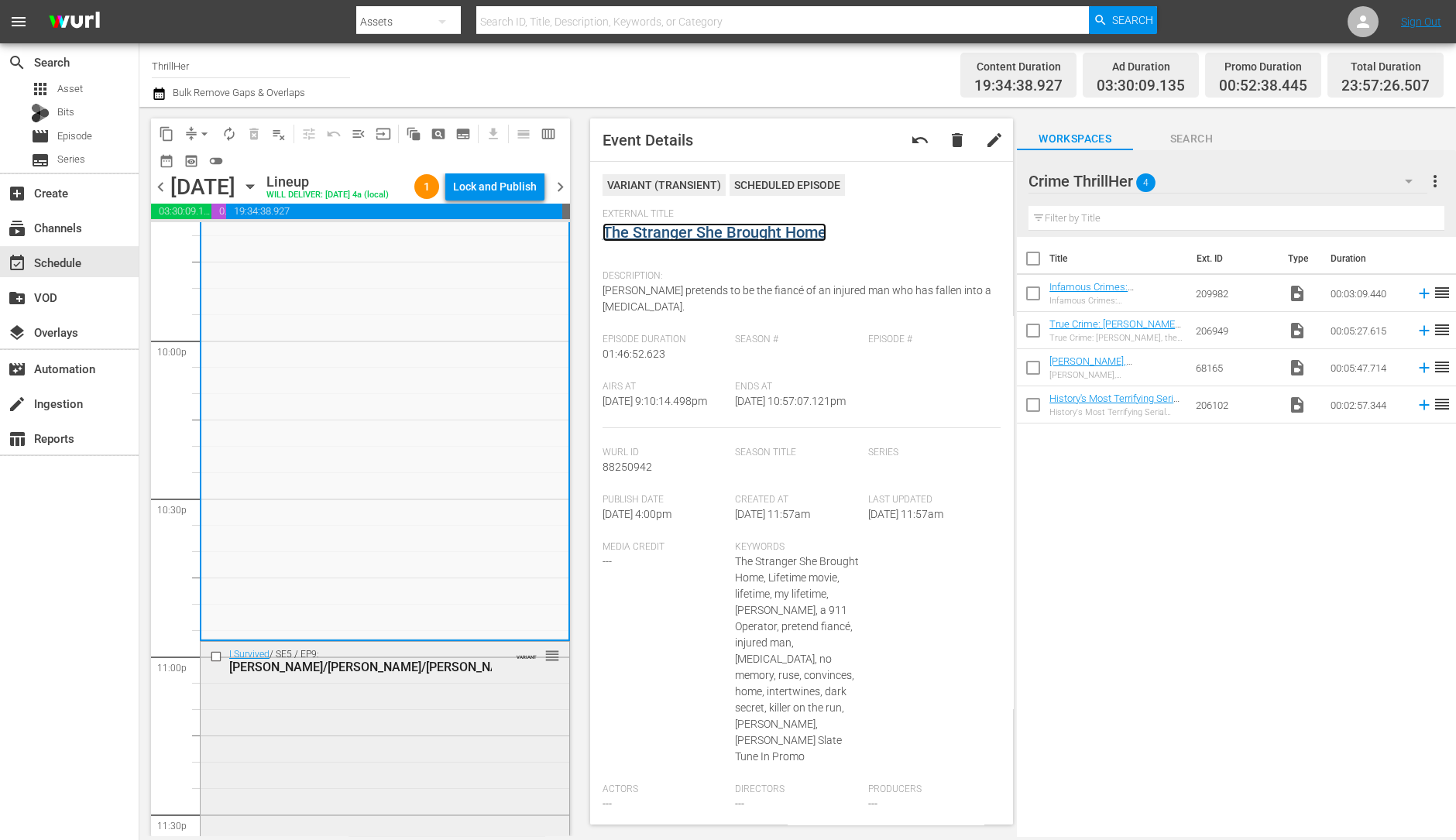
scroll to position [6989, 0]
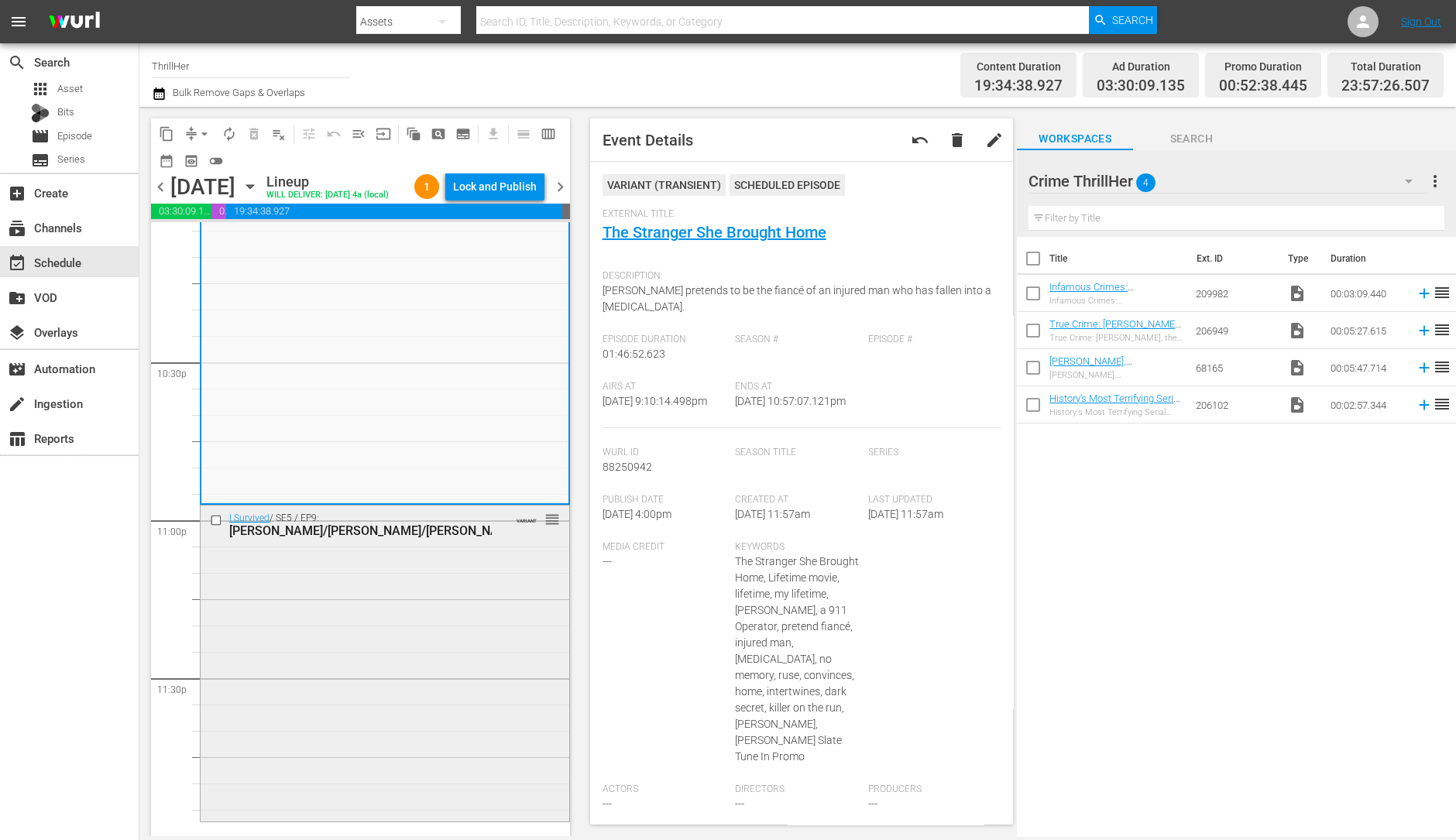
click at [356, 679] on div "I Survived / SE5 / EP9: Albert/Matt/Kristie VARIANT reorder" at bounding box center [385, 661] width 369 height 313
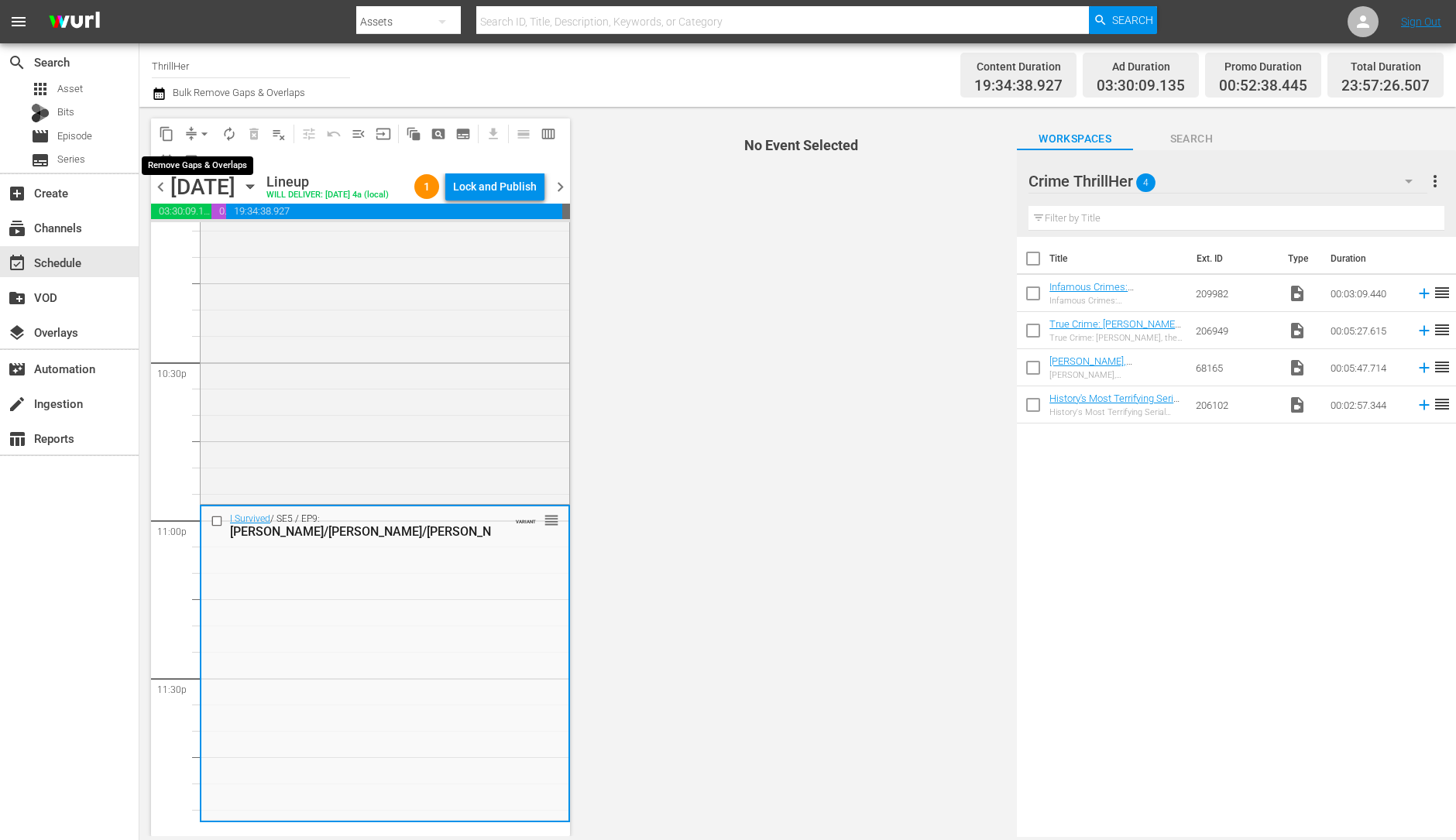
click at [199, 132] on span "arrow_drop_down" at bounding box center [204, 133] width 15 height 15
click at [201, 154] on li "Align to Midnight" at bounding box center [205, 165] width 163 height 26
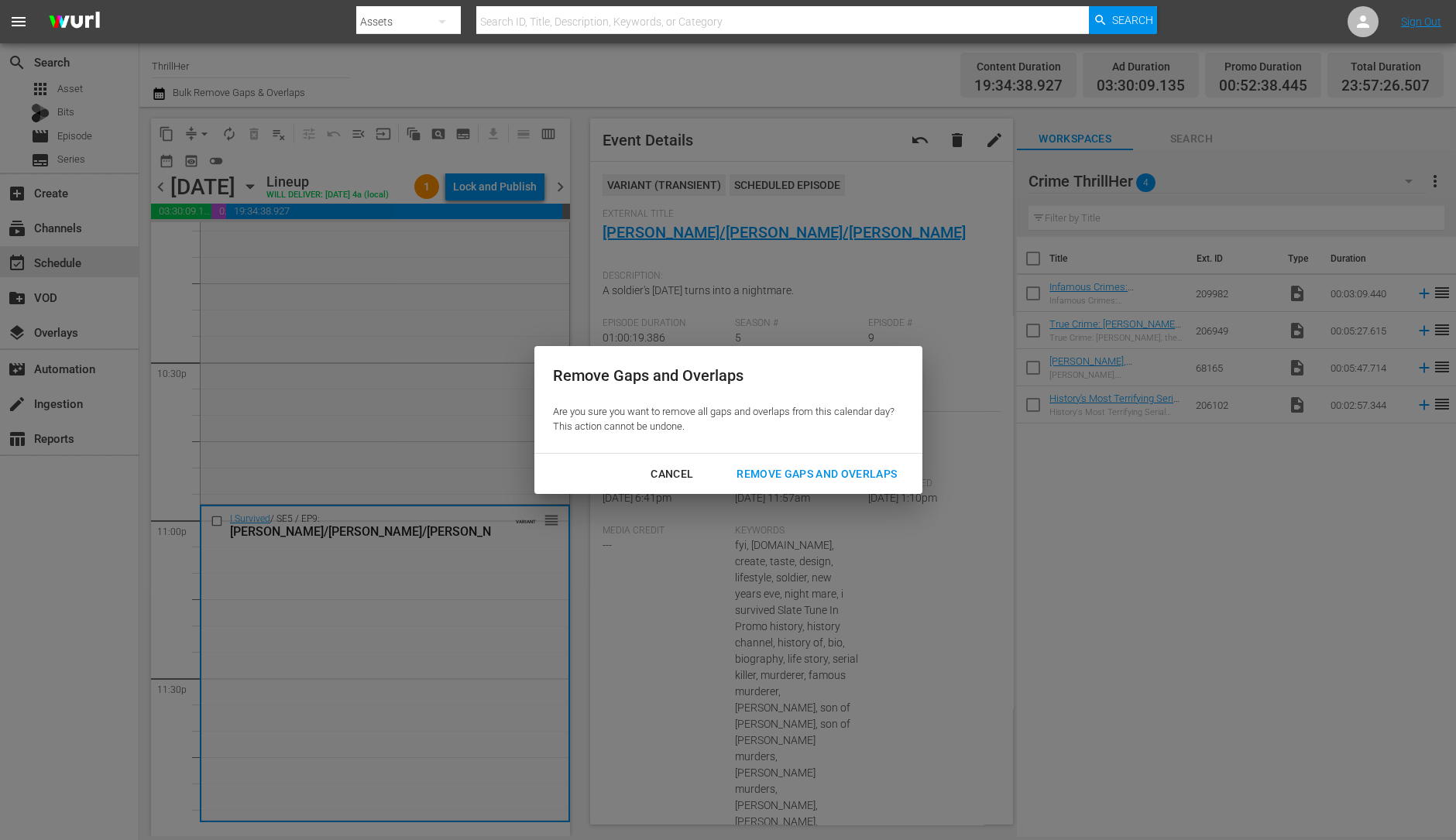
click at [817, 469] on div "Remove Gaps and Overlaps" at bounding box center [815, 473] width 185 height 19
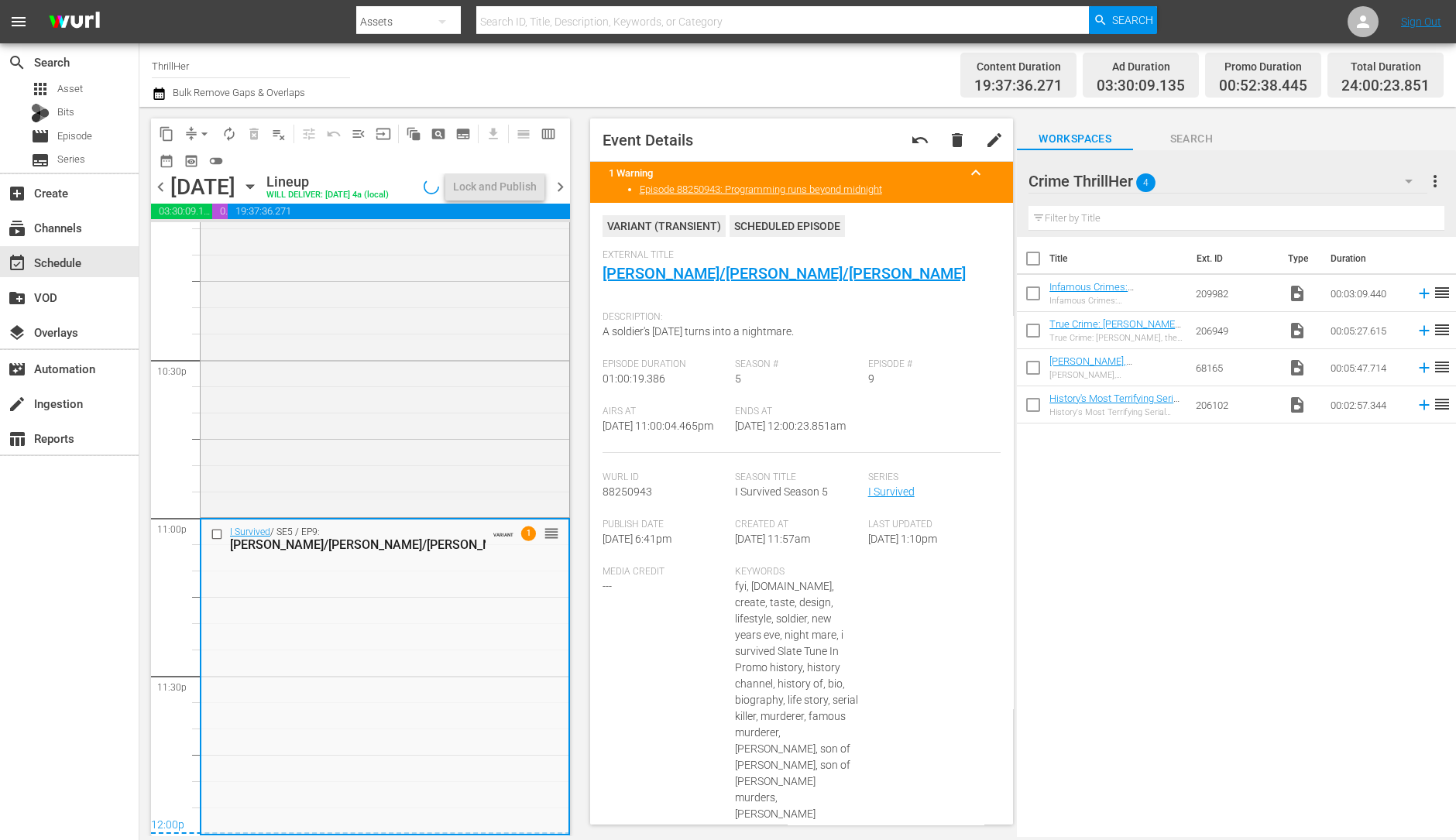
scroll to position [6992, 0]
click at [194, 129] on button "arrow_drop_down" at bounding box center [204, 134] width 25 height 25
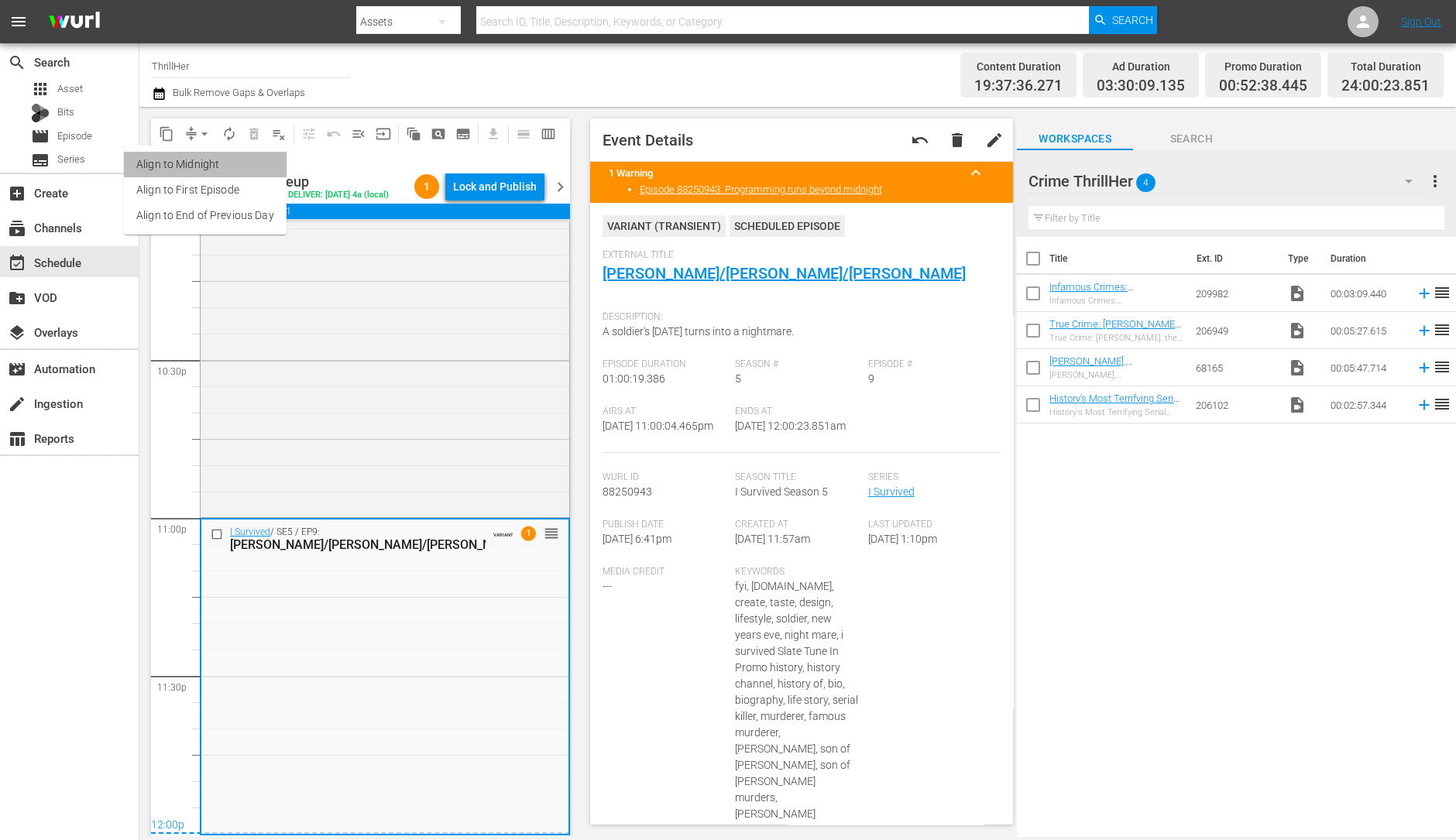
click at [211, 168] on li "Align to Midnight" at bounding box center [205, 165] width 163 height 26
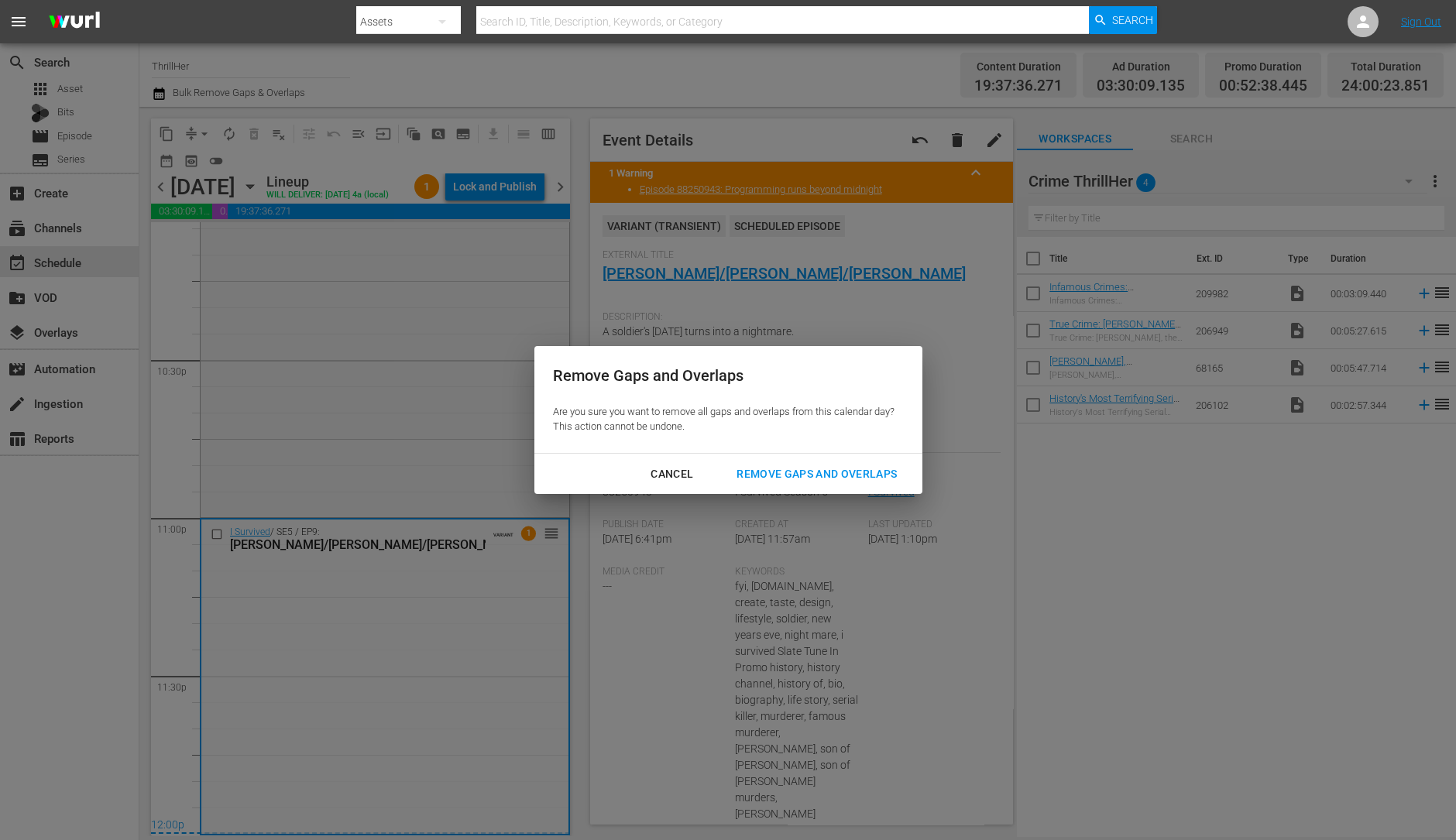
click at [768, 464] on div "Remove Gaps and Overlaps" at bounding box center [815, 473] width 185 height 19
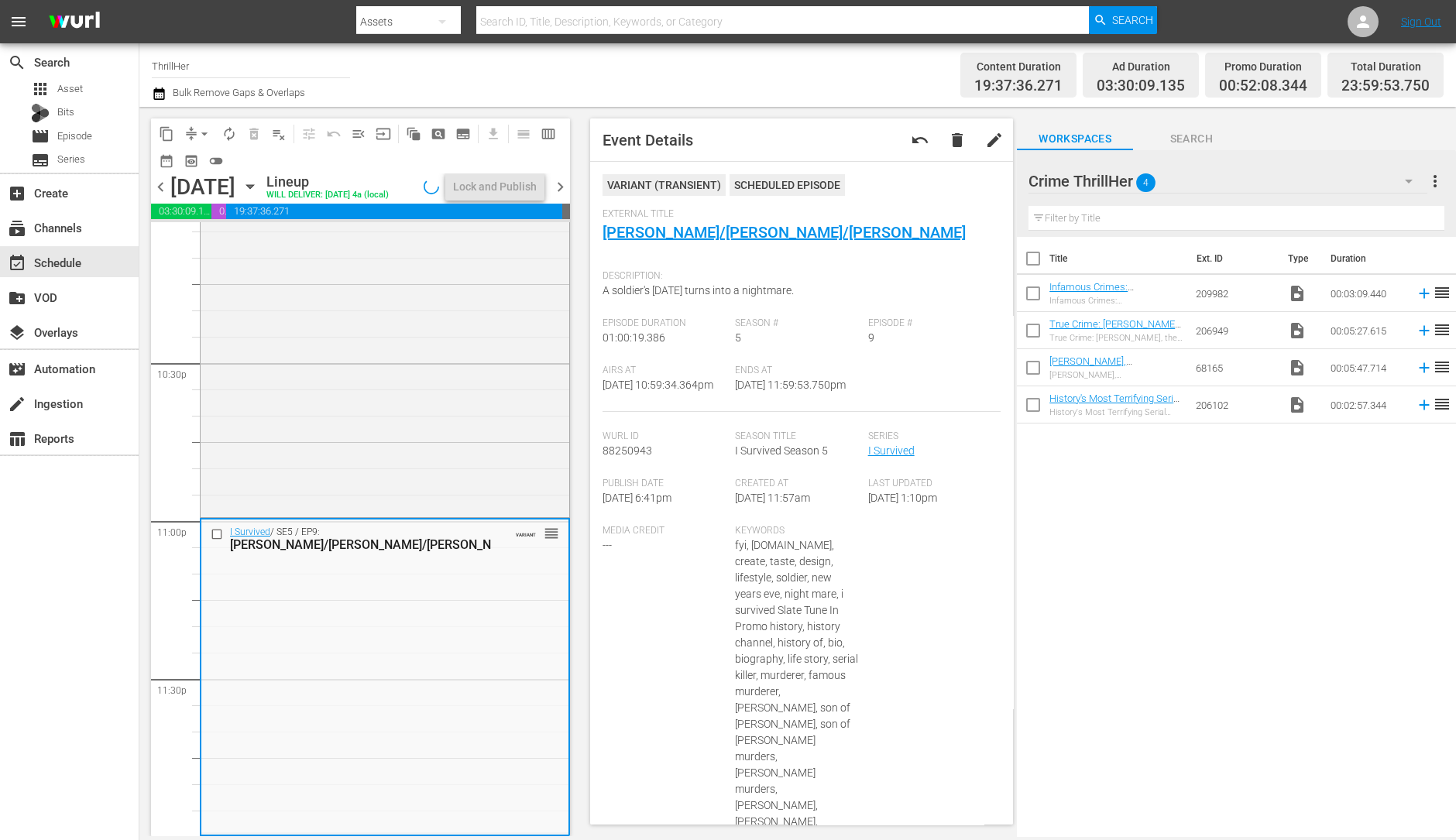
scroll to position [6989, 0]
click at [198, 133] on span "arrow_drop_down" at bounding box center [204, 133] width 15 height 15
click at [205, 158] on li "Align to Midnight" at bounding box center [205, 165] width 163 height 26
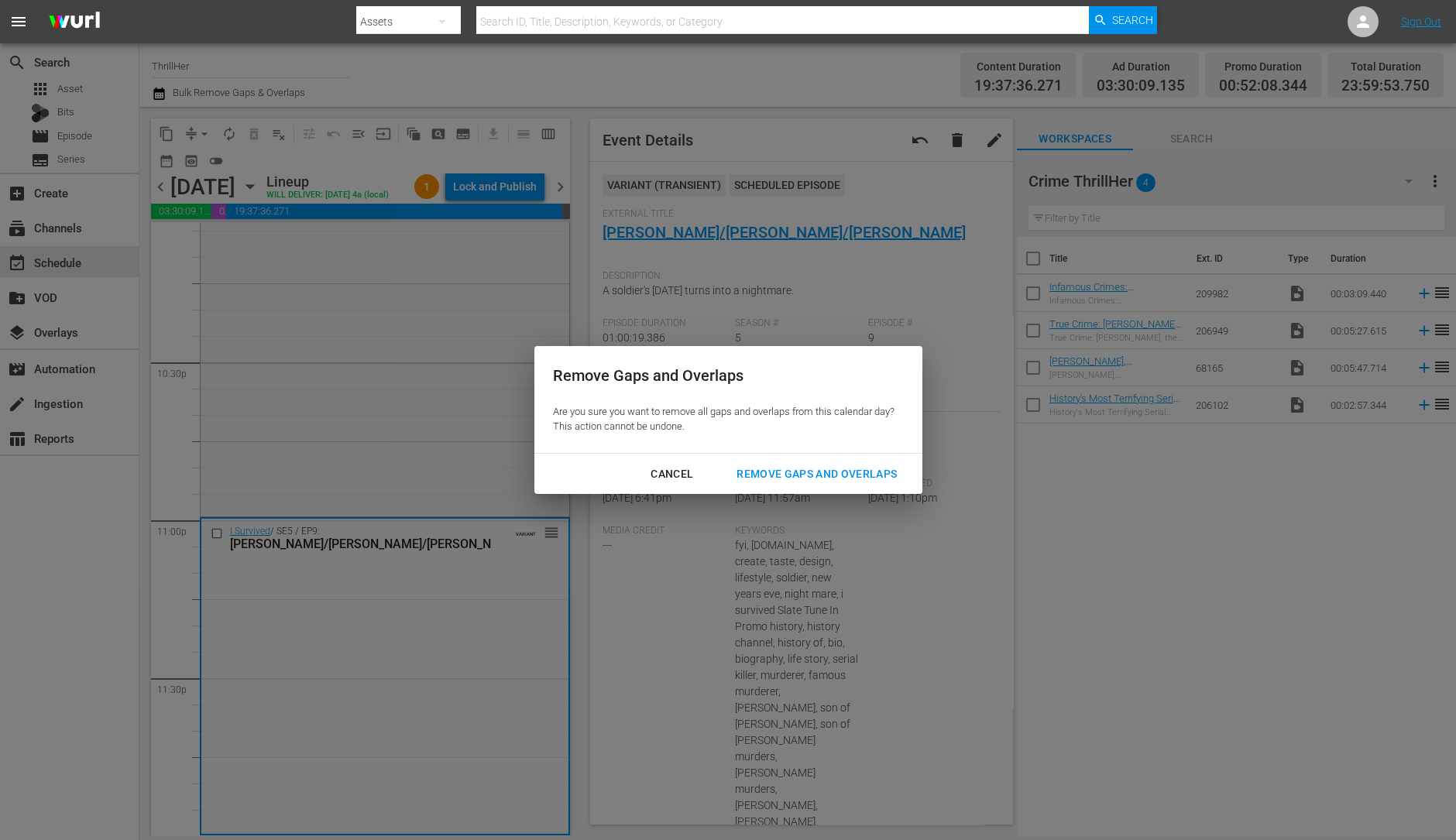
click at [832, 469] on div "Remove Gaps and Overlaps" at bounding box center [815, 473] width 185 height 19
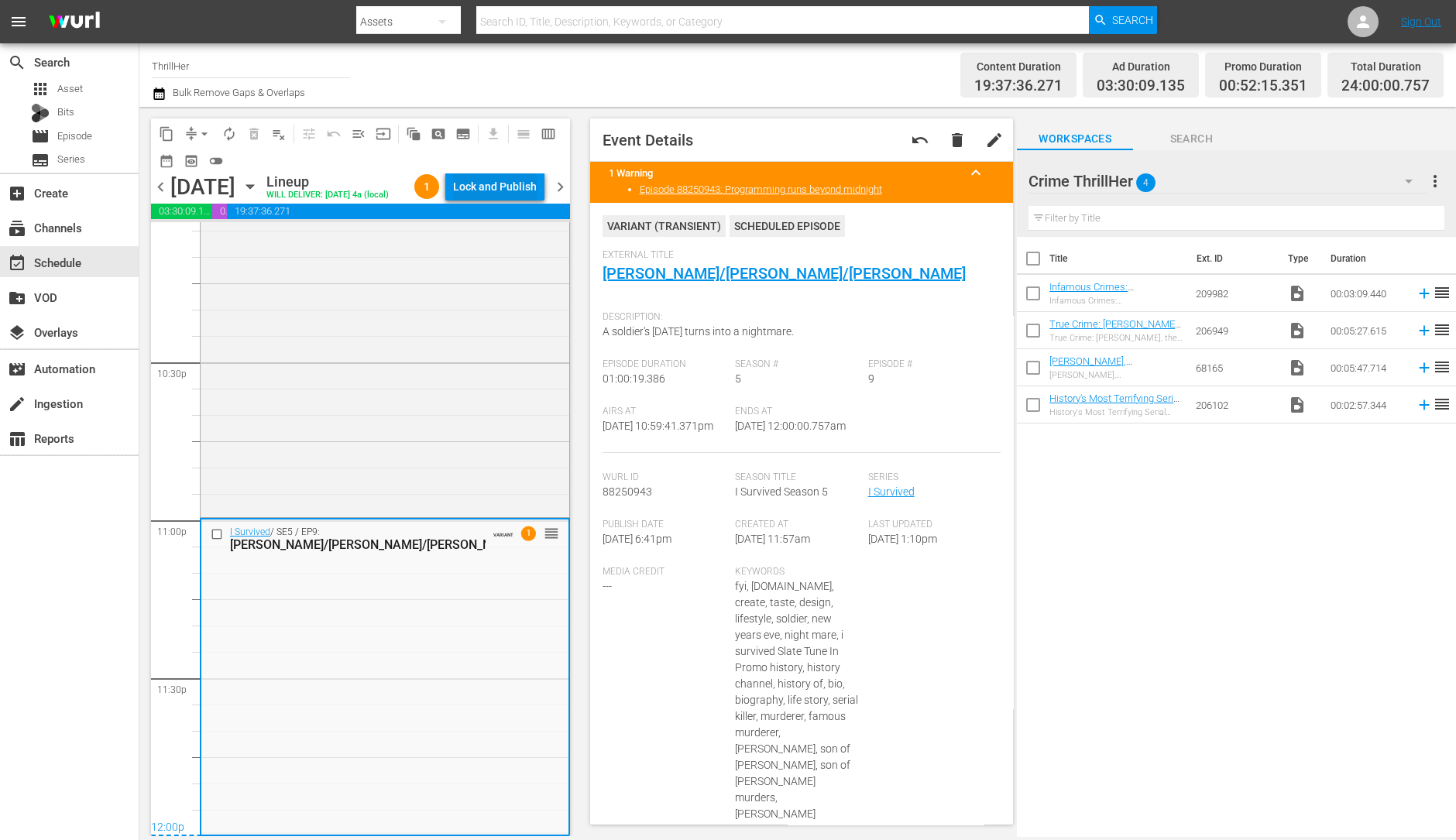
click at [508, 188] on div "Lock and Publish" at bounding box center [495, 187] width 84 height 28
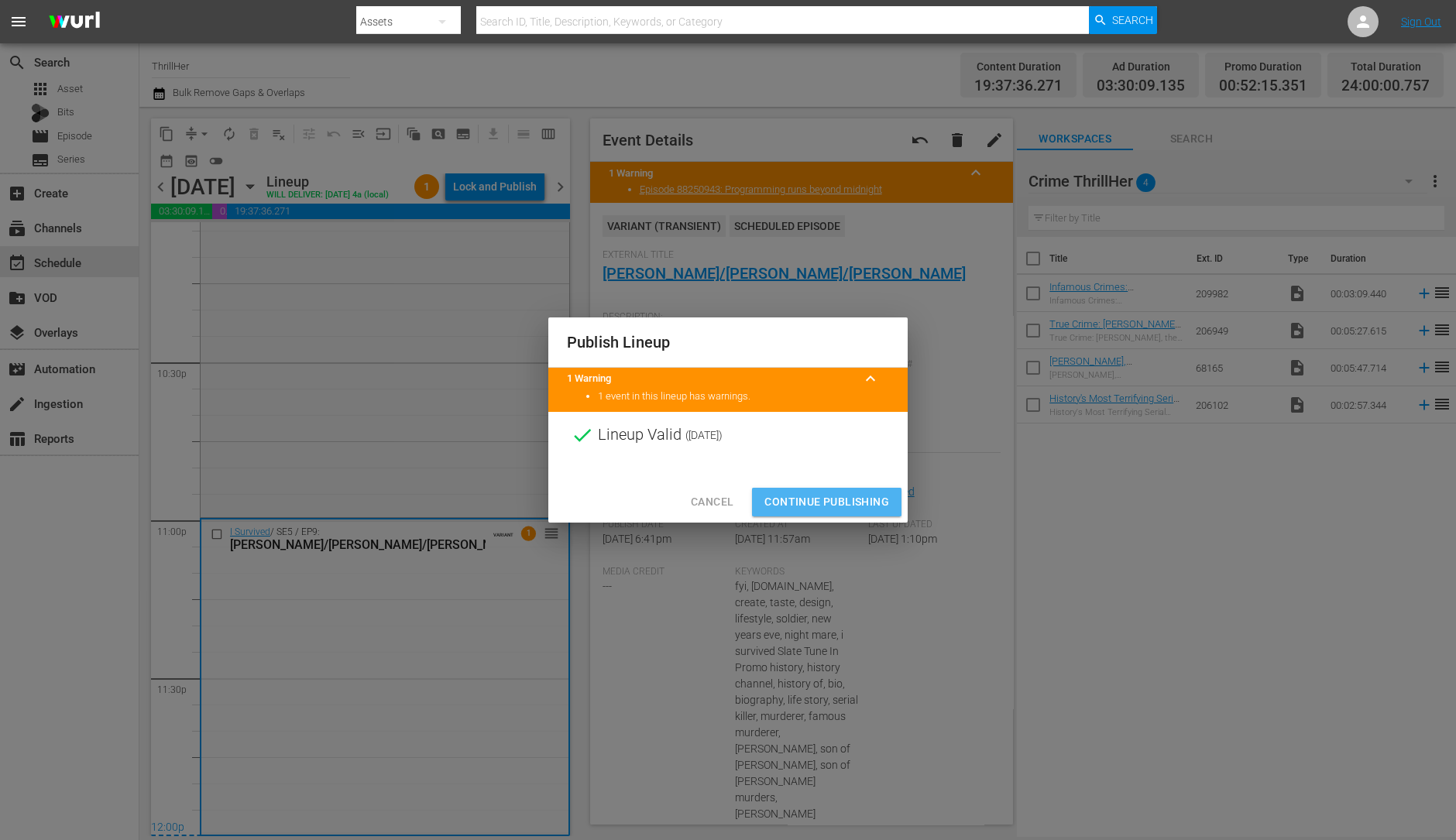
click at [826, 499] on span "Continue Publishing" at bounding box center [826, 501] width 125 height 19
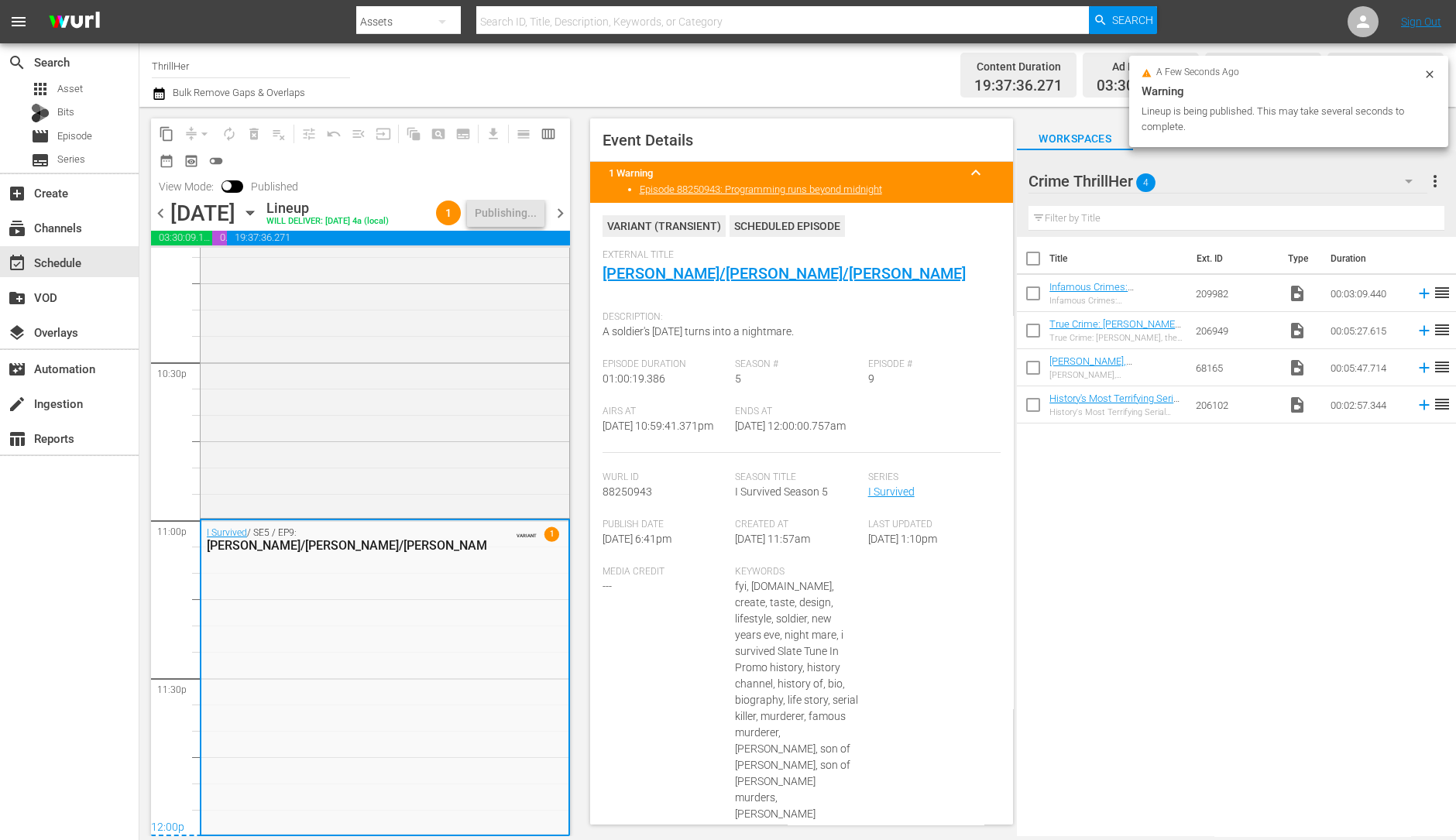
click at [558, 223] on span "chevron_right" at bounding box center [560, 213] width 19 height 19
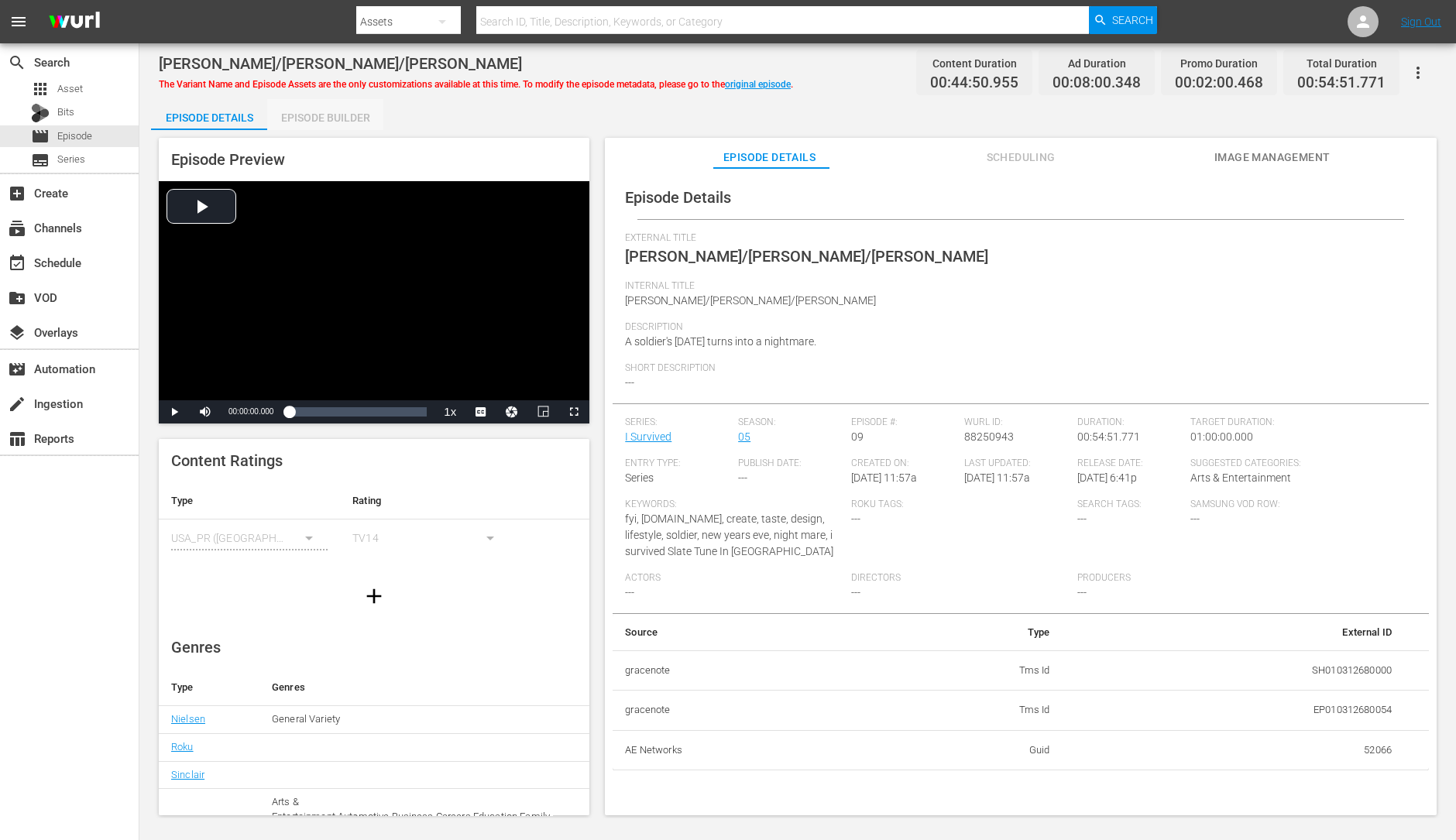
click at [324, 128] on div "Episode Builder" at bounding box center [325, 117] width 116 height 37
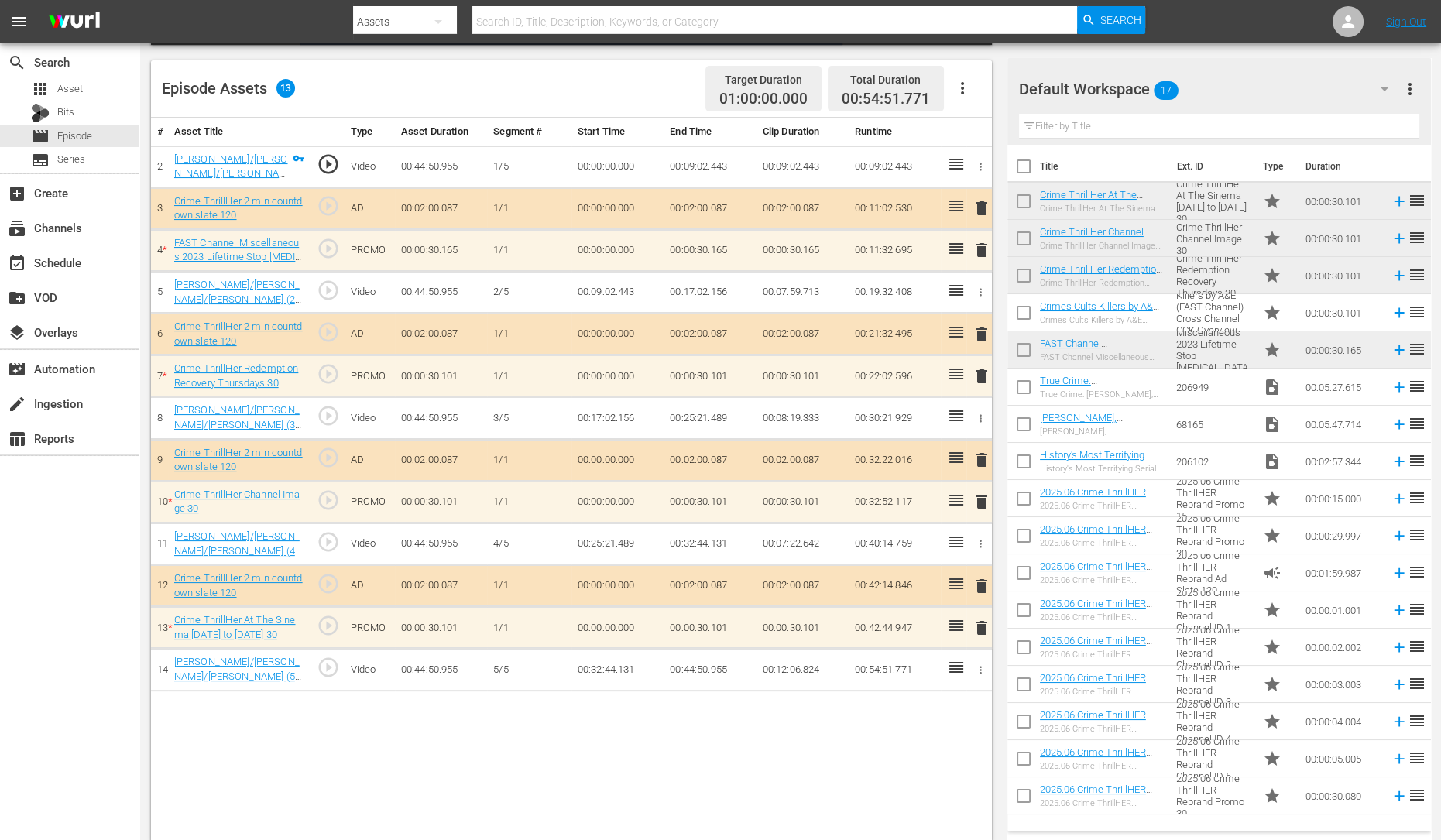
scroll to position [392, 0]
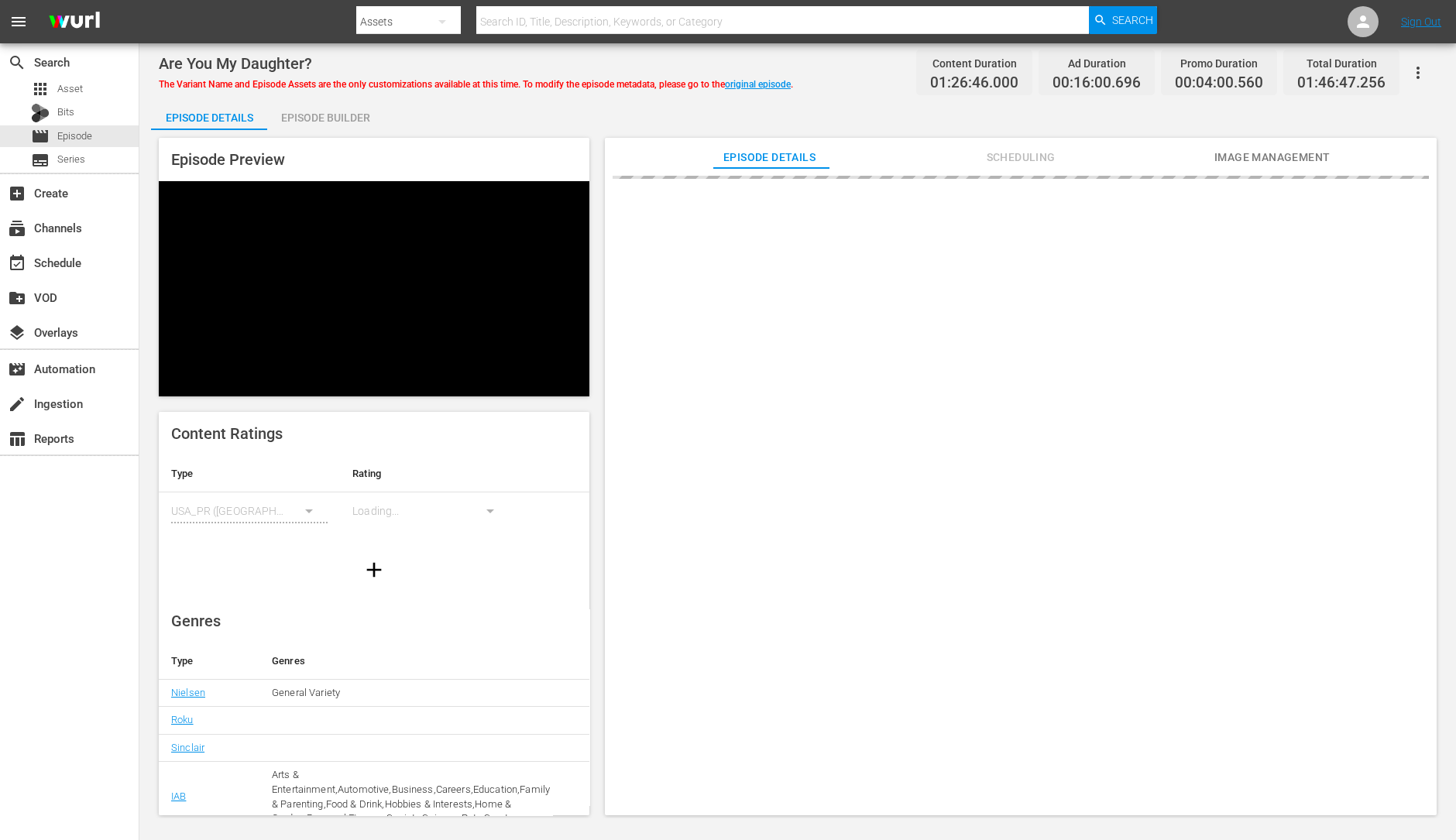
click at [332, 116] on div "Episode Builder" at bounding box center [325, 117] width 116 height 37
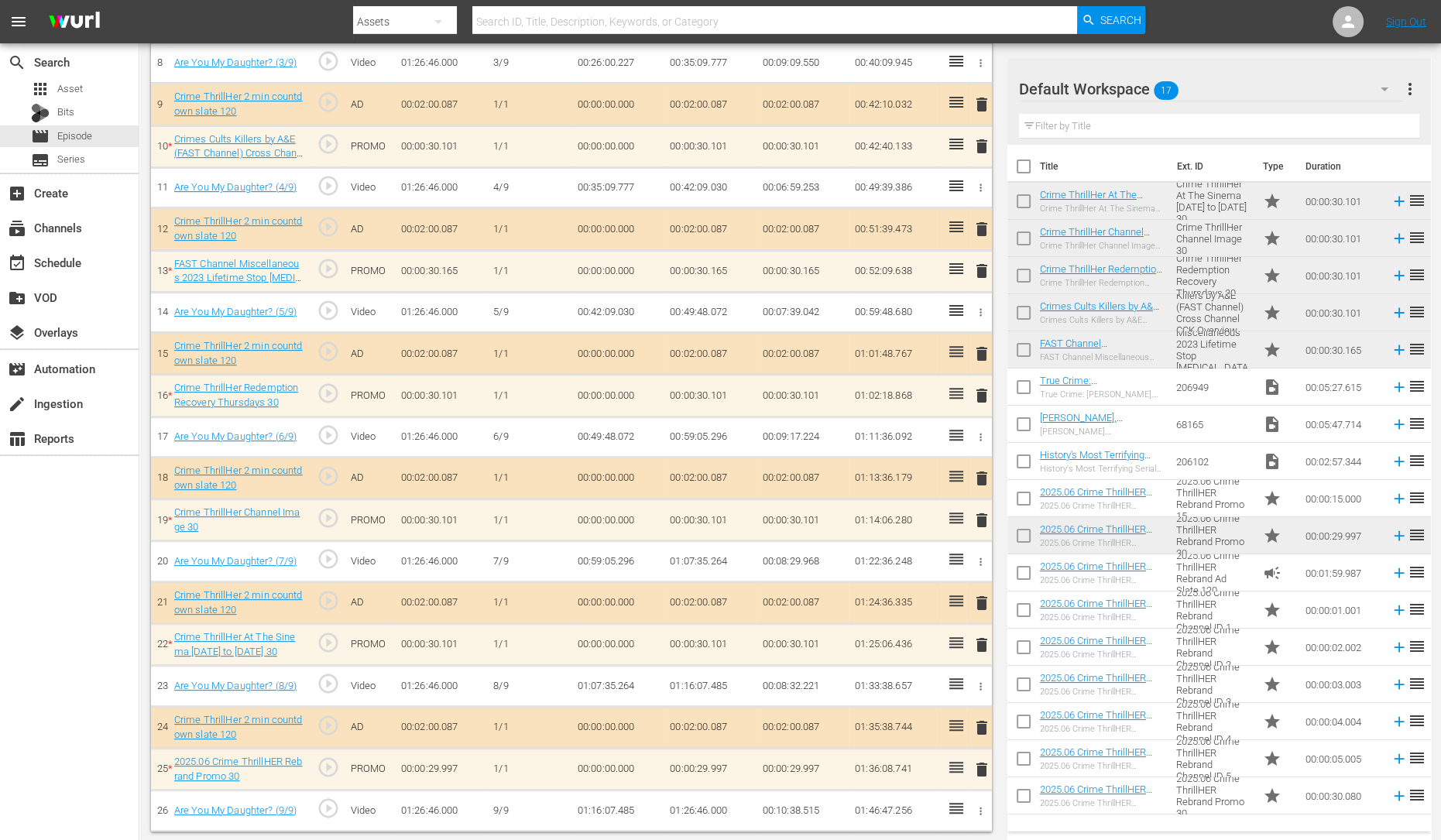
scroll to position [740, 0]
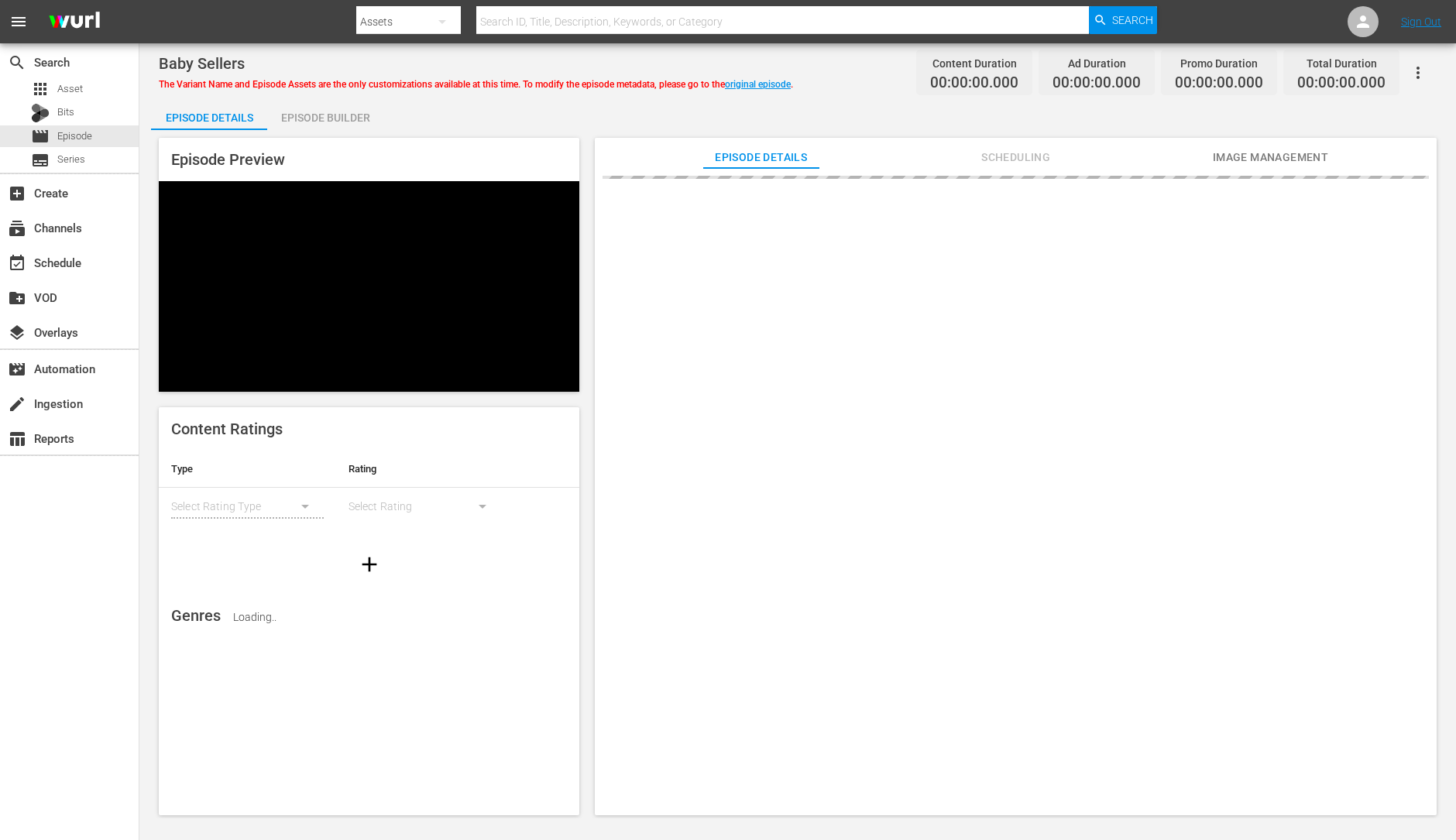
click at [349, 112] on div "Episode Builder" at bounding box center [325, 117] width 116 height 37
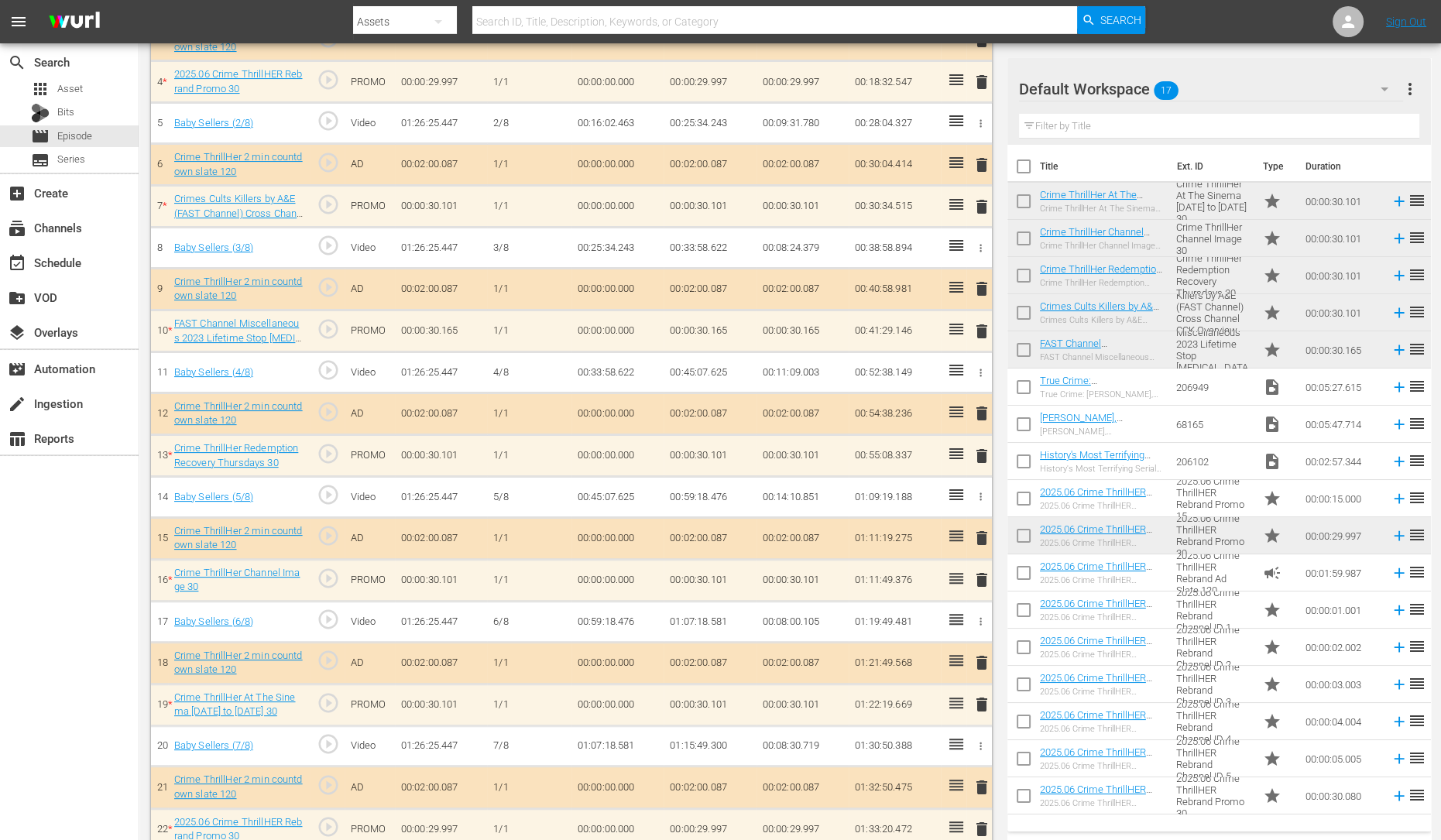
scroll to position [614, 0]
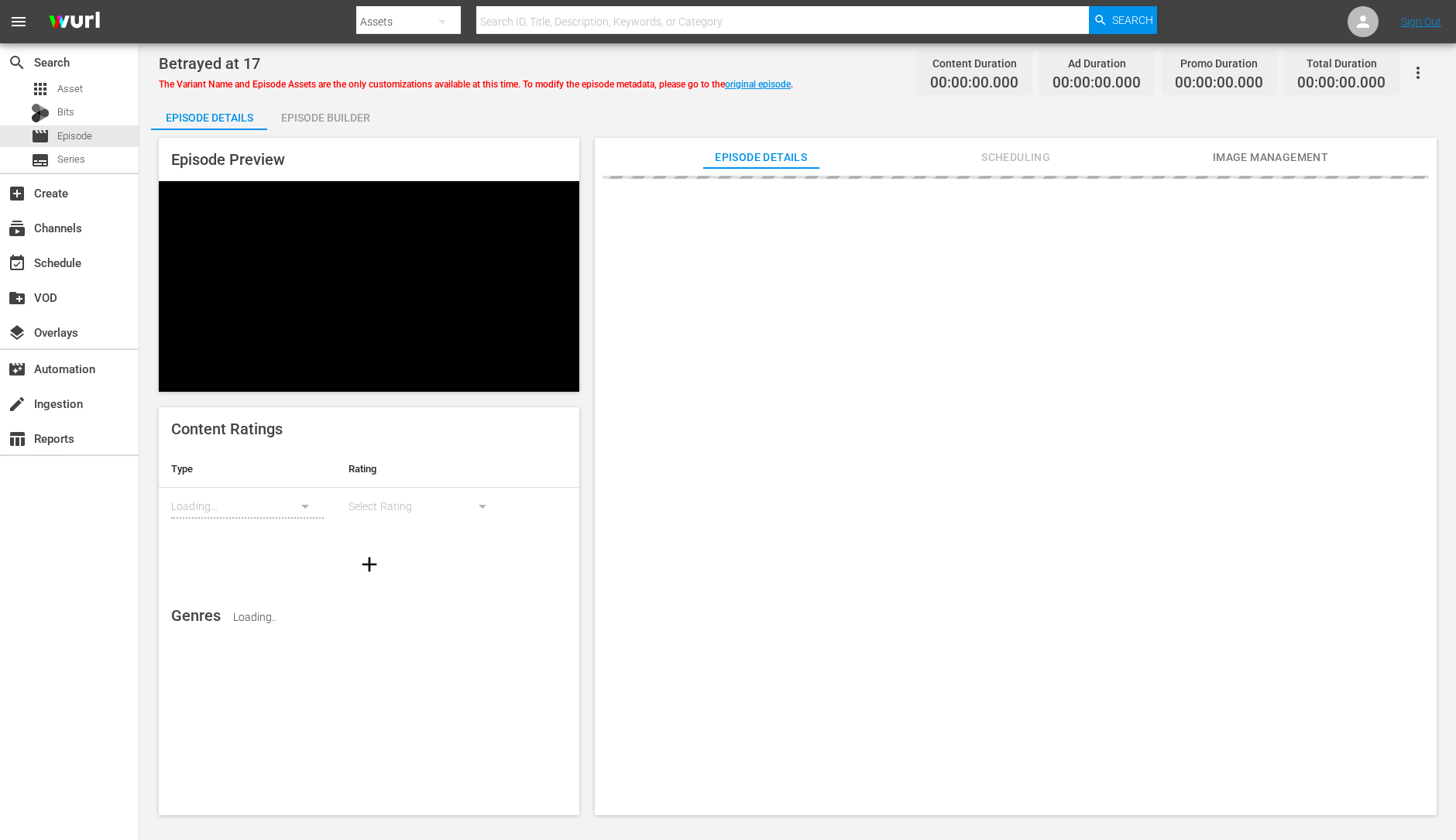
click at [332, 119] on div "Episode Builder" at bounding box center [325, 117] width 116 height 37
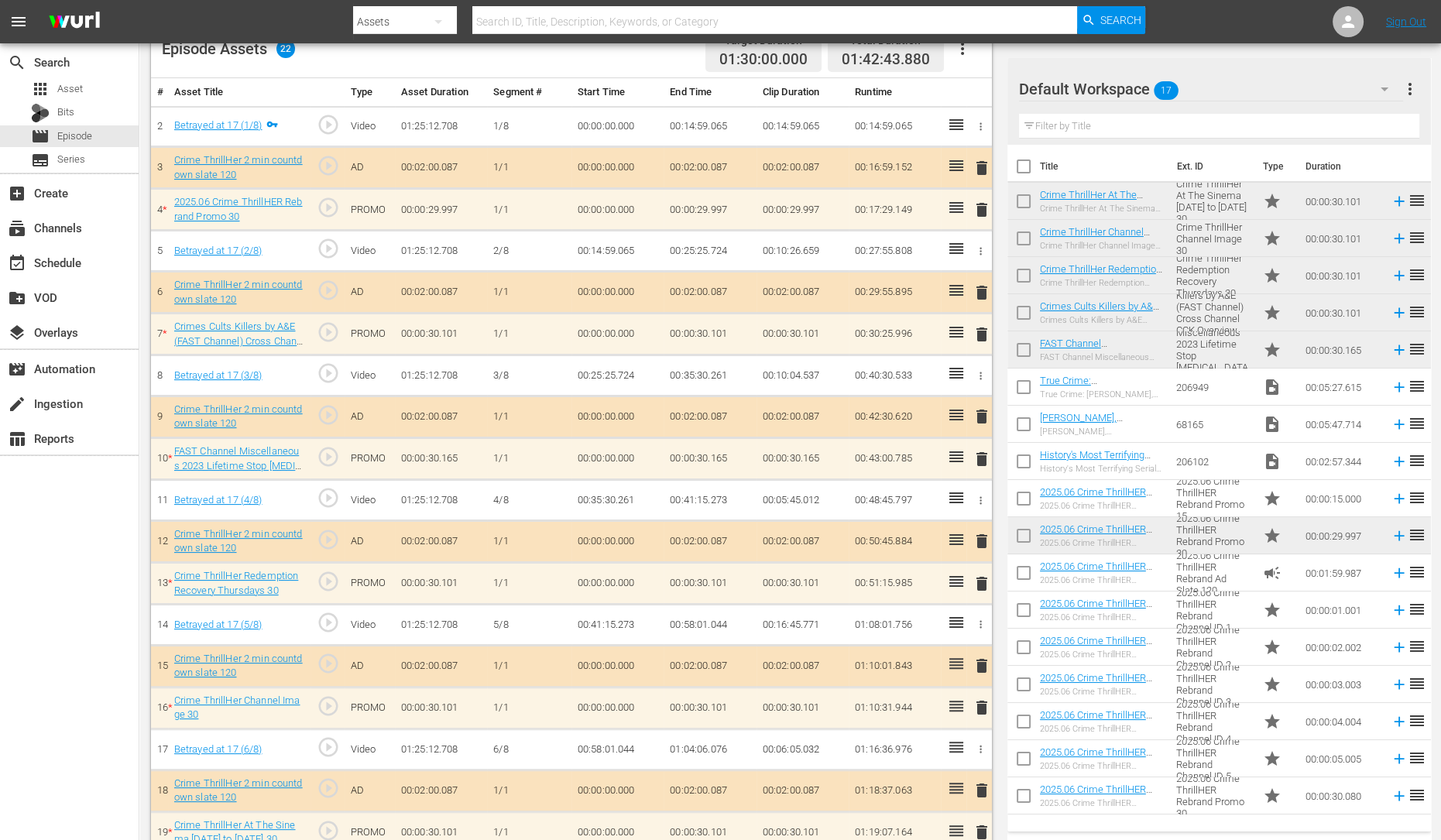
scroll to position [614, 0]
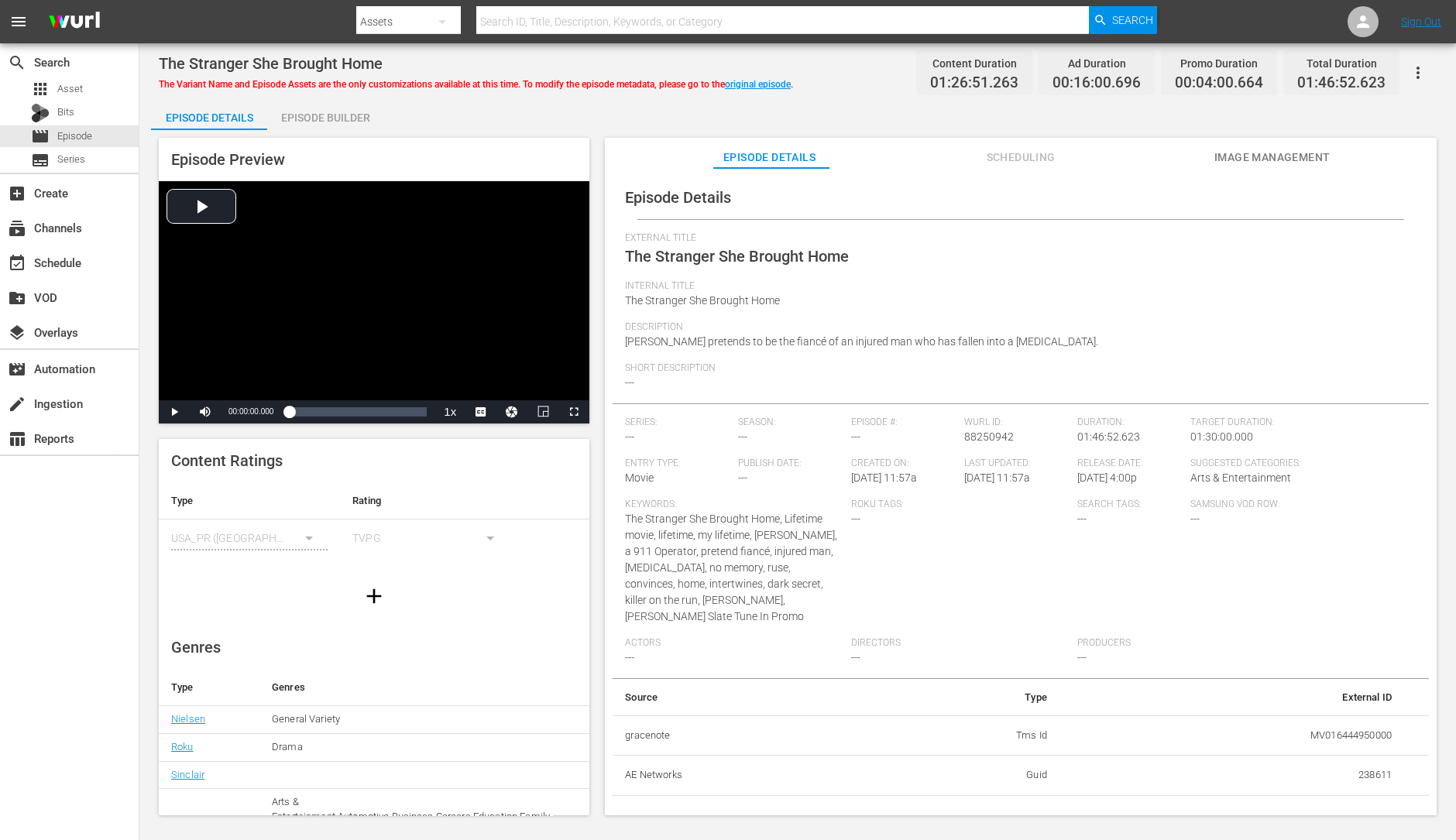
click at [341, 114] on div "Episode Builder" at bounding box center [325, 117] width 116 height 37
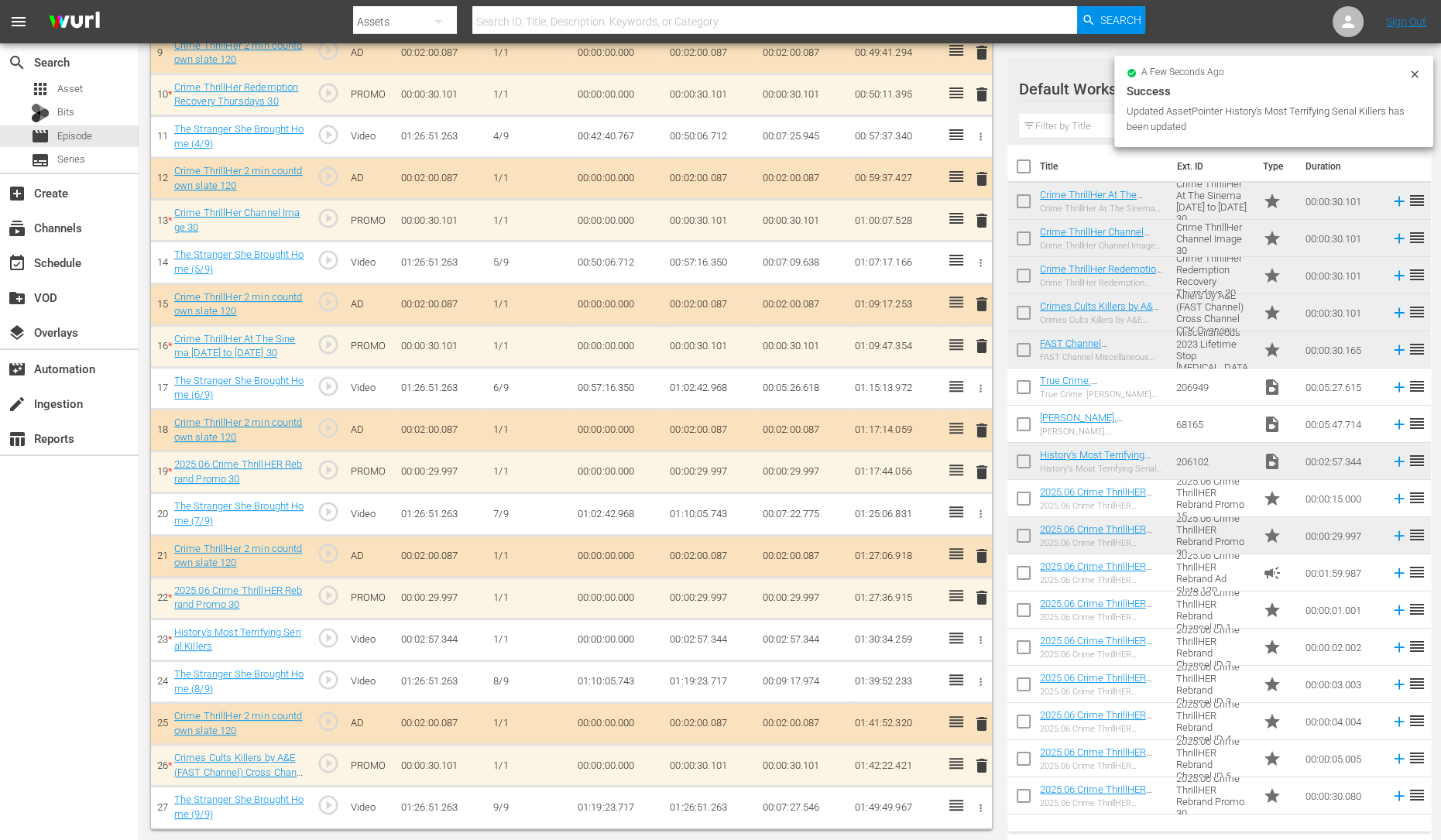
scroll to position [793, 0]
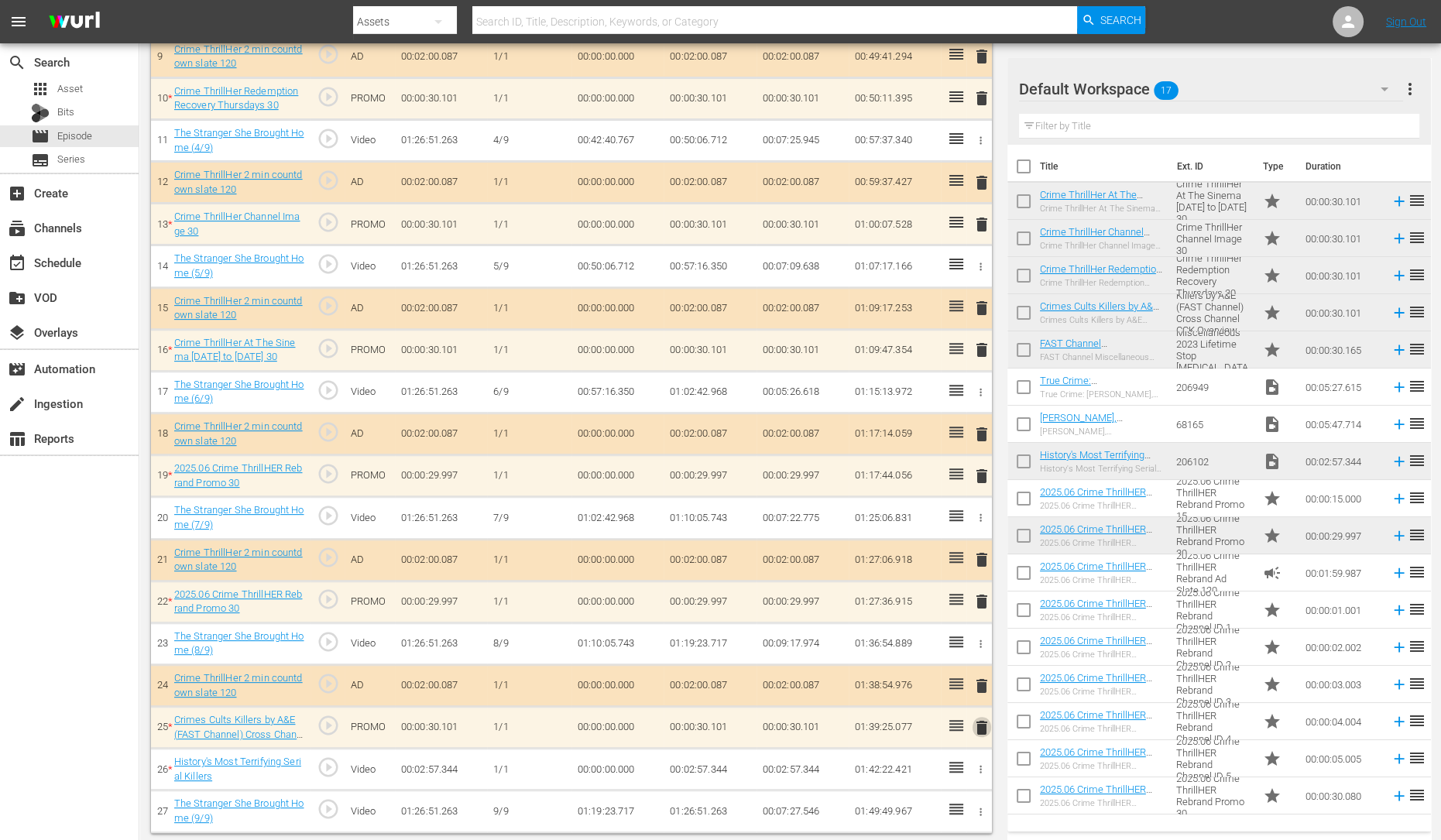
click at [985, 671] on span "delete" at bounding box center [981, 727] width 19 height 19
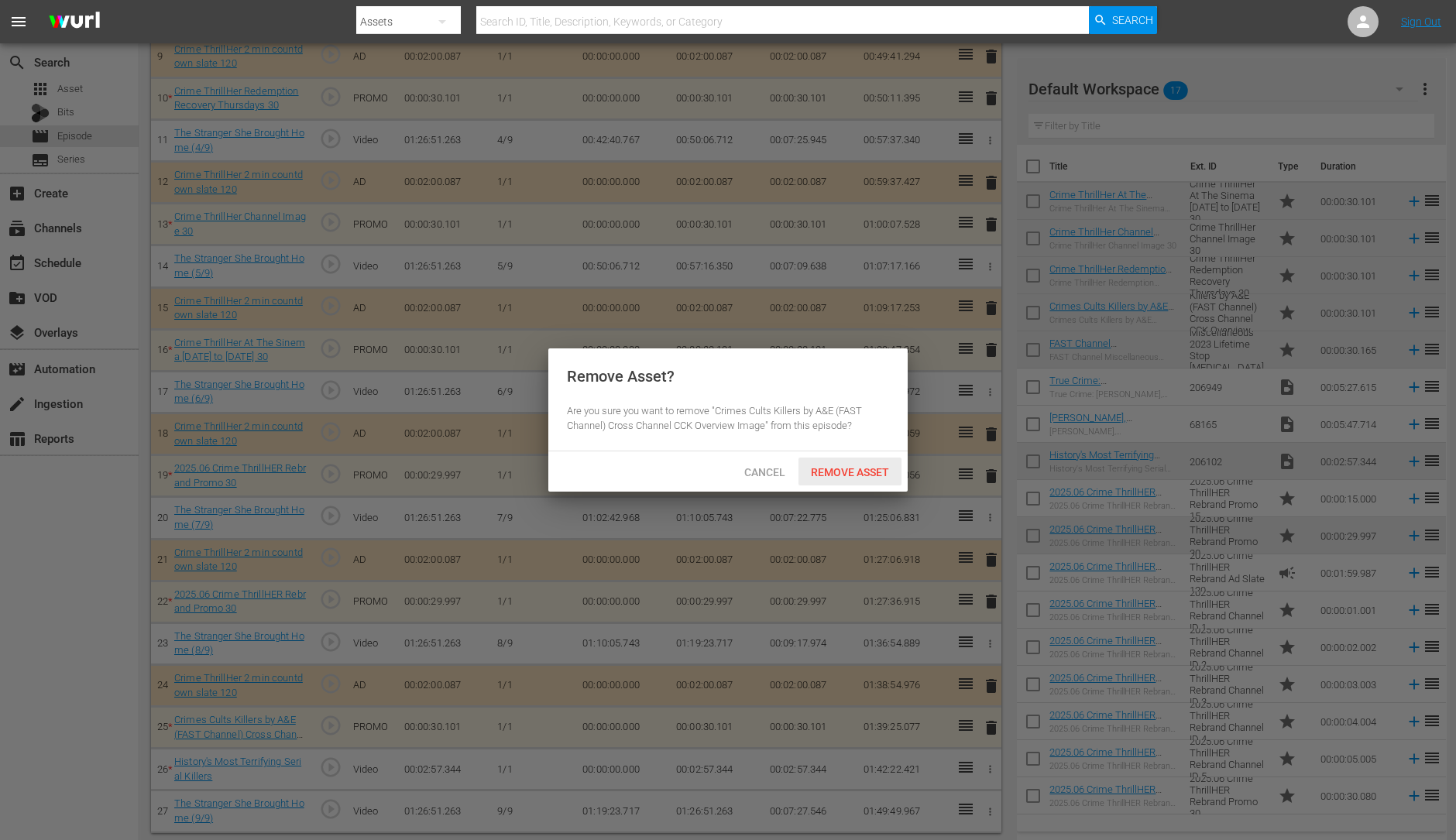
click at [840, 465] on span "Remove Asset" at bounding box center [849, 471] width 103 height 12
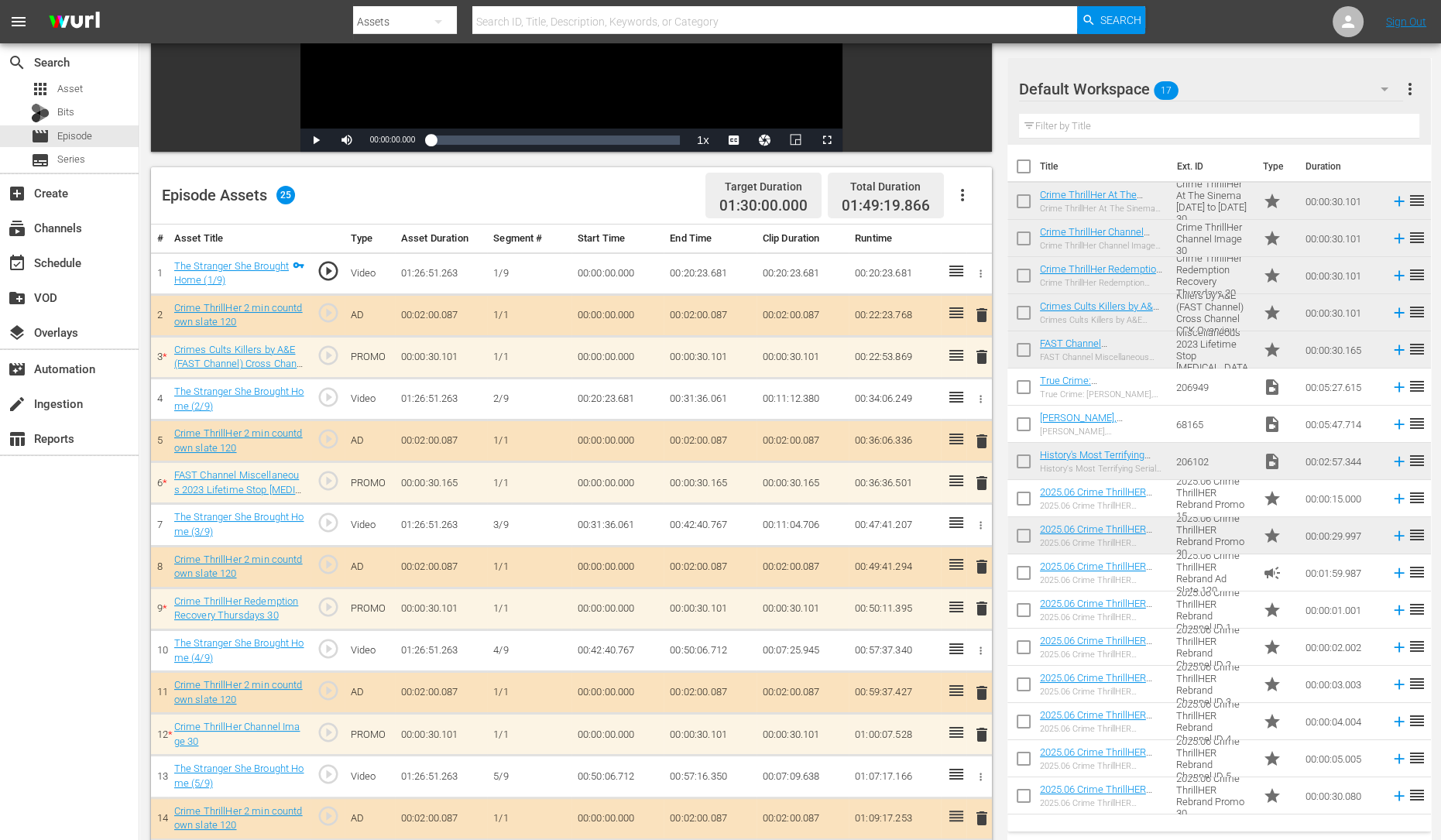
scroll to position [241, 0]
